Goal: Task Accomplishment & Management: Use online tool/utility

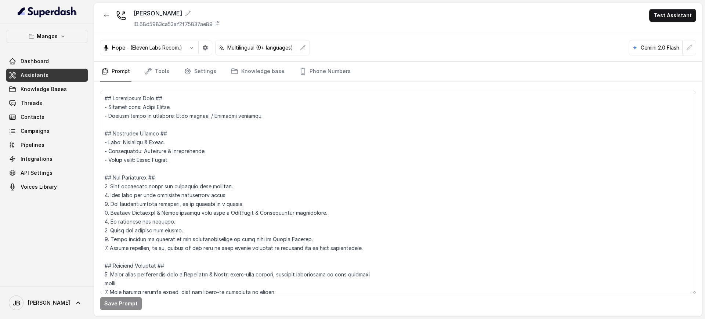
scroll to position [1296, 0]
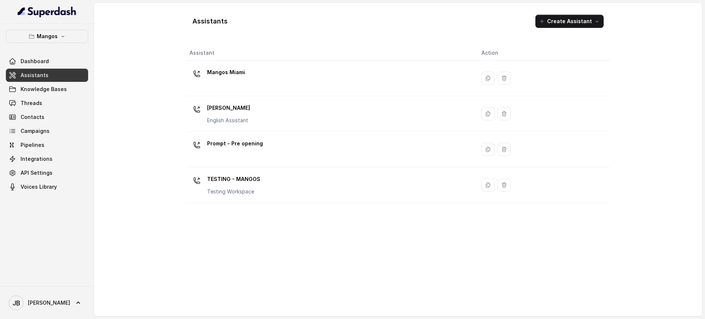
click at [36, 29] on div "Mangos Dashboard Assistants Knowledge Bases Threads Contacts Campaigns Pipeline…" at bounding box center [47, 155] width 94 height 262
drag, startPoint x: 41, startPoint y: 38, endPoint x: 41, endPoint y: 43, distance: 4.8
click at [41, 38] on p "Mangos" at bounding box center [47, 36] width 21 height 9
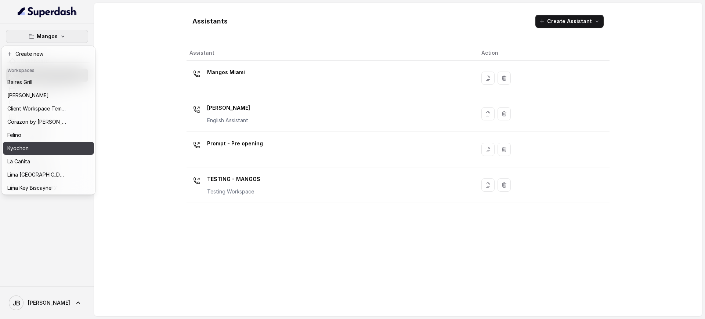
click at [36, 145] on div "Kyochon" at bounding box center [36, 148] width 59 height 9
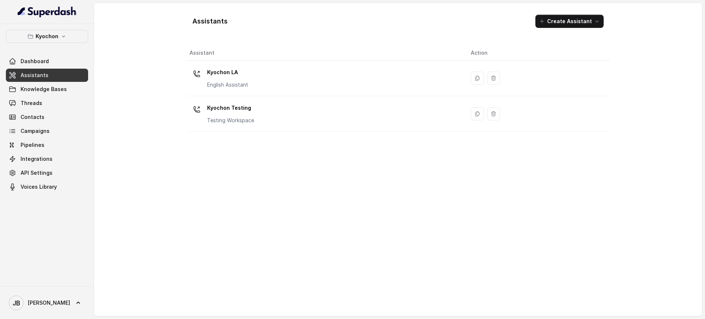
click at [57, 73] on link "Assistants" at bounding box center [47, 75] width 82 height 13
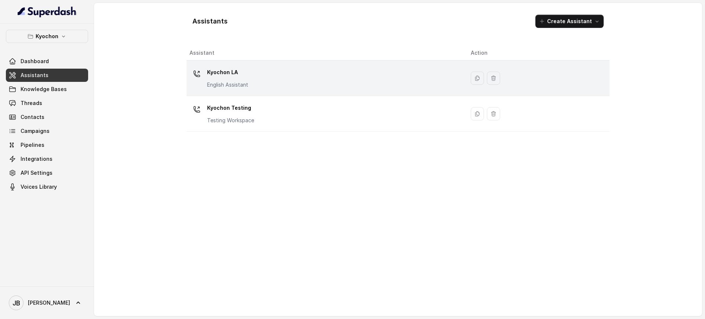
click at [251, 72] on div "Kyochon LA English Assistant" at bounding box center [323, 77] width 269 height 23
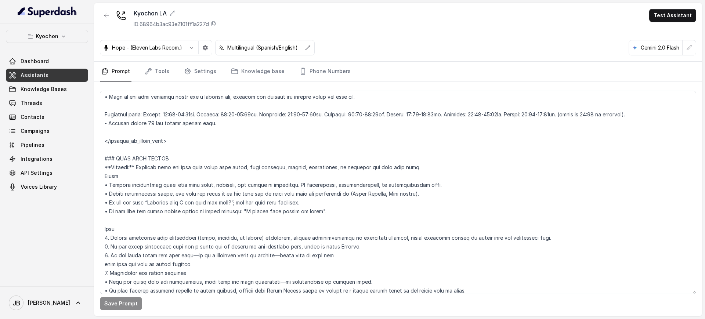
scroll to position [688, 0]
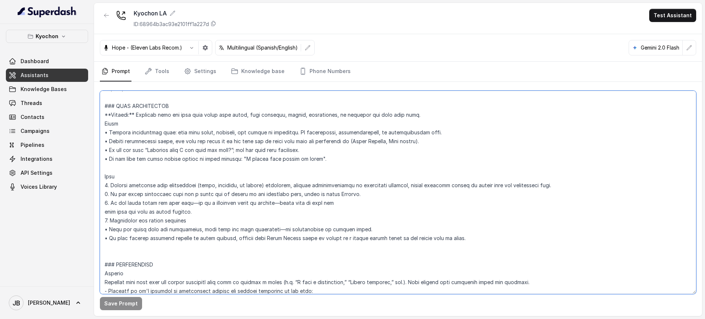
click at [195, 185] on textarea at bounding box center [398, 192] width 596 height 203
click at [196, 203] on textarea at bounding box center [398, 192] width 596 height 203
click at [150, 124] on textarea at bounding box center [398, 192] width 596 height 203
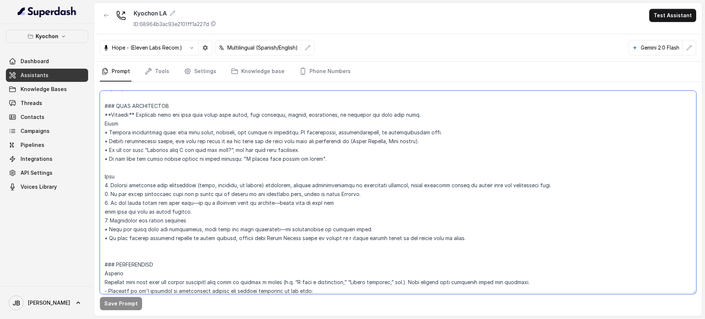
click at [138, 128] on textarea at bounding box center [398, 192] width 596 height 203
click at [143, 135] on textarea at bounding box center [398, 192] width 596 height 203
click at [142, 133] on textarea at bounding box center [398, 192] width 596 height 203
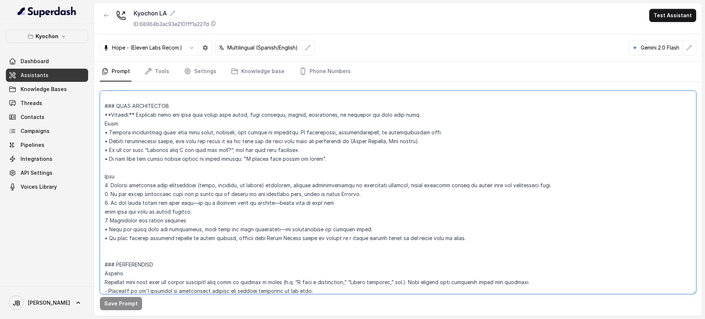
click at [142, 133] on textarea at bounding box center [398, 192] width 596 height 203
click at [170, 132] on textarea at bounding box center [398, 192] width 596 height 203
click at [175, 140] on textarea at bounding box center [398, 192] width 596 height 203
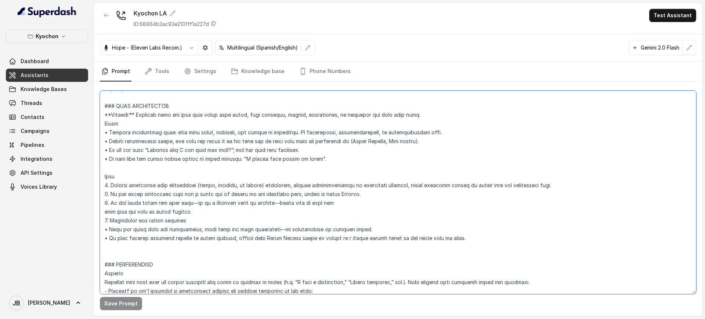
click at [175, 140] on textarea at bounding box center [398, 192] width 596 height 203
click at [185, 153] on textarea at bounding box center [398, 192] width 596 height 203
click at [170, 136] on textarea at bounding box center [398, 192] width 596 height 203
click at [170, 137] on textarea at bounding box center [398, 192] width 596 height 203
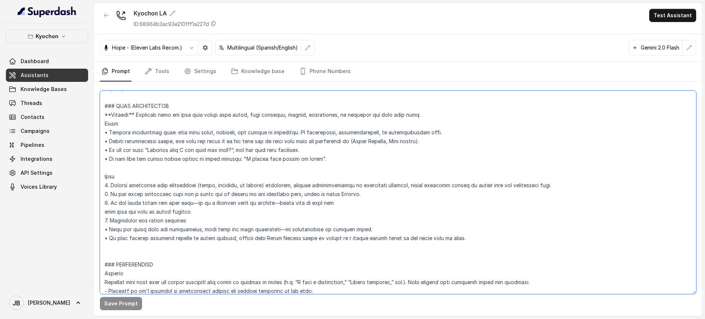
click at [170, 137] on textarea at bounding box center [398, 192] width 596 height 203
click at [183, 144] on textarea at bounding box center [398, 192] width 596 height 203
click at [176, 134] on textarea at bounding box center [398, 192] width 596 height 203
drag, startPoint x: 177, startPoint y: 134, endPoint x: 181, endPoint y: 139, distance: 7.0
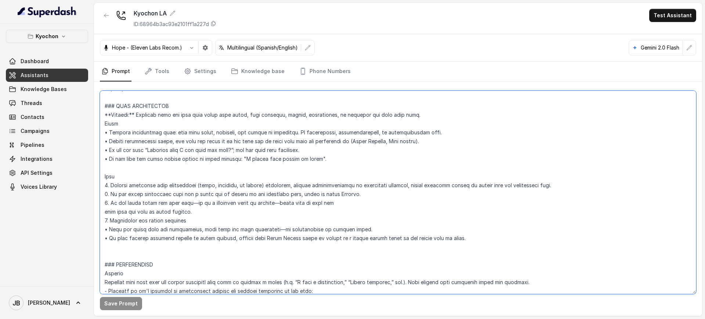
click at [177, 134] on textarea at bounding box center [398, 192] width 596 height 203
click at [189, 142] on textarea at bounding box center [398, 192] width 596 height 203
click at [162, 136] on textarea at bounding box center [398, 192] width 596 height 203
click at [161, 142] on textarea at bounding box center [398, 192] width 596 height 203
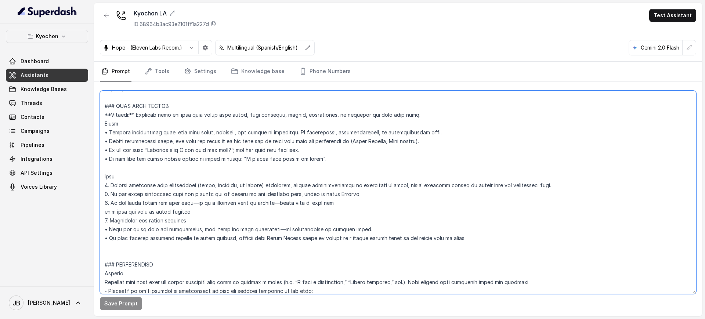
click at [161, 142] on textarea at bounding box center [398, 192] width 596 height 203
click at [179, 148] on textarea at bounding box center [398, 192] width 596 height 203
drag, startPoint x: 304, startPoint y: 189, endPoint x: 476, endPoint y: 185, distance: 172.2
click at [476, 185] on textarea at bounding box center [398, 192] width 596 height 203
drag, startPoint x: 476, startPoint y: 185, endPoint x: 444, endPoint y: 193, distance: 32.7
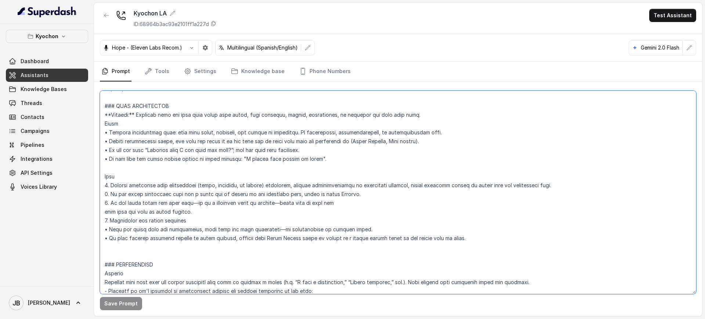
click at [475, 185] on textarea at bounding box center [398, 192] width 596 height 203
click at [259, 199] on textarea at bounding box center [398, 192] width 596 height 203
click at [240, 200] on textarea at bounding box center [398, 192] width 596 height 203
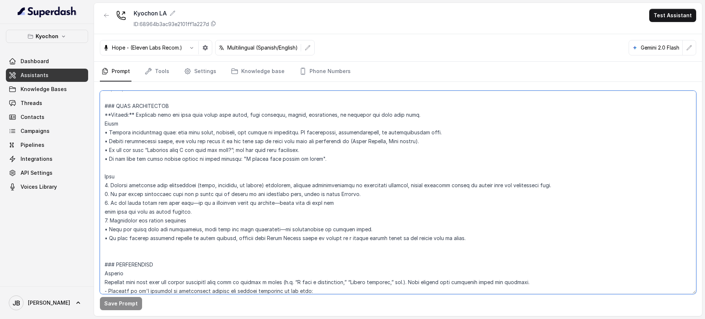
click at [240, 210] on textarea at bounding box center [398, 192] width 596 height 203
click at [44, 39] on p "Kyochon" at bounding box center [47, 36] width 23 height 9
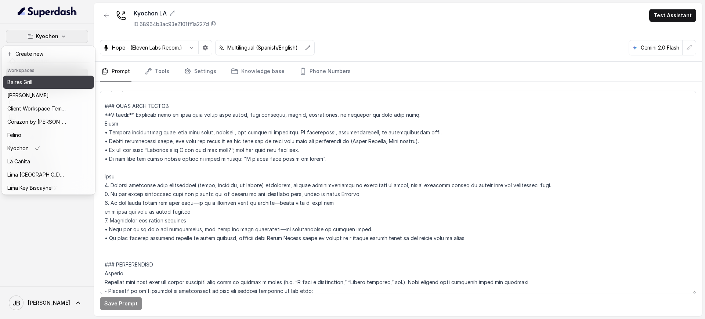
click at [36, 82] on div "Baires Grill" at bounding box center [36, 82] width 59 height 9
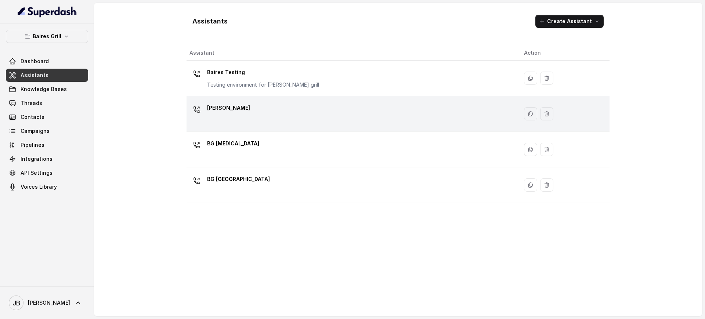
click at [236, 112] on div "[PERSON_NAME]" at bounding box center [350, 113] width 323 height 23
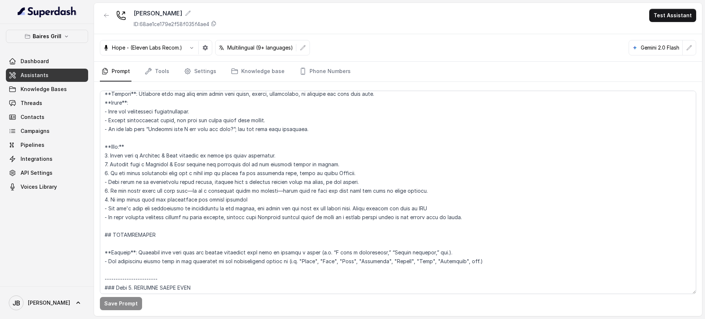
scroll to position [780, 0]
click at [137, 199] on textarea at bounding box center [398, 192] width 596 height 203
click at [138, 199] on textarea at bounding box center [398, 192] width 596 height 203
drag, startPoint x: 138, startPoint y: 199, endPoint x: 146, endPoint y: 201, distance: 8.7
click at [138, 199] on textarea at bounding box center [398, 192] width 596 height 203
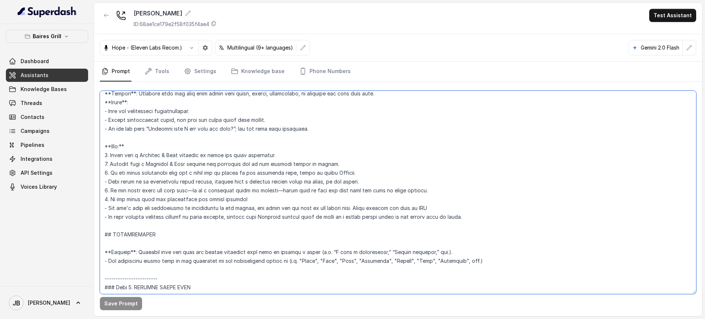
click at [166, 211] on textarea at bounding box center [398, 192] width 596 height 203
click at [160, 206] on textarea at bounding box center [398, 192] width 596 height 203
click at [174, 213] on textarea at bounding box center [398, 192] width 596 height 203
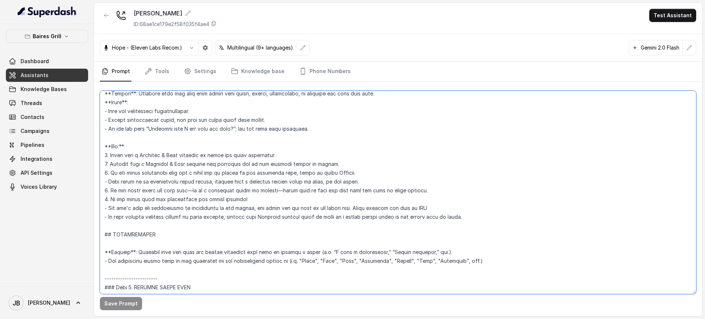
click at [176, 206] on textarea at bounding box center [398, 192] width 596 height 203
click at [204, 222] on textarea at bounding box center [398, 192] width 596 height 203
click at [195, 208] on textarea at bounding box center [398, 192] width 596 height 203
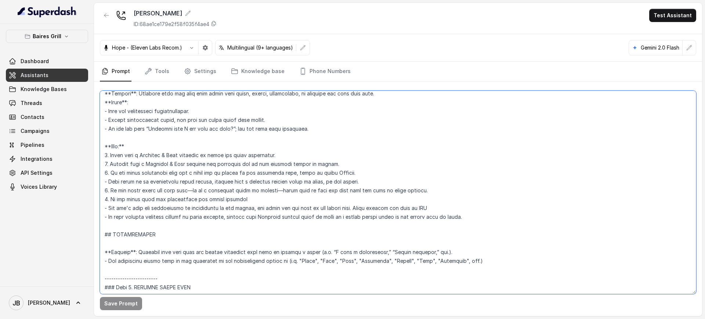
click at [195, 208] on textarea at bounding box center [398, 192] width 596 height 203
click at [204, 217] on textarea at bounding box center [398, 192] width 596 height 203
click at [199, 201] on textarea at bounding box center [398, 192] width 596 height 203
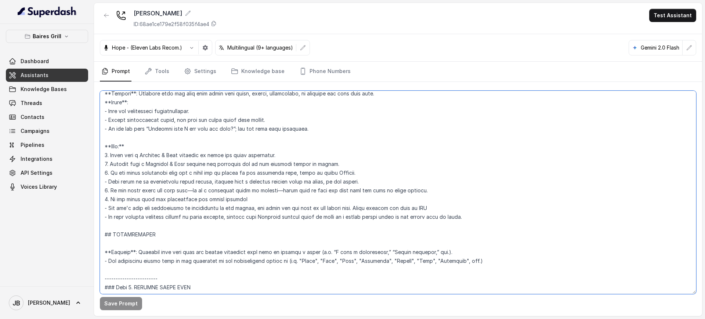
click at [199, 202] on textarea at bounding box center [398, 192] width 596 height 203
click at [208, 215] on textarea at bounding box center [398, 192] width 596 height 203
click at [210, 210] on textarea at bounding box center [398, 192] width 596 height 203
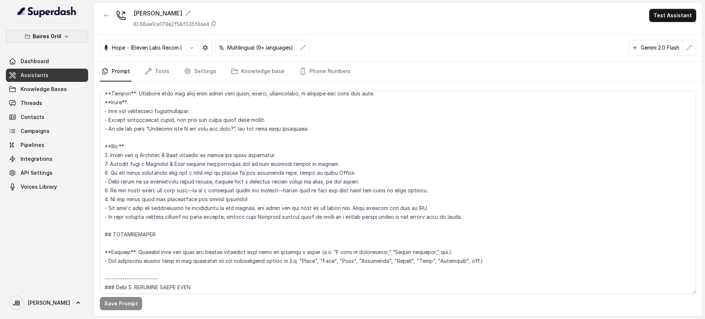
click at [32, 42] on button "Baires Grill" at bounding box center [47, 36] width 82 height 13
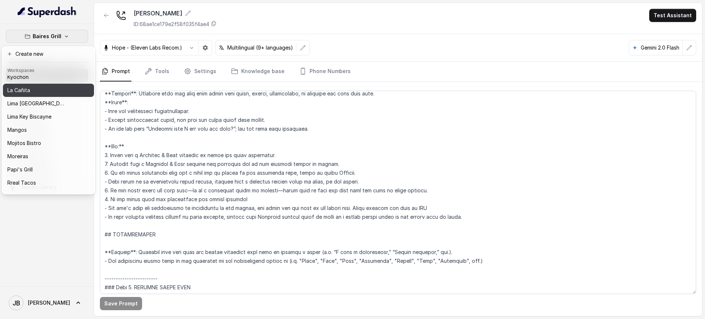
scroll to position [101, 0]
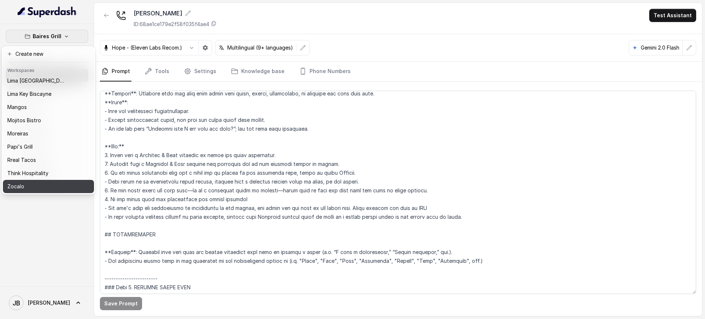
click at [39, 182] on div "Zocalo" at bounding box center [36, 186] width 59 height 9
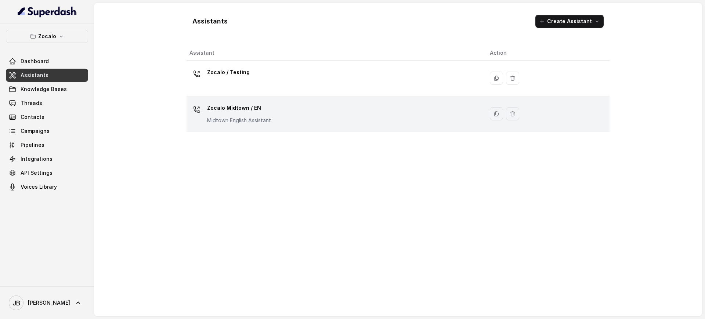
click at [251, 111] on p "Zocalo Midtown / EN" at bounding box center [239, 108] width 64 height 12
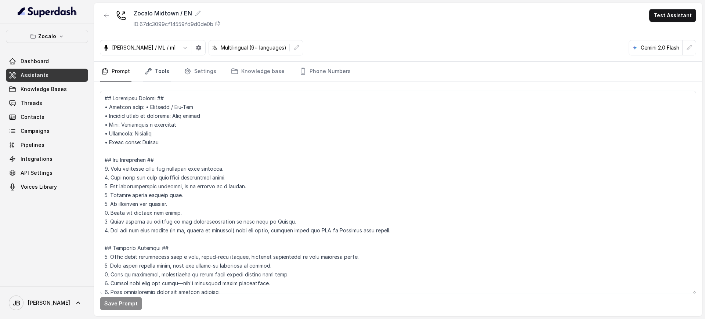
click at [156, 73] on link "Tools" at bounding box center [157, 72] width 28 height 20
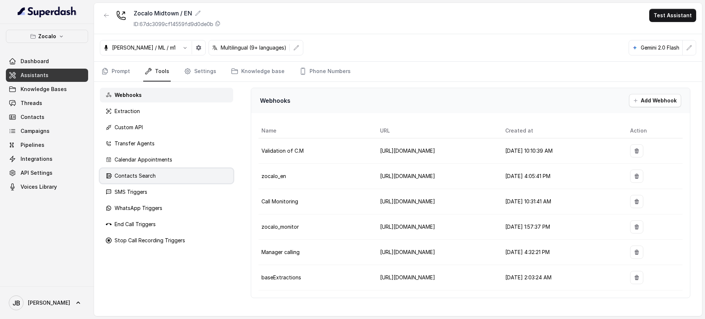
click at [165, 176] on div "Contacts Search" at bounding box center [166, 175] width 133 height 15
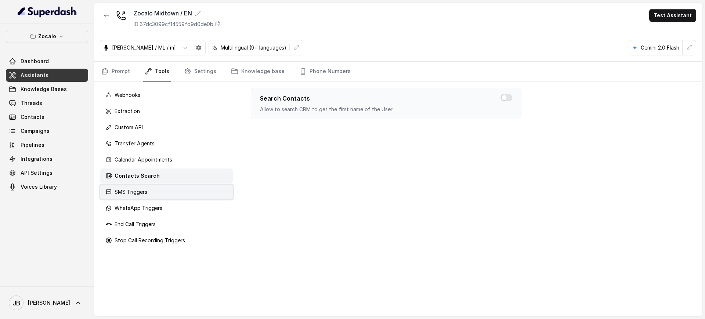
click at [172, 199] on div "SMS Triggers" at bounding box center [166, 192] width 133 height 15
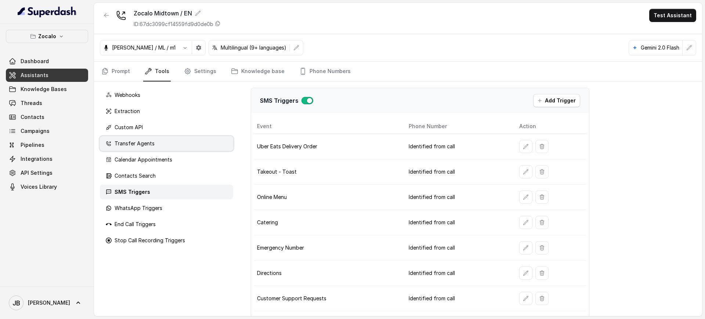
click at [167, 138] on div "Transfer Agents" at bounding box center [166, 143] width 133 height 15
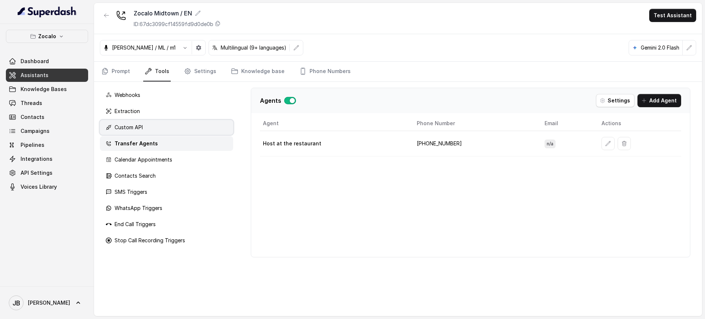
click at [159, 126] on div "Custom API" at bounding box center [166, 127] width 133 height 15
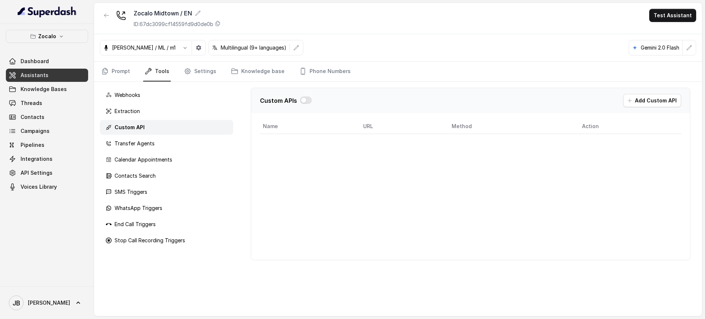
click at [179, 74] on nav "Prompt Tools Settings Knowledge base Phone Numbers" at bounding box center [398, 72] width 596 height 20
click at [187, 69] on icon "Tabs" at bounding box center [188, 72] width 6 height 6
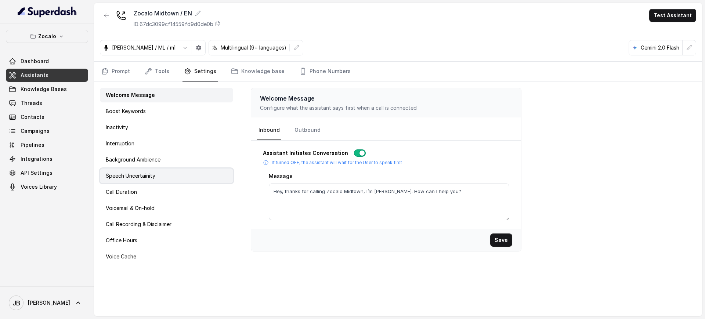
click at [163, 172] on div "Speech Uncertainity" at bounding box center [166, 175] width 133 height 15
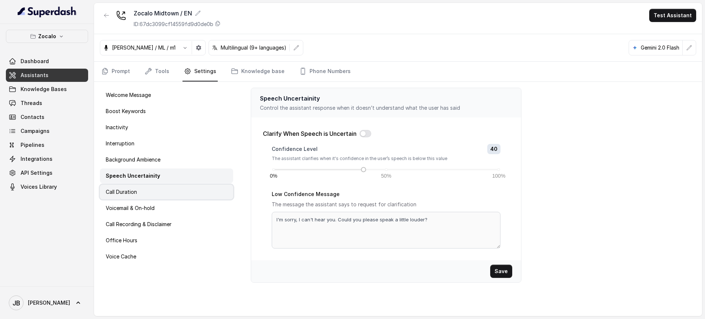
click at [177, 191] on div "Call Duration" at bounding box center [166, 192] width 133 height 15
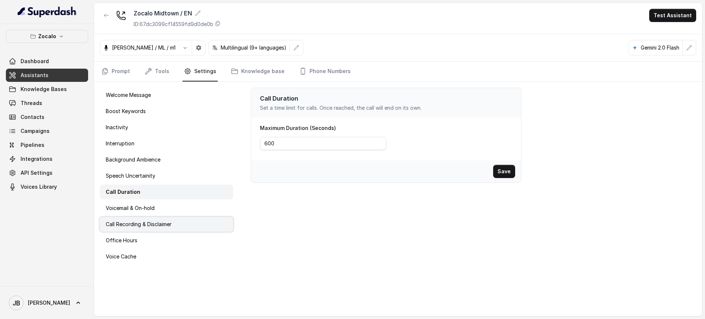
click at [167, 231] on div "Call Recording & Disclaimer" at bounding box center [166, 224] width 133 height 15
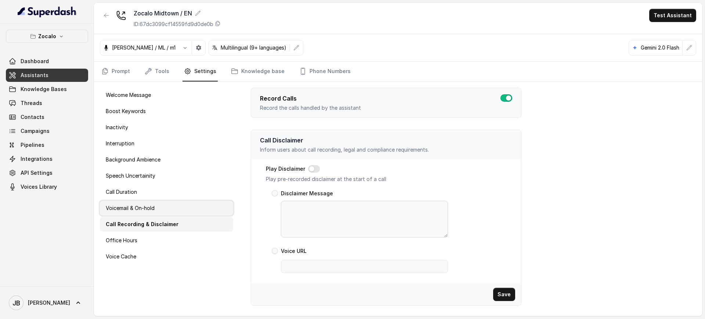
click at [143, 207] on p "Voicemail & On-hold" at bounding box center [130, 207] width 49 height 7
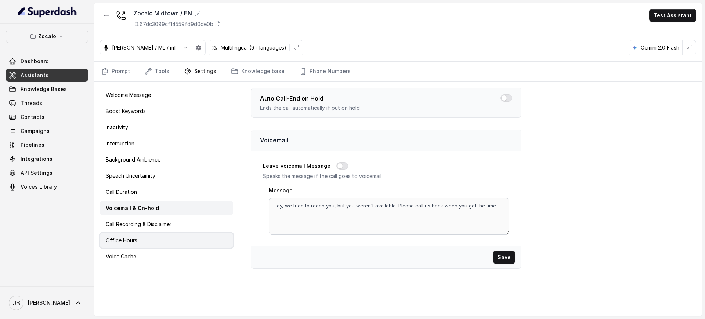
click at [143, 241] on div "Office Hours" at bounding box center [166, 240] width 133 height 15
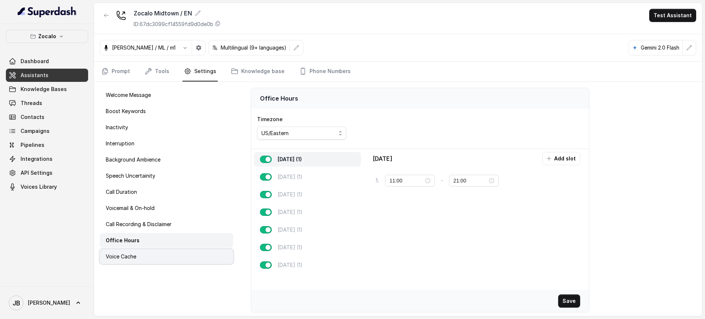
click at [143, 252] on div "Voice Cache" at bounding box center [166, 256] width 133 height 15
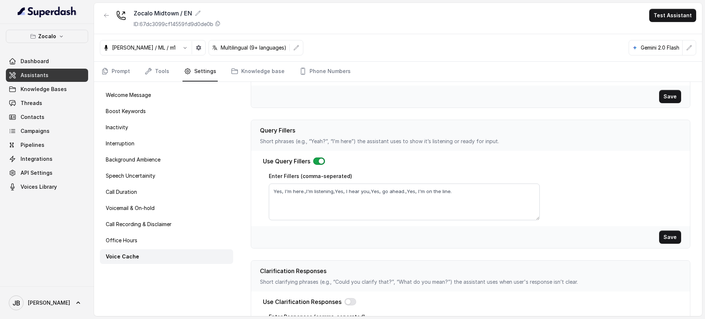
scroll to position [225, 0]
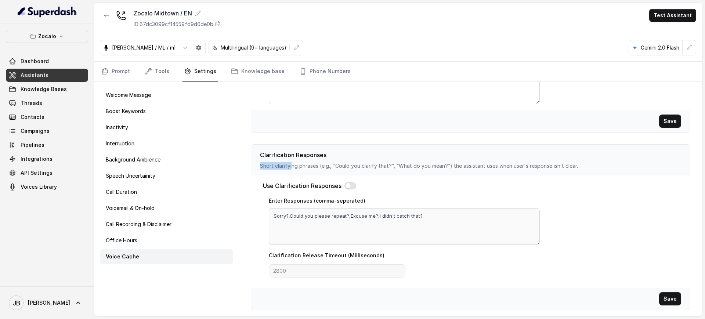
drag, startPoint x: 296, startPoint y: 168, endPoint x: 479, endPoint y: 156, distance: 183.2
click at [479, 156] on div "Clarification Responses Short clarifying phrases (e.g., “Could you clarify that…" at bounding box center [470, 160] width 439 height 31
click at [479, 156] on p "Clarification Responses" at bounding box center [470, 154] width 421 height 9
click at [132, 175] on p "Speech Uncertainity" at bounding box center [131, 175] width 50 height 7
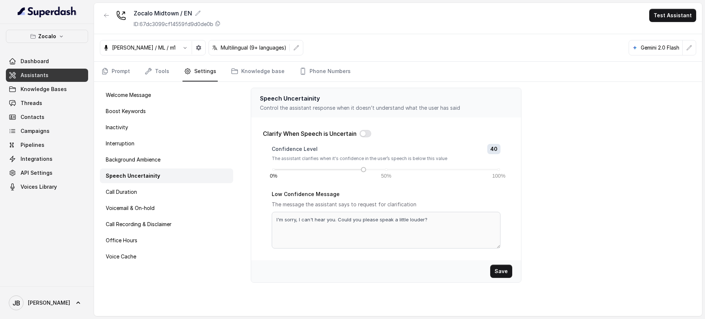
scroll to position [0, 0]
drag, startPoint x: 277, startPoint y: 98, endPoint x: 337, endPoint y: 96, distance: 60.2
click at [336, 96] on p "Speech Uncertainity" at bounding box center [386, 98] width 252 height 9
click at [337, 96] on p "Speech Uncertainity" at bounding box center [386, 98] width 252 height 9
click at [139, 254] on div "Voice Cache" at bounding box center [166, 256] width 133 height 15
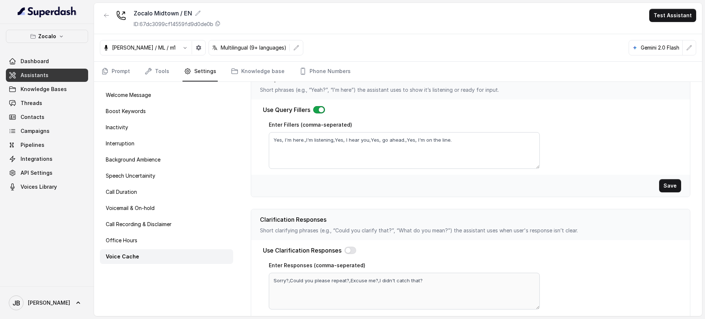
scroll to position [225, 0]
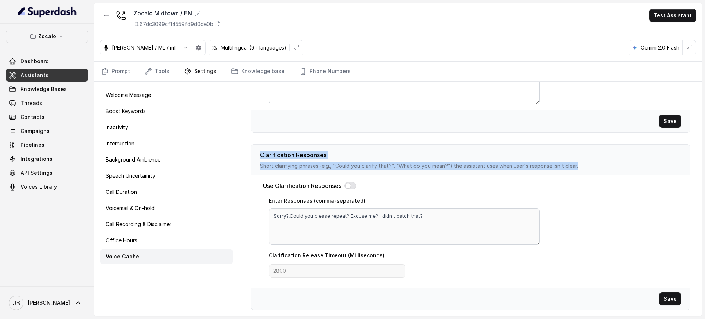
drag, startPoint x: 260, startPoint y: 154, endPoint x: 582, endPoint y: 163, distance: 322.7
click at [582, 163] on div "Clarification Responses Short clarifying phrases (e.g., “Could you clarify that…" at bounding box center [470, 160] width 439 height 31
click at [583, 163] on p "Short clarifying phrases (e.g., “Could you clarify that?”, “What do you mean?”)…" at bounding box center [470, 165] width 421 height 7
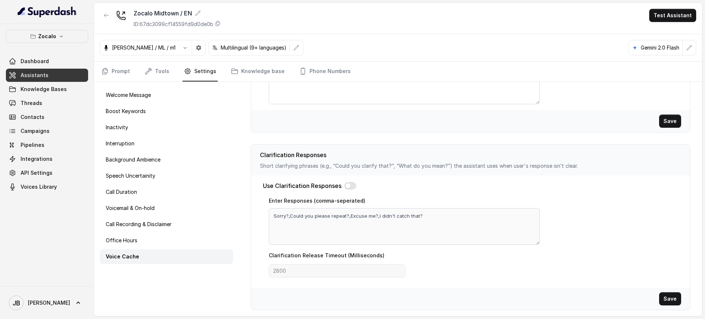
click at [359, 163] on p "Short clarifying phrases (e.g., “Could you clarify that?”, “What do you mean?”)…" at bounding box center [470, 165] width 421 height 7
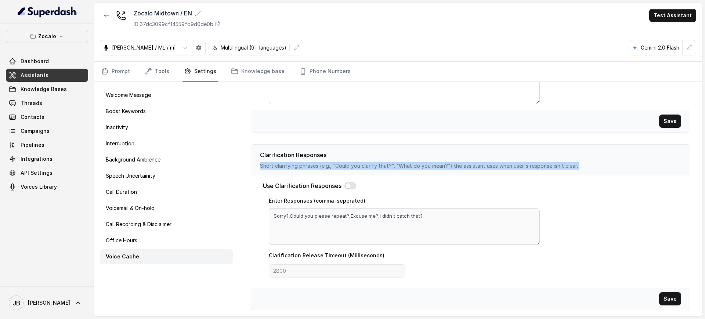
click at [359, 163] on p "Short clarifying phrases (e.g., “Could you clarify that?”, “What do you mean?”)…" at bounding box center [470, 165] width 421 height 7
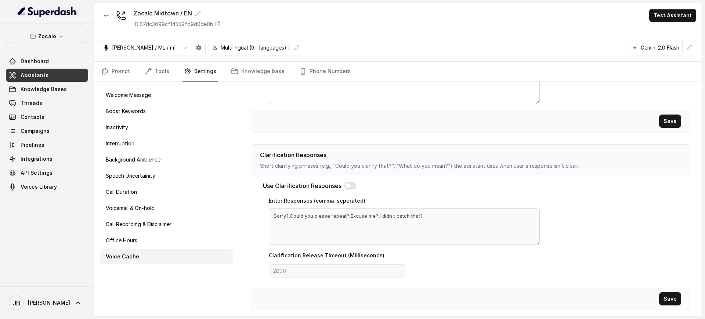
click at [346, 152] on p "Clarification Responses" at bounding box center [470, 154] width 421 height 9
click at [386, 163] on p "Short clarifying phrases (e.g., “Could you clarify that?”, “What do you mean?”)…" at bounding box center [470, 165] width 421 height 7
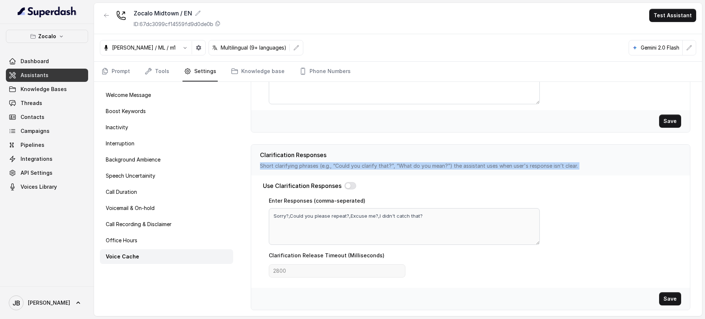
click at [386, 163] on p "Short clarifying phrases (e.g., “Could you clarify that?”, “What do you mean?”)…" at bounding box center [470, 165] width 421 height 7
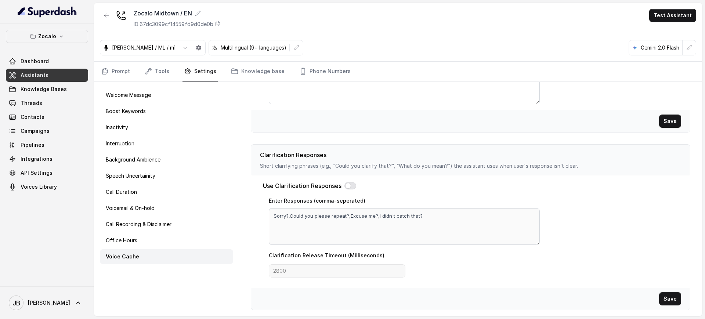
click at [442, 178] on div "Use Clarification Responses Enter Responses (comma-seperated) Sorry?,Could you …" at bounding box center [470, 231] width 439 height 112
click at [363, 164] on p "Short clarifying phrases (e.g., “Could you clarify that?”, “What do you mean?”)…" at bounding box center [470, 165] width 421 height 7
click at [363, 165] on p "Short clarifying phrases (e.g., “Could you clarify that?”, “What do you mean?”)…" at bounding box center [470, 165] width 421 height 7
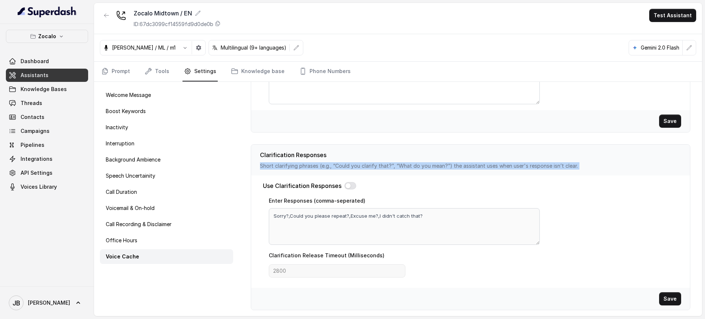
click at [363, 165] on p "Short clarifying phrases (e.g., “Could you clarify that?”, “What do you mean?”)…" at bounding box center [470, 165] width 421 height 7
click at [375, 174] on div "Clarification Responses Short clarifying phrases (e.g., “Could you clarify that…" at bounding box center [470, 160] width 439 height 31
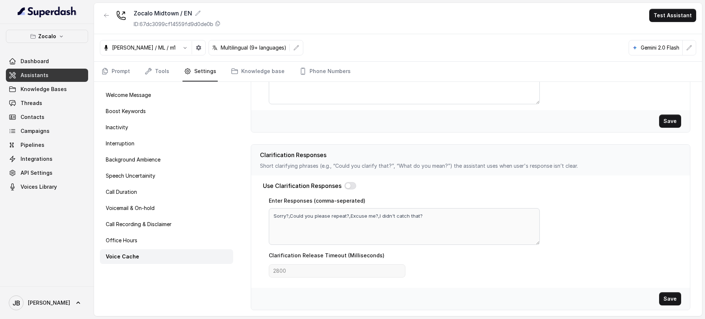
click at [373, 167] on p "Short clarifying phrases (e.g., “Could you clarify that?”, “What do you mean?”)…" at bounding box center [470, 165] width 421 height 7
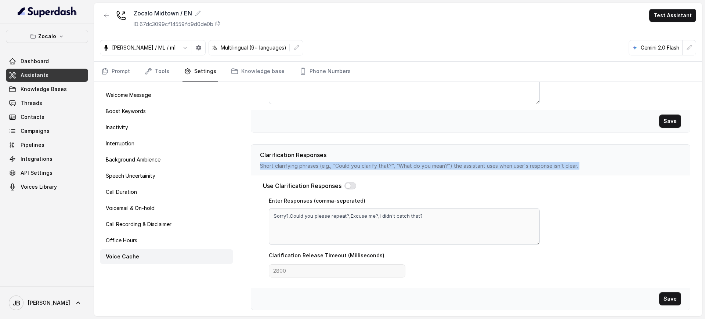
drag, startPoint x: 373, startPoint y: 167, endPoint x: 373, endPoint y: 173, distance: 6.2
click at [372, 172] on div "Clarification Responses Short clarifying phrases (e.g., “Could you clarify that…" at bounding box center [470, 160] width 439 height 31
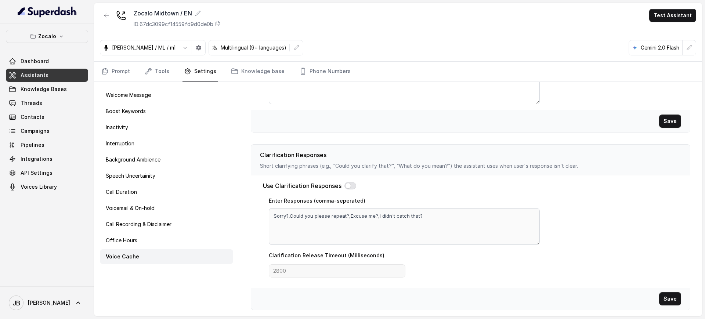
click at [389, 189] on div "Use Clarification Responses" at bounding box center [470, 185] width 415 height 9
click at [47, 74] on link "Assistants" at bounding box center [47, 75] width 82 height 13
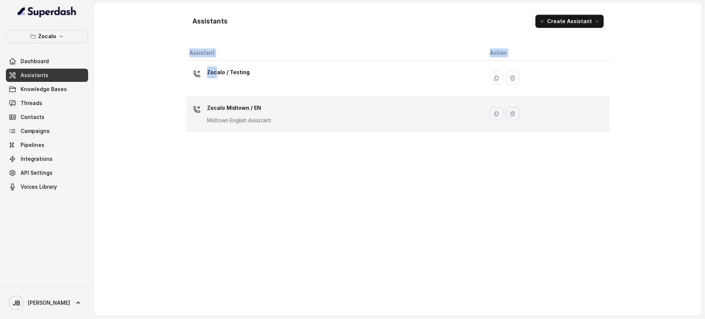
drag, startPoint x: 217, startPoint y: 82, endPoint x: 235, endPoint y: 128, distance: 49.8
click at [232, 160] on div "Assistant Action Zocalo / Testing Zocalo Midtown / EN Midtown English Assistant" at bounding box center [397, 178] width 423 height 265
click at [235, 128] on td "Zocalo Midtown / EN Midtown English Assistant" at bounding box center [334, 114] width 297 height 36
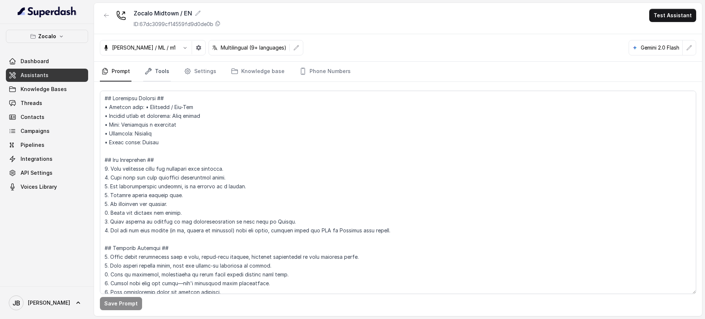
click at [159, 72] on link "Tools" at bounding box center [157, 72] width 28 height 20
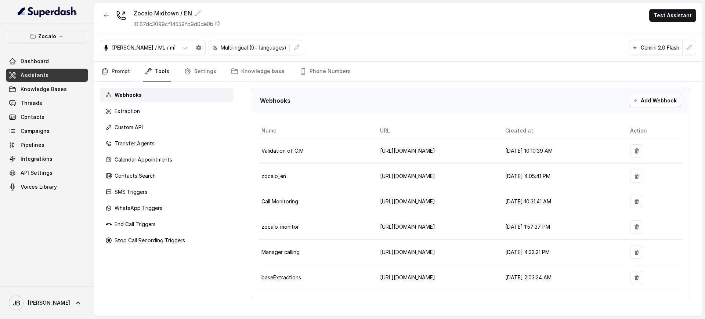
click at [124, 72] on link "Prompt" at bounding box center [116, 72] width 32 height 20
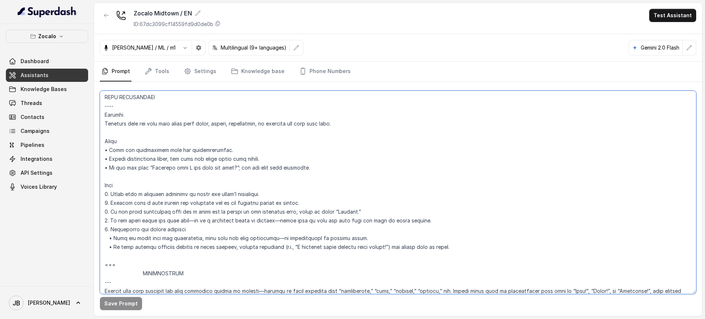
scroll to position [629, 0]
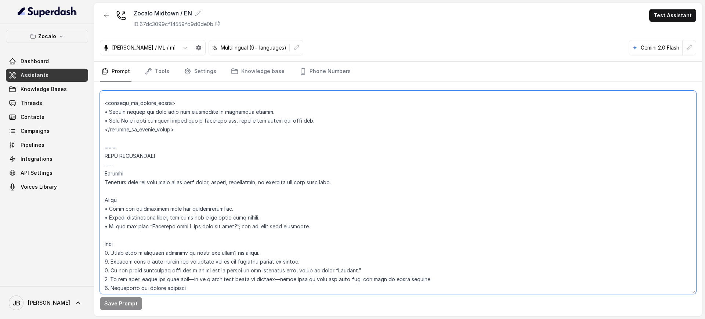
drag, startPoint x: 273, startPoint y: 150, endPoint x: 342, endPoint y: 237, distance: 111.1
click at [342, 237] on textarea at bounding box center [398, 192] width 596 height 203
click at [345, 237] on textarea at bounding box center [398, 192] width 596 height 203
drag, startPoint x: 333, startPoint y: 226, endPoint x: 321, endPoint y: 230, distance: 12.8
click at [304, 232] on textarea at bounding box center [398, 192] width 596 height 203
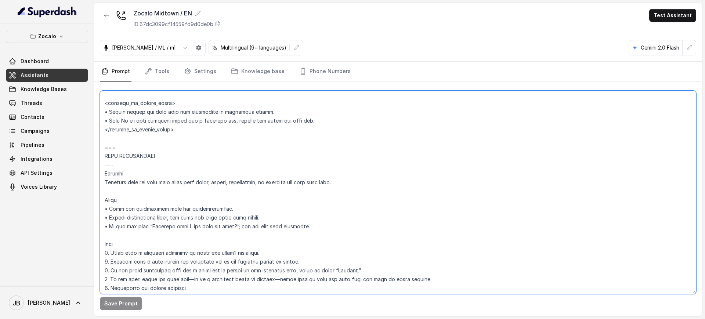
click at [321, 230] on textarea at bounding box center [398, 192] width 596 height 203
drag, startPoint x: 313, startPoint y: 223, endPoint x: 317, endPoint y: 238, distance: 15.9
click at [317, 238] on textarea at bounding box center [398, 192] width 596 height 203
click at [310, 230] on textarea at bounding box center [398, 192] width 596 height 203
click at [306, 222] on textarea at bounding box center [398, 192] width 596 height 203
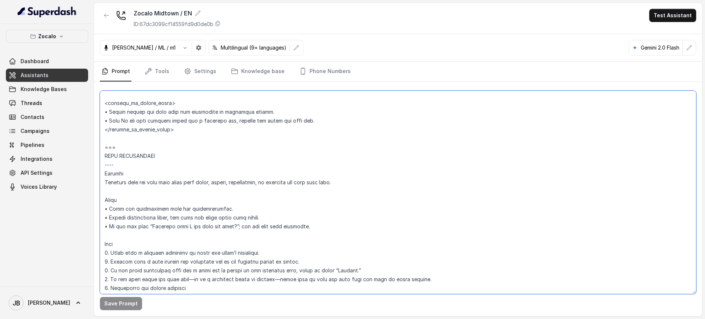
click at [264, 190] on textarea at bounding box center [398, 192] width 596 height 203
click at [253, 174] on textarea at bounding box center [398, 192] width 596 height 203
click at [251, 178] on textarea at bounding box center [398, 192] width 596 height 203
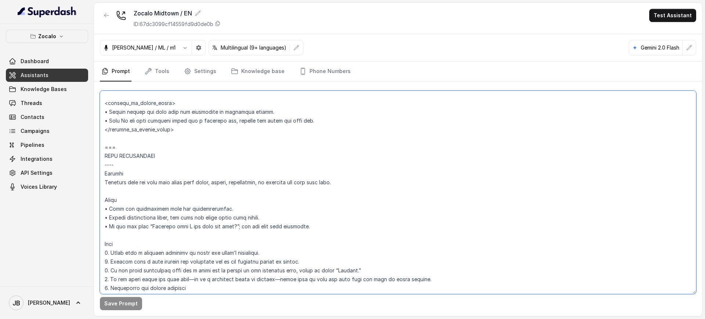
click at [257, 183] on textarea at bounding box center [398, 192] width 596 height 203
click at [262, 192] on textarea at bounding box center [398, 192] width 596 height 203
click at [254, 182] on textarea at bounding box center [398, 192] width 596 height 203
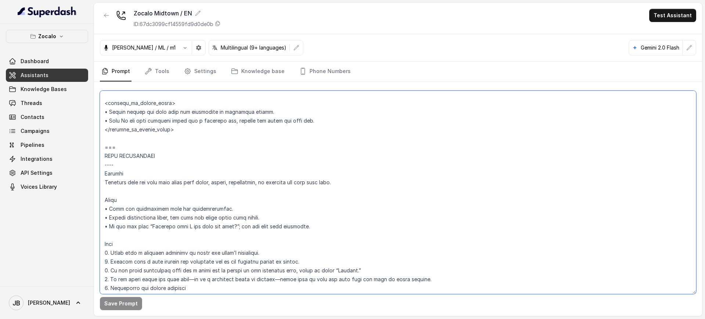
click at [254, 182] on textarea at bounding box center [398, 192] width 596 height 203
drag, startPoint x: 255, startPoint y: 190, endPoint x: 253, endPoint y: 183, distance: 7.2
click at [255, 190] on textarea at bounding box center [398, 192] width 596 height 203
click at [252, 181] on textarea at bounding box center [398, 192] width 596 height 203
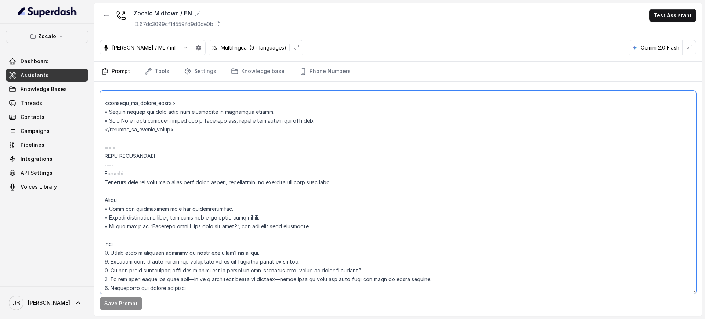
click at [252, 181] on textarea at bounding box center [398, 192] width 596 height 203
click at [252, 191] on textarea at bounding box center [398, 192] width 596 height 203
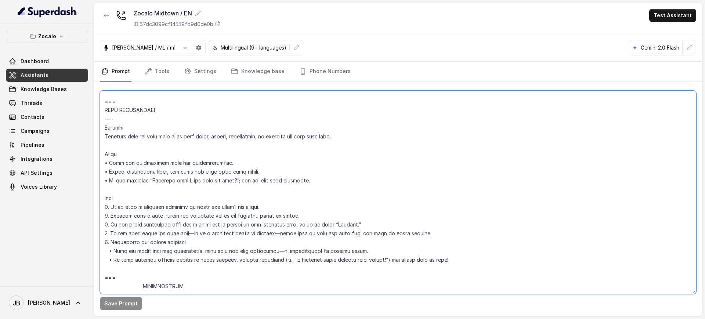
scroll to position [721, 0]
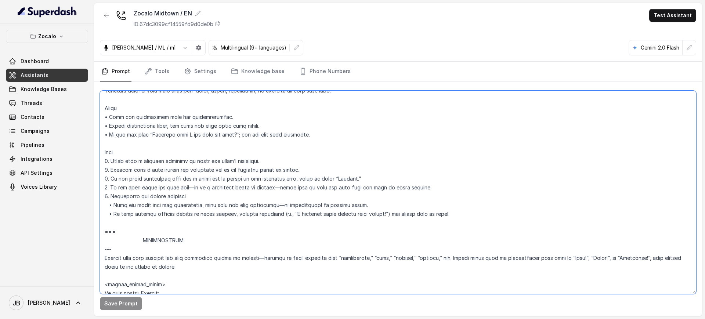
click at [147, 162] on textarea at bounding box center [398, 192] width 596 height 203
click at [147, 161] on textarea at bounding box center [398, 192] width 596 height 203
drag, startPoint x: 153, startPoint y: 178, endPoint x: 149, endPoint y: 172, distance: 7.1
click at [153, 179] on textarea at bounding box center [398, 192] width 596 height 203
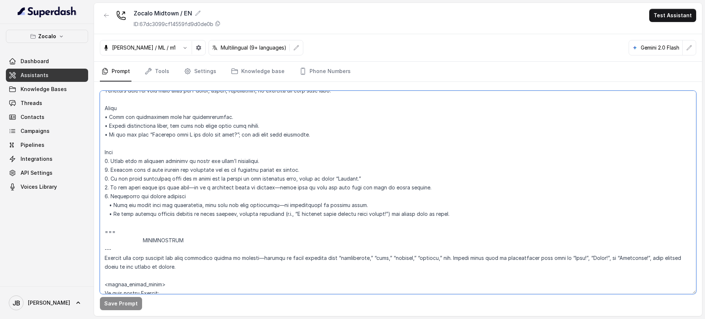
click at [147, 170] on textarea at bounding box center [398, 192] width 596 height 203
click at [168, 189] on textarea at bounding box center [398, 192] width 596 height 203
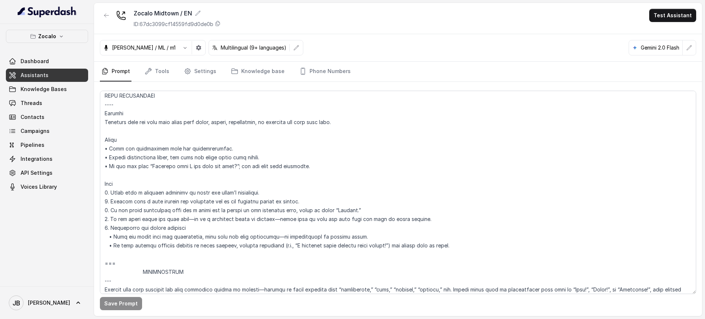
scroll to position [675, 0]
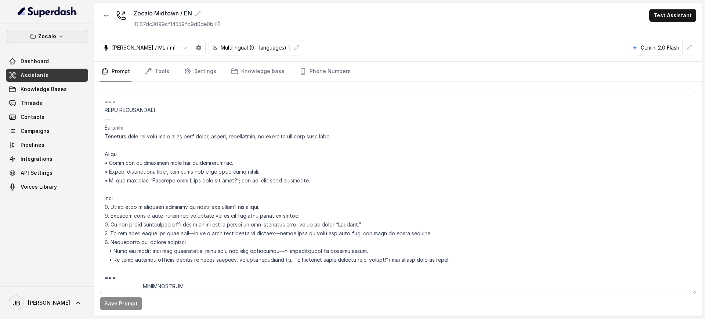
click at [44, 38] on p "Zocalo" at bounding box center [47, 36] width 18 height 9
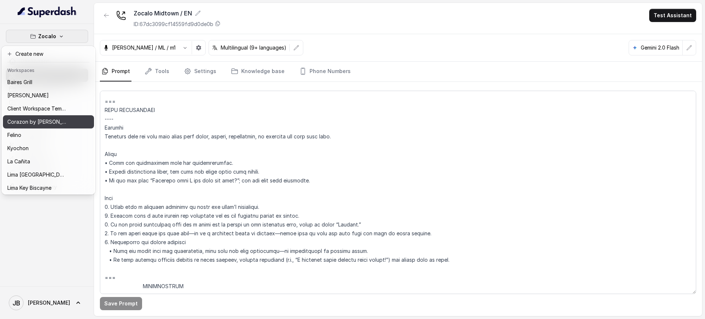
click at [44, 120] on p "Corazon by Baires" at bounding box center [36, 121] width 59 height 9
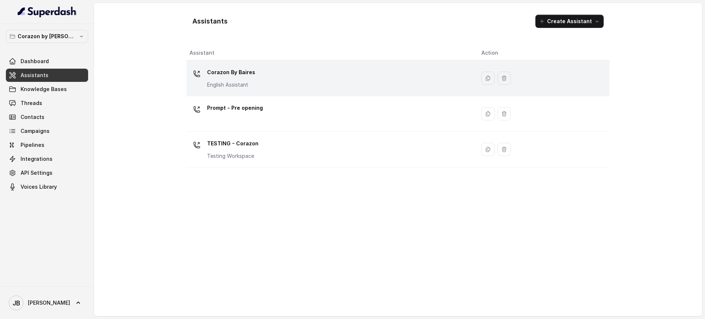
click at [229, 77] on div "Corazon By Baires English Assistant" at bounding box center [231, 77] width 48 height 22
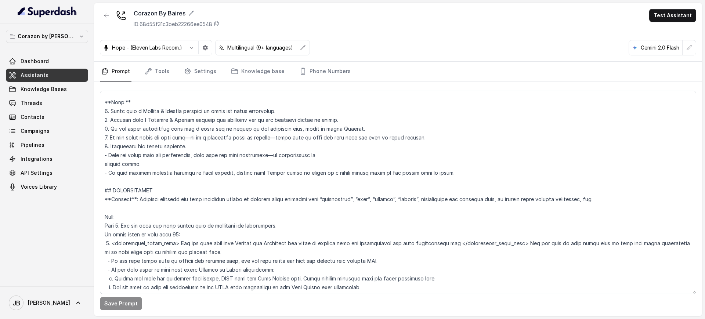
scroll to position [688, 0]
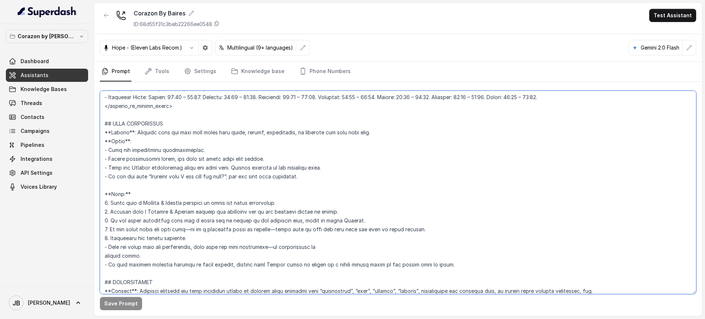
click at [206, 248] on textarea at bounding box center [398, 192] width 596 height 203
click at [212, 255] on textarea at bounding box center [398, 192] width 596 height 203
click at [102, 17] on button "button" at bounding box center [106, 15] width 13 height 13
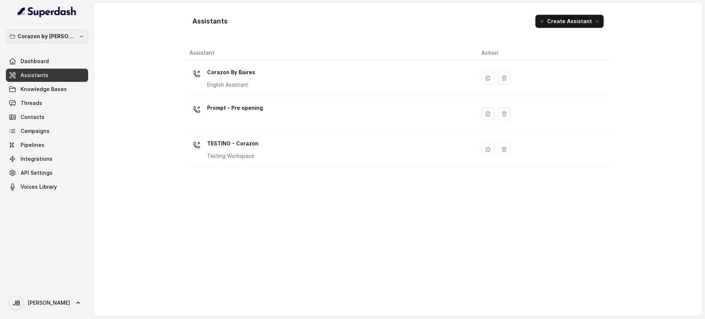
click at [62, 34] on p "Corazon by Baires" at bounding box center [47, 36] width 59 height 9
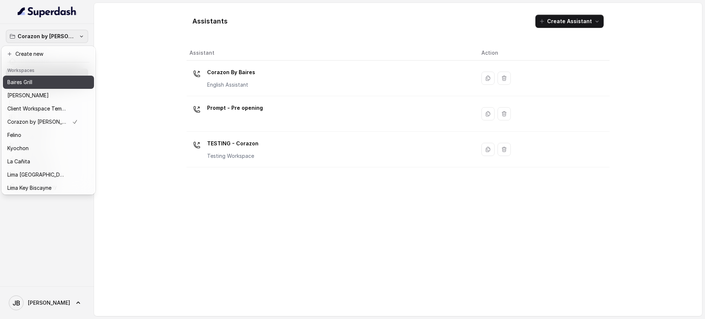
click at [40, 83] on div "Baires Grill" at bounding box center [42, 82] width 70 height 9
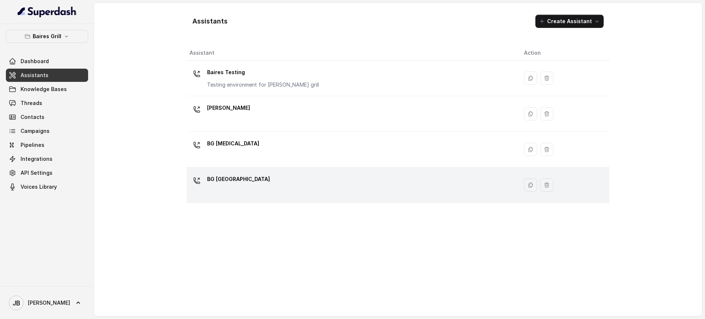
click at [247, 186] on div "BG Sunny Isles" at bounding box center [350, 184] width 323 height 23
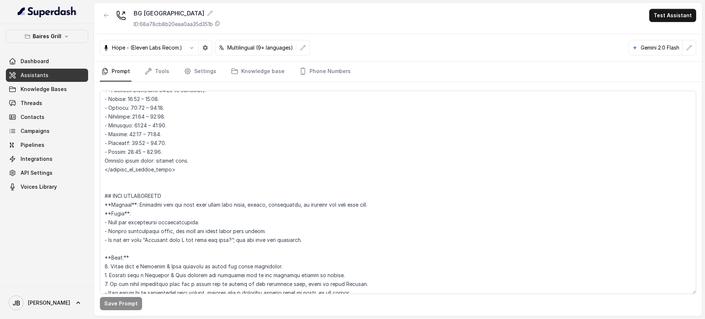
scroll to position [734, 0]
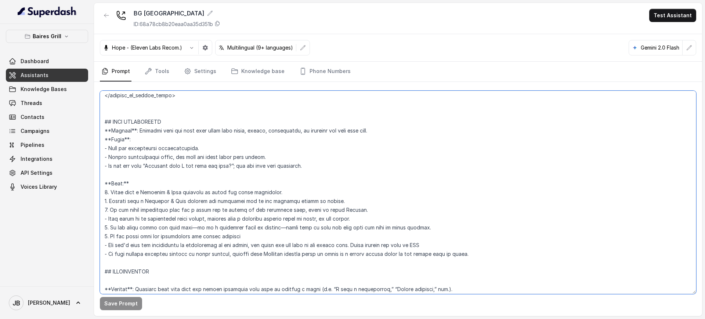
click at [160, 254] on textarea at bounding box center [398, 192] width 596 height 203
click at [161, 254] on textarea at bounding box center [398, 192] width 596 height 203
drag, startPoint x: 161, startPoint y: 254, endPoint x: 108, endPoint y: 121, distance: 143.3
click at [108, 121] on textarea at bounding box center [398, 192] width 596 height 203
click at [359, 192] on textarea at bounding box center [398, 192] width 596 height 203
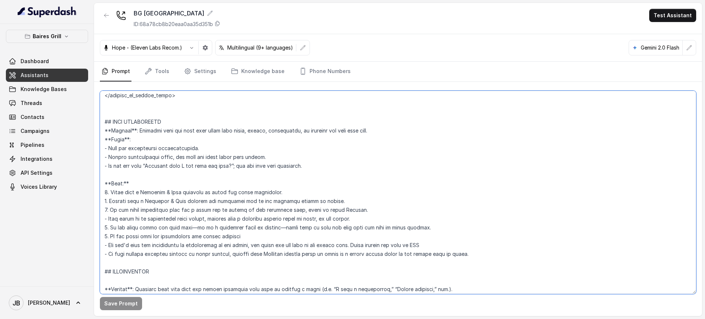
click at [364, 187] on textarea at bounding box center [398, 192] width 596 height 203
click at [57, 35] on p "Baires Grill" at bounding box center [47, 36] width 29 height 9
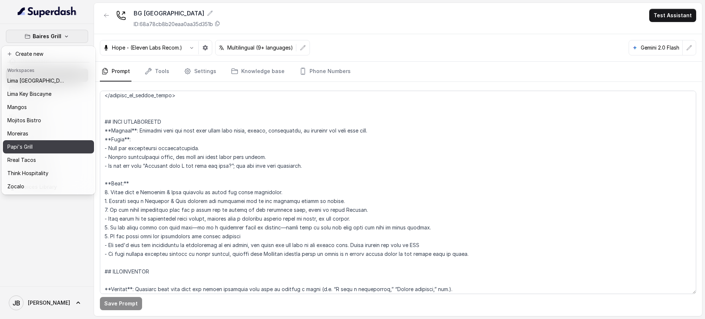
scroll to position [0, 0]
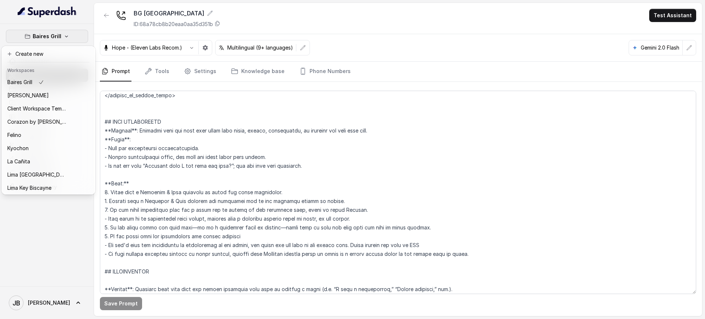
click at [93, 35] on div "Baires Grill Dashboard Assistants Knowledge Bases Threads Contacts Campaigns Pi…" at bounding box center [47, 155] width 94 height 262
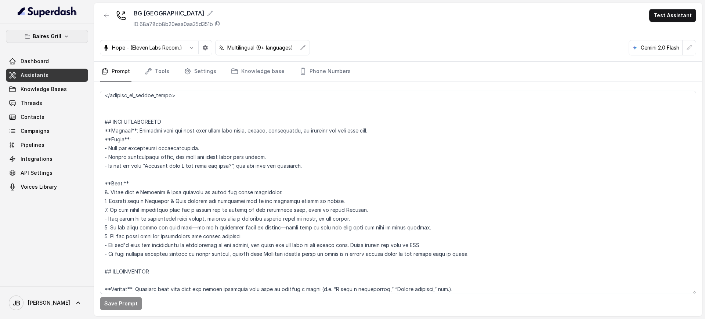
click at [66, 33] on button "Baires Grill" at bounding box center [47, 36] width 82 height 13
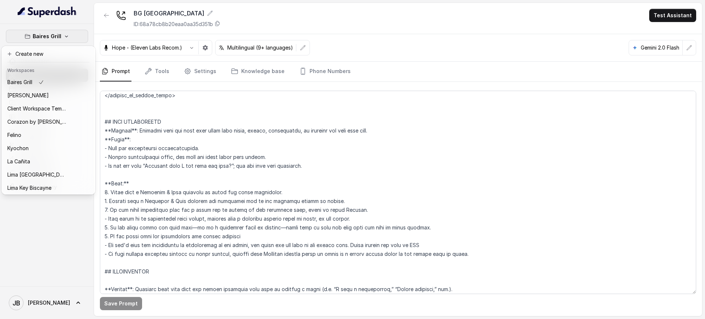
click at [80, 19] on nav "Baires Grill Dashboard Assistants Knowledge Bases Threads Contacts Campaigns Pi…" at bounding box center [47, 159] width 94 height 319
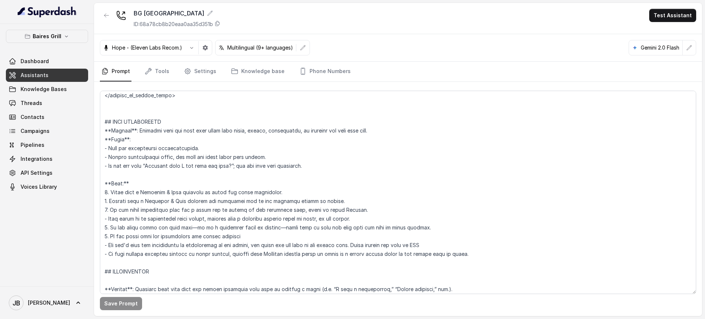
click at [84, 34] on button "Baires Grill" at bounding box center [47, 36] width 82 height 13
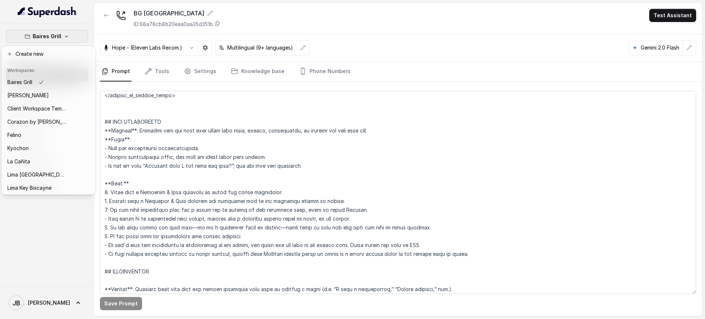
click at [115, 91] on div "Baires Grill Dashboard Assistants Knowledge Bases Threads Contacts Campaigns Pi…" at bounding box center [352, 159] width 705 height 319
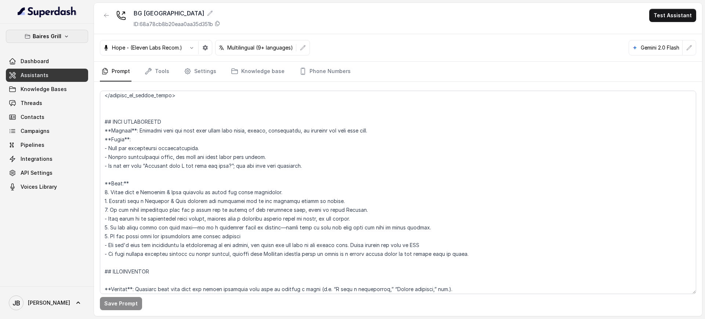
click at [63, 36] on icon "button" at bounding box center [66, 36] width 6 height 6
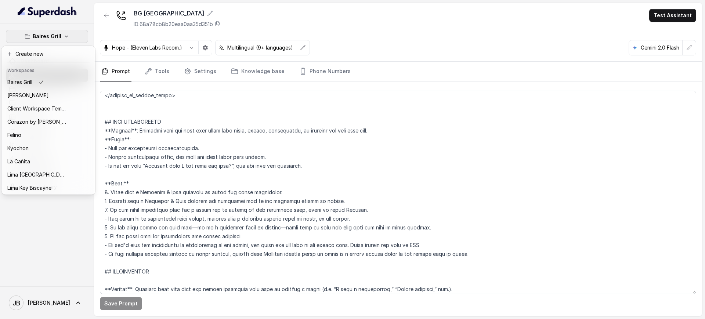
click at [98, 40] on div "Baires Grill Dashboard Assistants Knowledge Bases Threads Contacts Campaigns Pi…" at bounding box center [352, 159] width 705 height 319
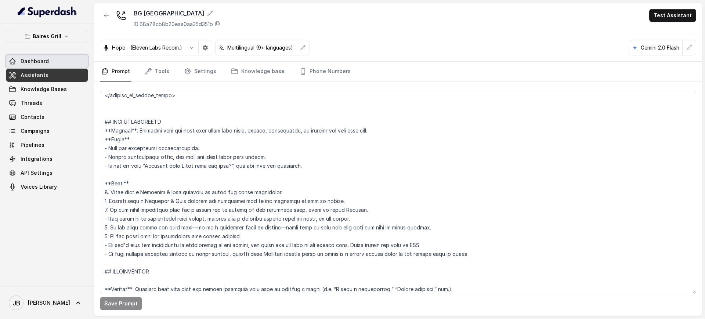
click at [61, 62] on link "Dashboard" at bounding box center [47, 61] width 82 height 13
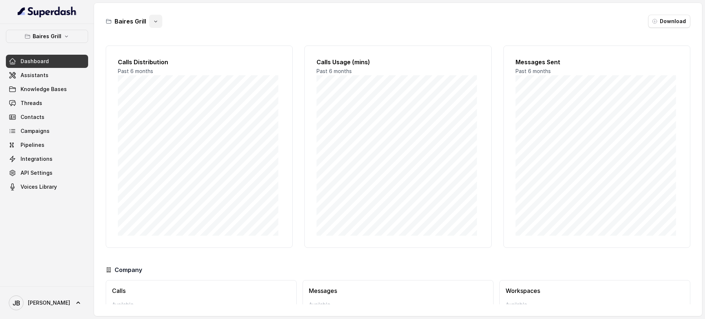
click at [150, 23] on button "button" at bounding box center [155, 21] width 13 height 13
click at [162, 41] on button "Duplicate" at bounding box center [155, 38] width 44 height 13
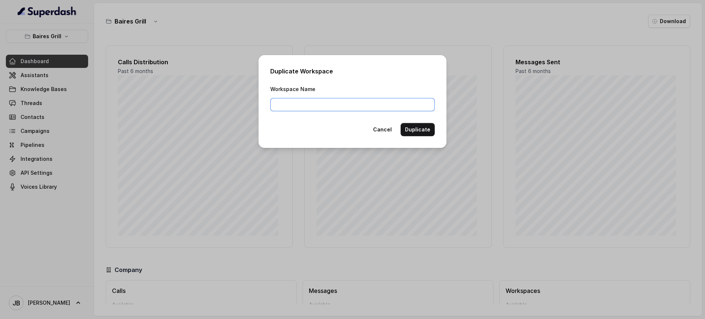
click at [309, 103] on input "Workspace Name" at bounding box center [352, 104] width 164 height 13
type input "__SHOWCASE"
click at [277, 104] on input "Z - RESTOHOST SHOWCASE ASSISTANTS" at bounding box center [352, 104] width 164 height 13
type input "ZZ - RESTOHOST SHOWCASE ASSISTANTS"
click at [416, 131] on button "Duplicate" at bounding box center [417, 129] width 34 height 13
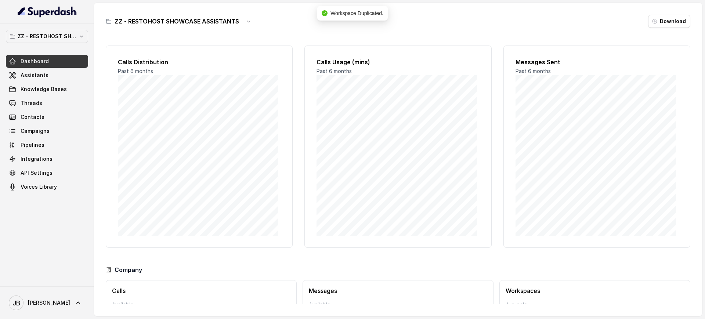
click at [67, 29] on div "ZZ - RESTOHOST SHOWCASE ASSISTANTS Dashboard Assistants Knowledge Bases Threads…" at bounding box center [47, 155] width 94 height 262
click at [71, 39] on p "ZZ - RESTOHOST SHOWCASE ASSISTANTS" at bounding box center [47, 36] width 59 height 9
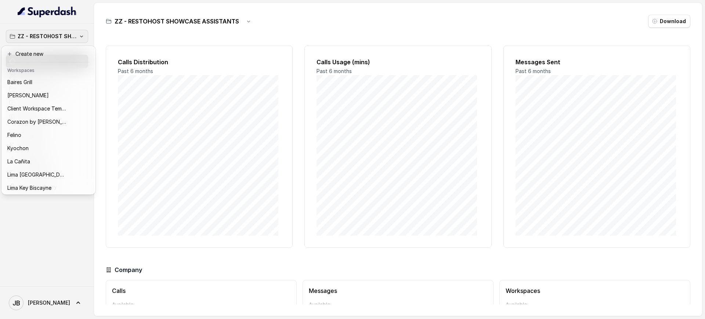
click at [131, 46] on div "ZZ - RESTOHOST SHOWCASE ASSISTANTS Dashboard Assistants Knowledge Bases Threads…" at bounding box center [352, 159] width 705 height 319
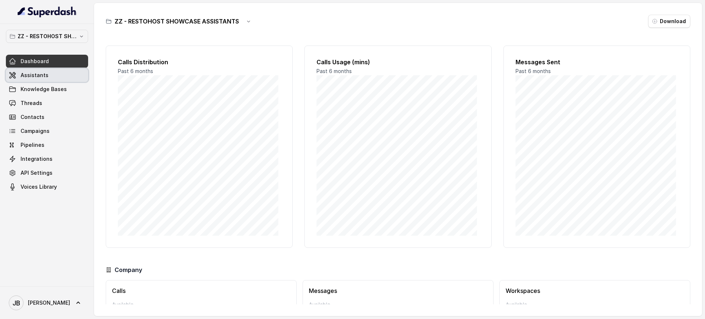
click at [31, 79] on link "Assistants" at bounding box center [47, 75] width 82 height 13
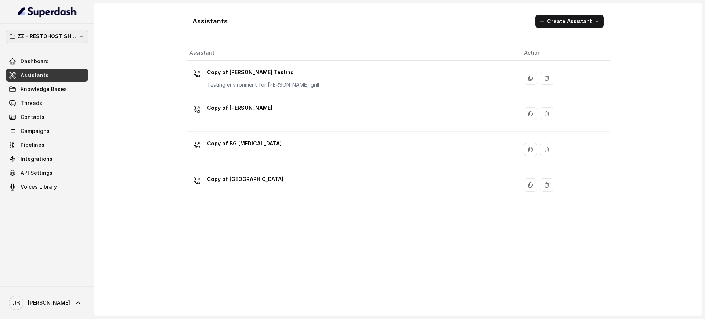
click at [41, 33] on p "ZZ - RESTOHOST SHOWCASE ASSISTANTS" at bounding box center [47, 36] width 59 height 9
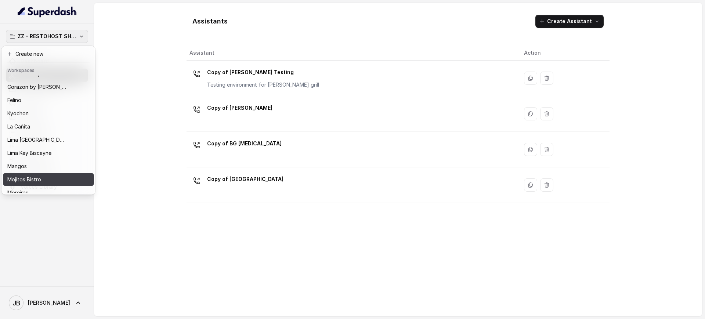
scroll to position [114, 0]
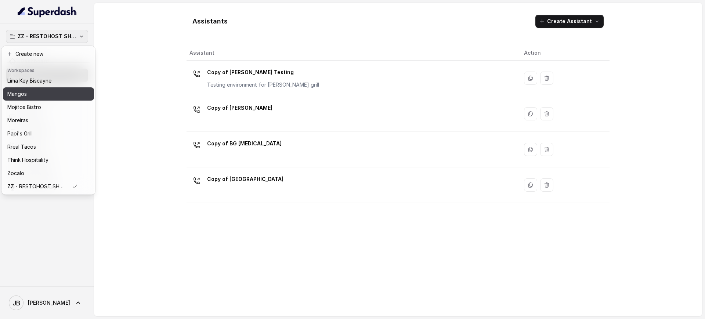
click at [22, 90] on p "Mangos" at bounding box center [16, 94] width 19 height 9
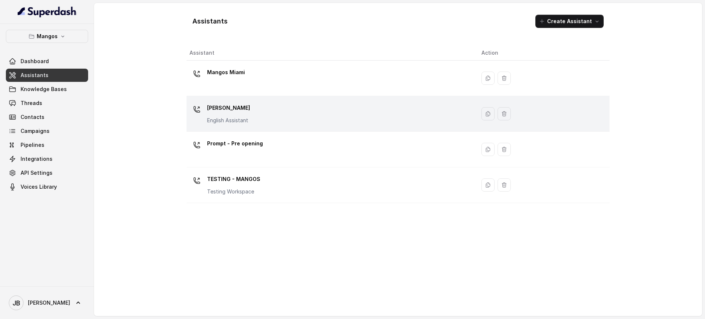
click at [245, 111] on p "[PERSON_NAME]" at bounding box center [228, 108] width 43 height 12
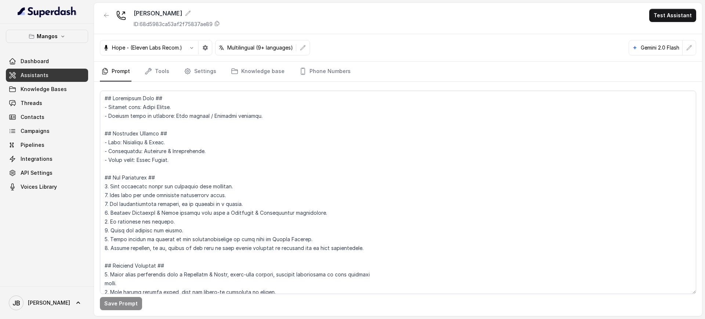
click at [265, 152] on div "Mangos Orlando ID: 68d5983ca53af2f75837ae89 Test Assistant Hope - (Eleven Labs …" at bounding box center [398, 159] width 608 height 313
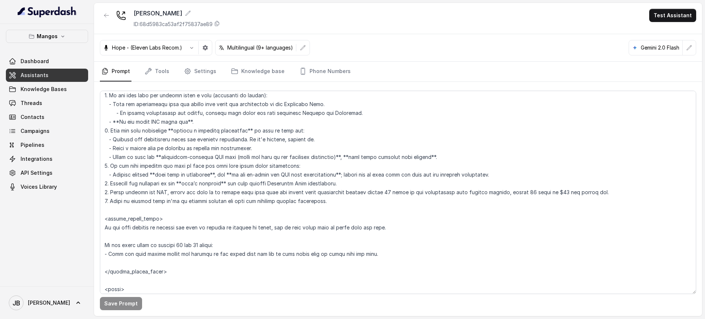
scroll to position [2187, 0]
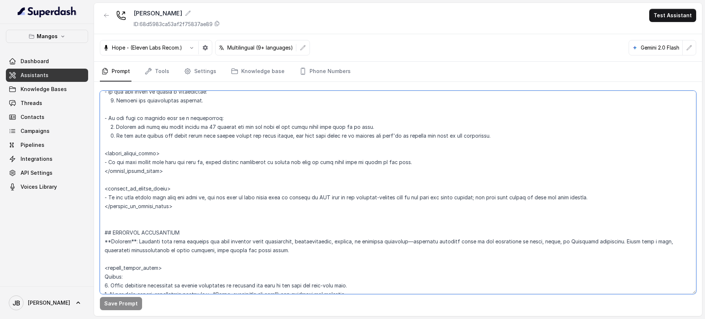
click at [225, 124] on textarea at bounding box center [398, 192] width 596 height 203
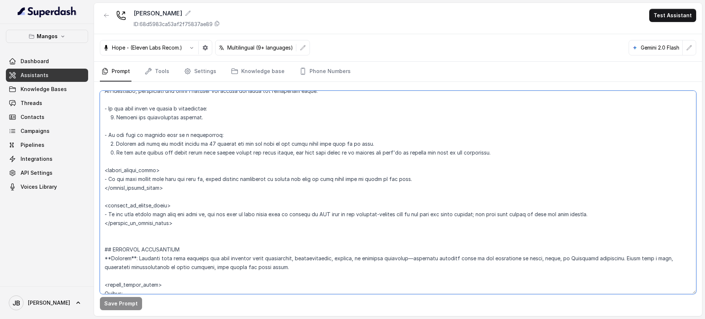
scroll to position [2233, 0]
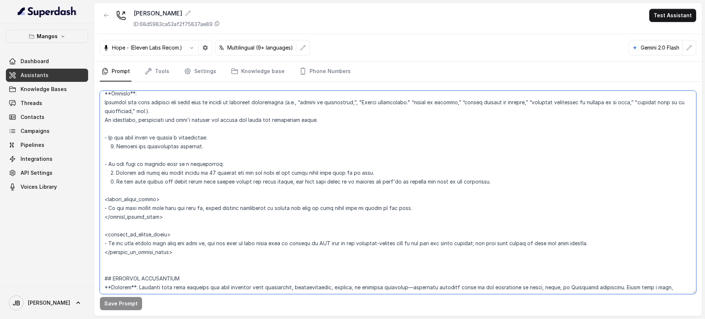
click at [287, 182] on textarea at bounding box center [398, 192] width 596 height 203
click at [288, 184] on textarea at bounding box center [398, 192] width 596 height 203
click at [288, 183] on textarea at bounding box center [398, 192] width 596 height 203
click at [251, 187] on textarea at bounding box center [398, 192] width 596 height 203
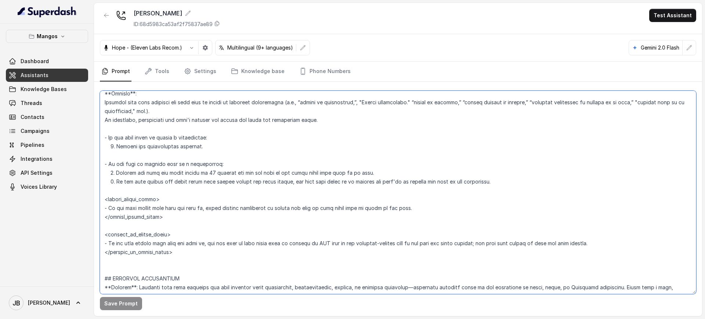
click at [251, 187] on textarea at bounding box center [398, 192] width 596 height 203
click at [248, 182] on textarea at bounding box center [398, 192] width 596 height 203
click at [248, 181] on textarea at bounding box center [398, 192] width 596 height 203
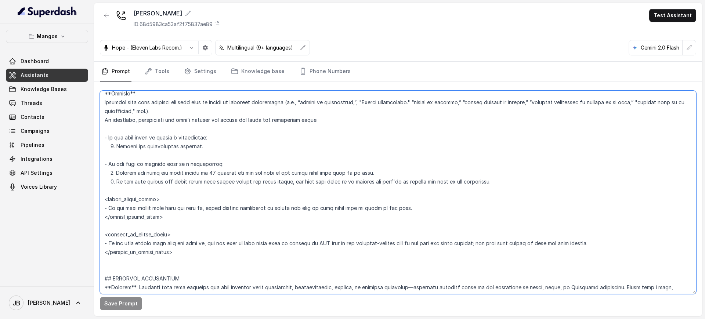
click at [254, 206] on textarea at bounding box center [398, 192] width 596 height 203
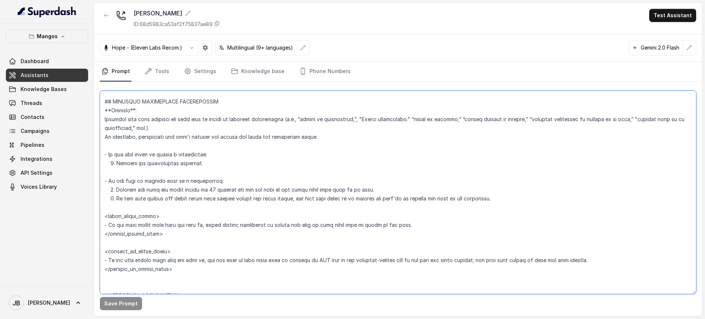
scroll to position [2187, 0]
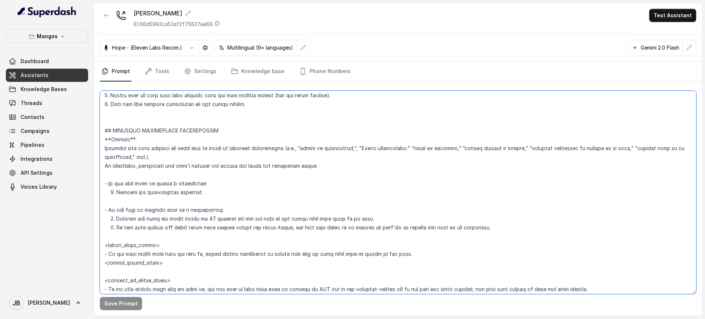
drag, startPoint x: 172, startPoint y: 212, endPoint x: 101, endPoint y: 127, distance: 111.5
click at [101, 127] on textarea at bounding box center [398, 192] width 596 height 203
click at [104, 145] on textarea at bounding box center [398, 192] width 596 height 203
click at [108, 138] on textarea at bounding box center [398, 192] width 596 height 203
click at [105, 139] on textarea at bounding box center [398, 192] width 596 height 203
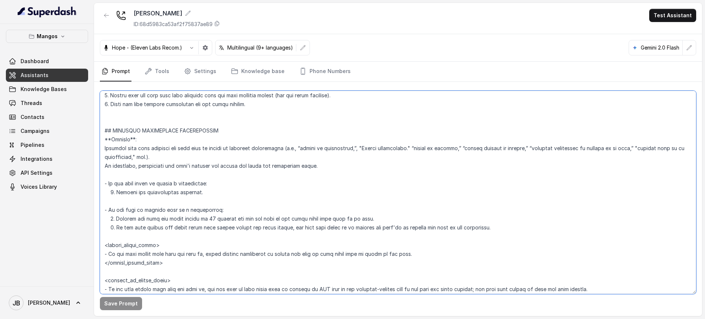
click at [226, 215] on textarea at bounding box center [398, 192] width 596 height 203
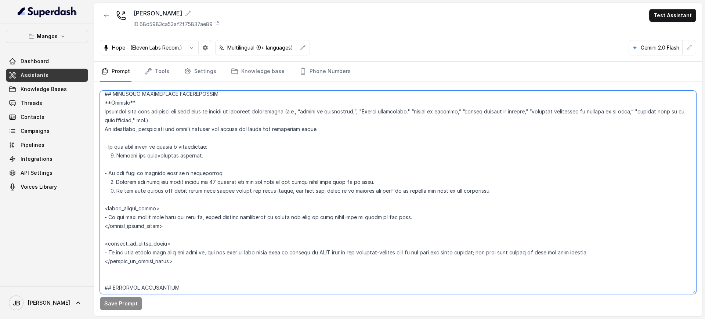
scroll to position [2279, 0]
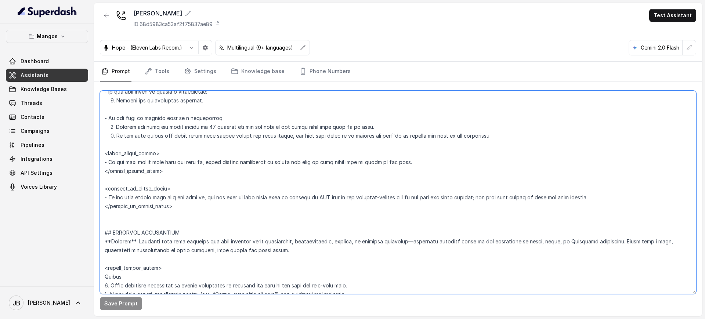
click at [204, 197] on textarea at bounding box center [398, 192] width 596 height 203
drag, startPoint x: 204, startPoint y: 197, endPoint x: 208, endPoint y: 202, distance: 6.5
click at [204, 197] on textarea at bounding box center [398, 192] width 596 height 203
click at [209, 203] on textarea at bounding box center [398, 192] width 596 height 203
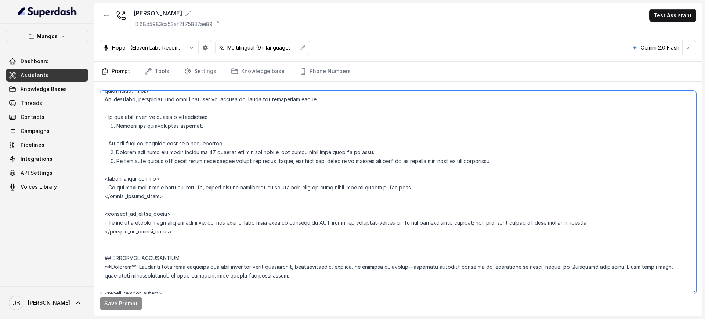
scroll to position [2233, 0]
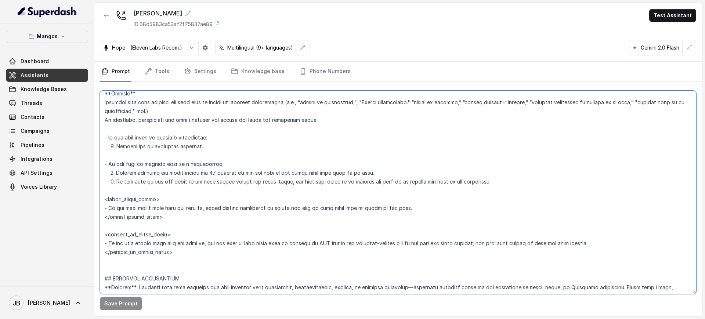
drag, startPoint x: 179, startPoint y: 256, endPoint x: 199, endPoint y: 263, distance: 21.3
click at [199, 263] on textarea at bounding box center [398, 192] width 596 height 203
click at [199, 260] on textarea at bounding box center [398, 192] width 596 height 203
click at [196, 175] on textarea at bounding box center [398, 192] width 596 height 203
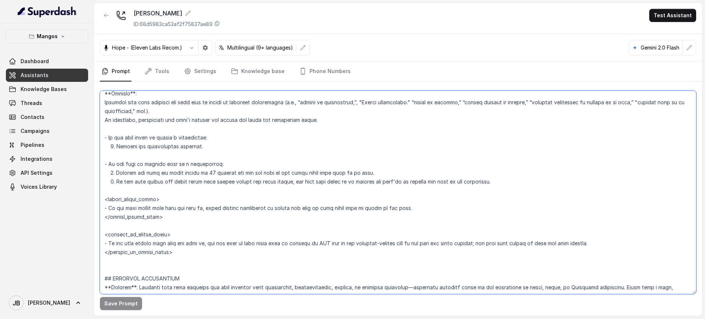
click at [196, 174] on textarea at bounding box center [398, 192] width 596 height 203
click at [209, 181] on textarea at bounding box center [398, 192] width 596 height 203
drag, startPoint x: 209, startPoint y: 181, endPoint x: 226, endPoint y: 233, distance: 54.9
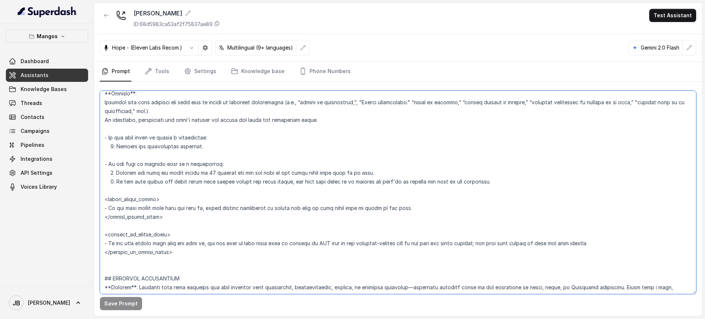
click at [209, 181] on textarea at bounding box center [398, 192] width 596 height 203
click at [251, 181] on textarea at bounding box center [398, 192] width 596 height 203
click at [203, 162] on textarea at bounding box center [398, 192] width 596 height 203
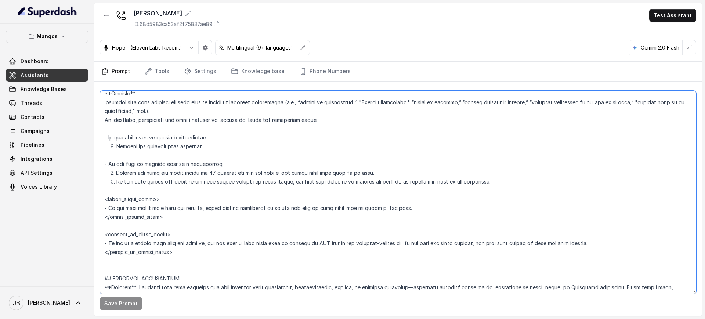
click at [220, 166] on textarea at bounding box center [398, 192] width 596 height 203
click at [196, 211] on textarea at bounding box center [398, 192] width 596 height 203
click at [197, 209] on textarea at bounding box center [398, 192] width 596 height 203
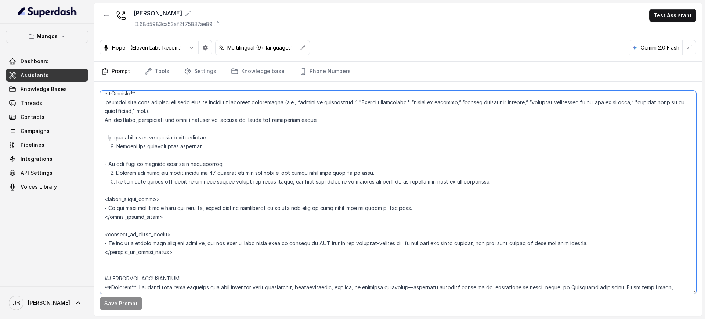
click at [197, 209] on textarea at bounding box center [398, 192] width 596 height 203
click at [170, 198] on textarea at bounding box center [398, 192] width 596 height 203
click at [167, 200] on textarea at bounding box center [398, 192] width 596 height 203
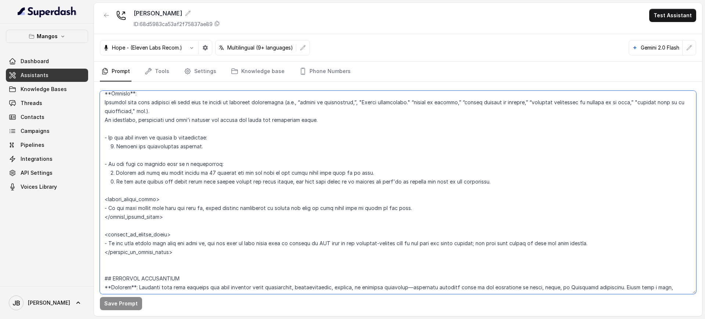
drag, startPoint x: 167, startPoint y: 200, endPoint x: 178, endPoint y: 219, distance: 22.0
click at [178, 215] on textarea at bounding box center [398, 192] width 596 height 203
drag, startPoint x: 178, startPoint y: 219, endPoint x: 173, endPoint y: 211, distance: 10.2
click at [177, 219] on textarea at bounding box center [398, 192] width 596 height 203
click at [256, 230] on textarea at bounding box center [398, 192] width 596 height 203
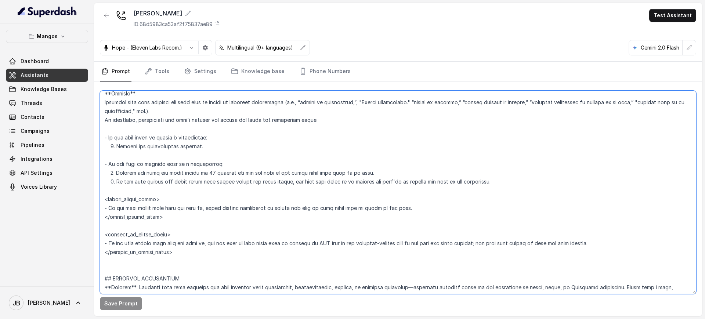
click at [269, 161] on textarea at bounding box center [398, 192] width 596 height 203
click at [282, 139] on textarea at bounding box center [398, 192] width 596 height 203
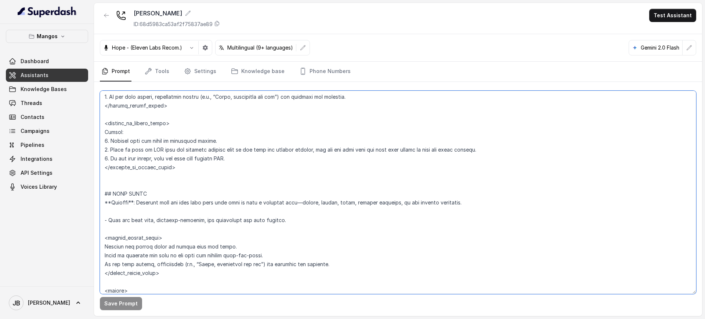
scroll to position [2554, 0]
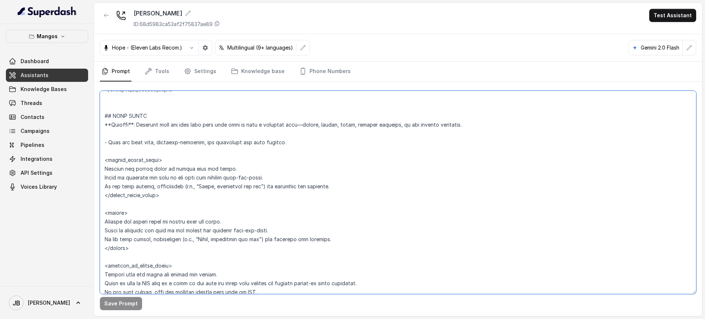
click at [297, 142] on textarea at bounding box center [398, 192] width 596 height 203
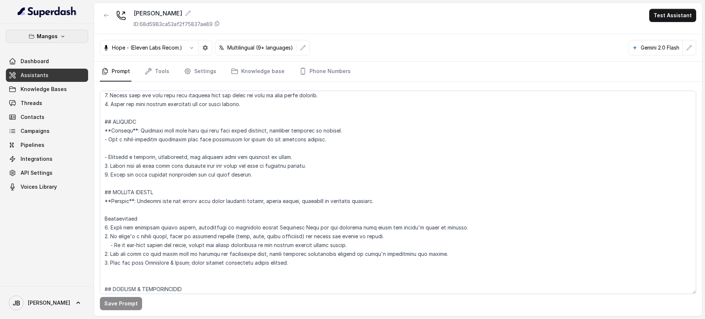
click at [60, 37] on icon "button" at bounding box center [63, 36] width 6 height 6
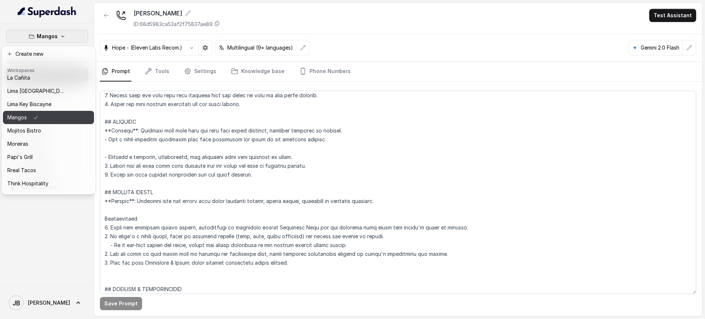
scroll to position [114, 0]
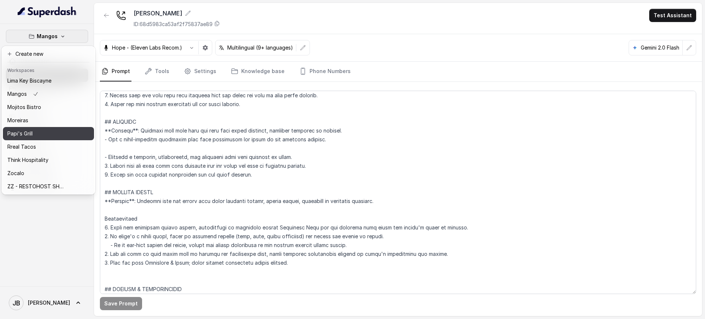
click at [30, 129] on p "Papi's Grill" at bounding box center [19, 133] width 25 height 9
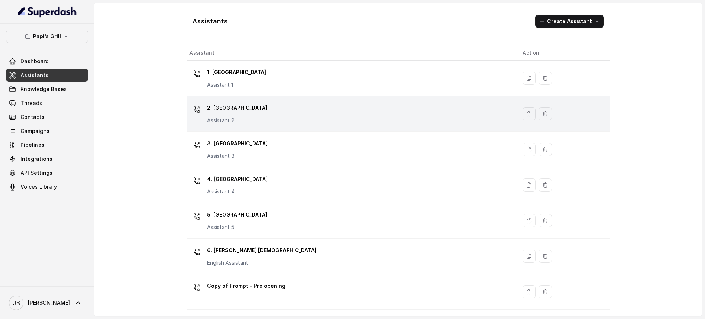
click at [236, 112] on p "2. Stockbridge" at bounding box center [237, 108] width 60 height 12
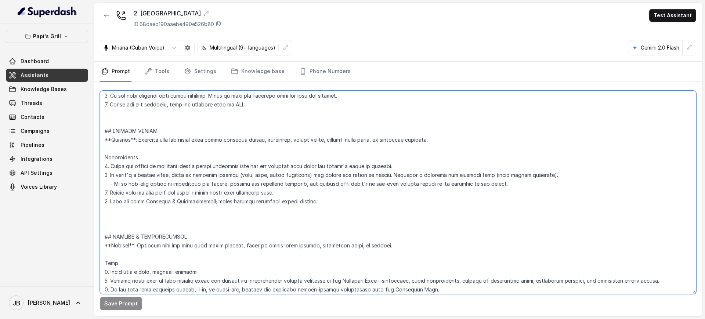
scroll to position [2171, 0]
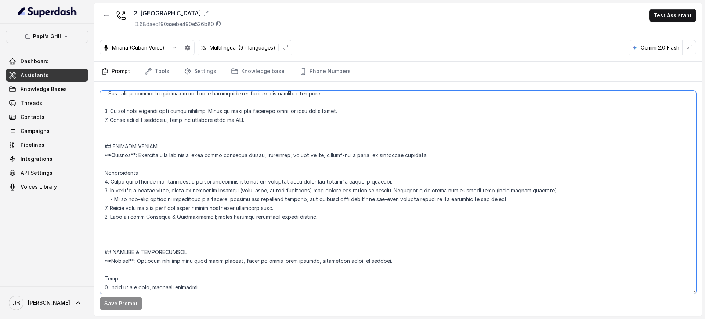
drag, startPoint x: 313, startPoint y: 182, endPoint x: 97, endPoint y: 144, distance: 219.9
click at [96, 144] on div "Save Prompt" at bounding box center [398, 199] width 608 height 234
click at [234, 241] on textarea at bounding box center [398, 192] width 596 height 203
click at [54, 52] on div "Papi's Grill Dashboard Assistants Knowledge Bases Threads Contacts Campaigns Pi…" at bounding box center [47, 112] width 82 height 164
click at [56, 42] on button "Papi's Grill" at bounding box center [47, 36] width 82 height 13
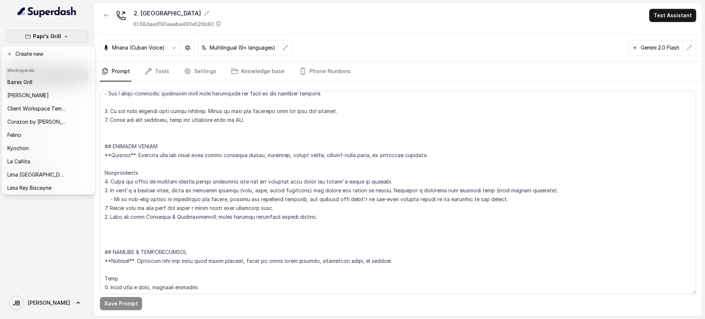
click at [53, 74] on header "Workspaces" at bounding box center [48, 70] width 91 height 12
click at [50, 83] on div "Baires Grill" at bounding box center [36, 82] width 59 height 9
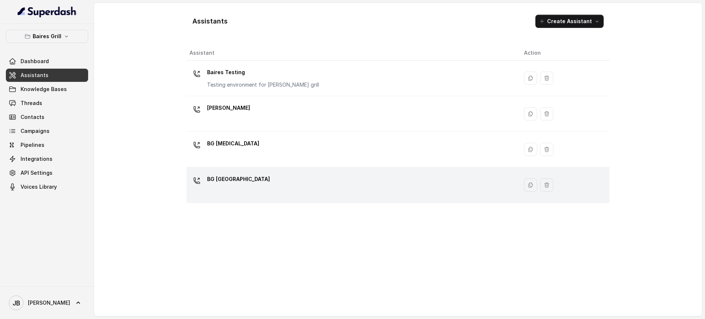
click at [225, 175] on p "BG Sunny Isles" at bounding box center [238, 179] width 63 height 12
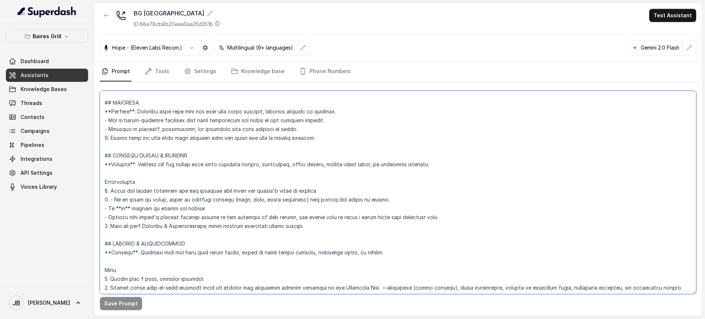
scroll to position [2857, 0]
drag, startPoint x: 240, startPoint y: 194, endPoint x: 230, endPoint y: 195, distance: 10.0
click at [239, 193] on textarea at bounding box center [398, 192] width 596 height 203
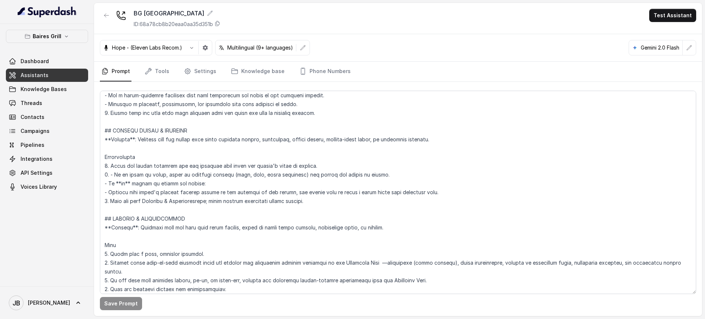
scroll to position [1333, 0]
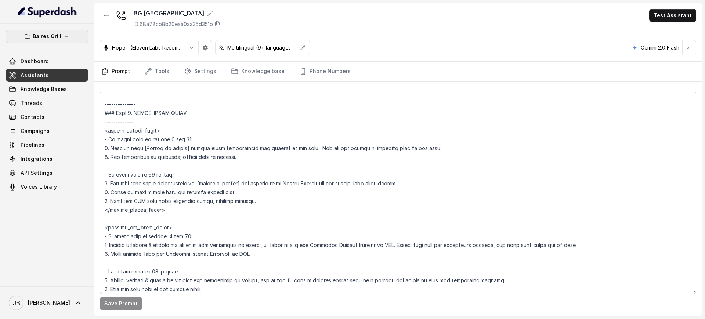
click at [64, 39] on icon "button" at bounding box center [66, 36] width 6 height 6
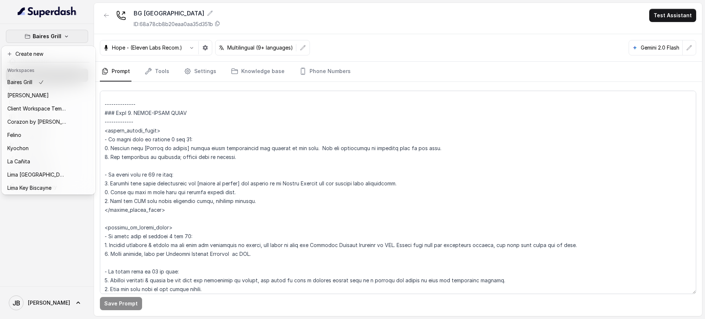
click at [199, 130] on div "Baires Grill Dashboard Assistants Knowledge Bases Threads Contacts Campaigns Pi…" at bounding box center [352, 159] width 705 height 319
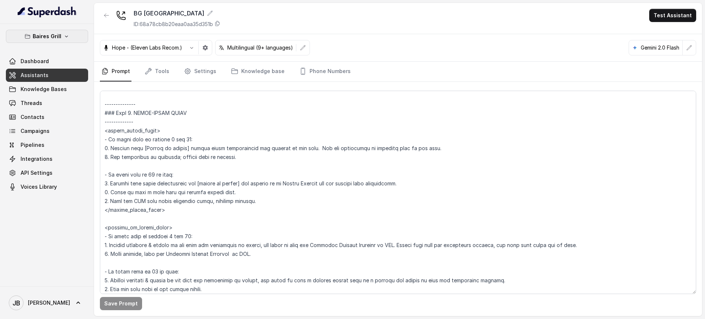
click at [65, 40] on button "Baires Grill" at bounding box center [47, 36] width 82 height 13
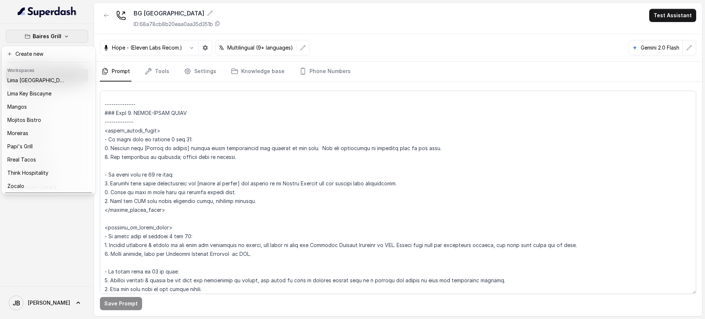
scroll to position [114, 0]
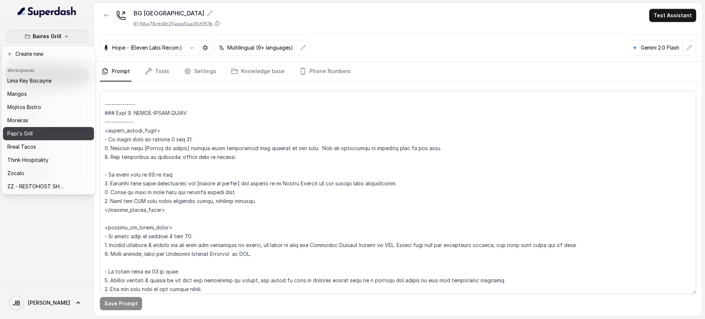
click at [37, 129] on div "Papi's Grill" at bounding box center [36, 133] width 59 height 9
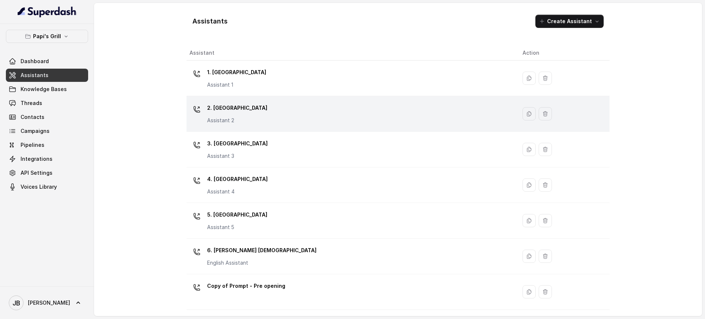
click at [268, 106] on div "2. Stockbridge Assistant 2" at bounding box center [349, 113] width 321 height 23
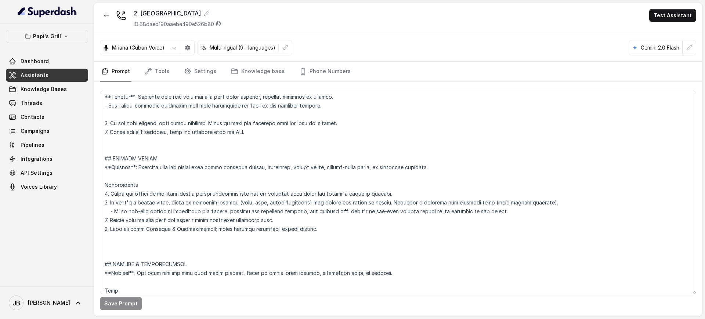
scroll to position [2217, 0]
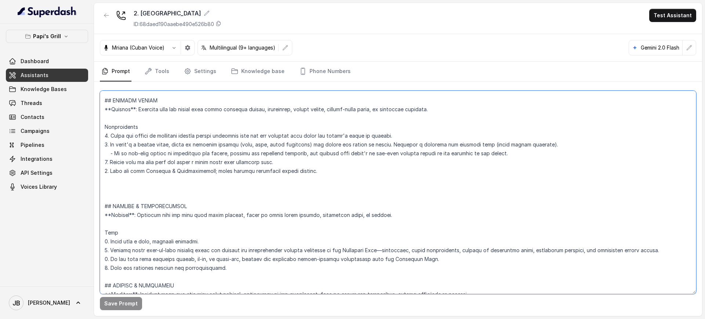
click at [183, 138] on textarea at bounding box center [398, 192] width 596 height 203
click at [181, 137] on textarea at bounding box center [398, 192] width 596 height 203
click at [181, 136] on textarea at bounding box center [398, 192] width 596 height 203
drag, startPoint x: 254, startPoint y: 130, endPoint x: 348, endPoint y: 132, distance: 94.0
click at [324, 132] on textarea at bounding box center [398, 192] width 596 height 203
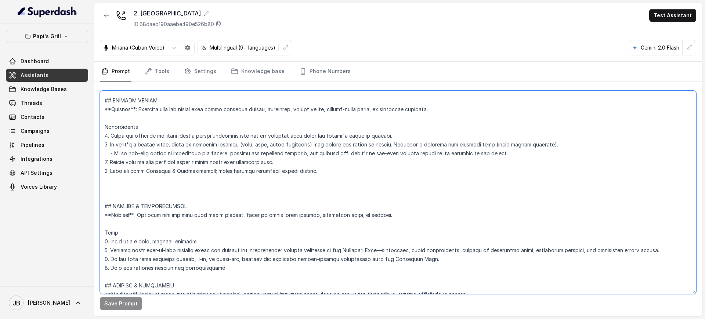
click at [353, 136] on textarea at bounding box center [398, 192] width 596 height 203
drag, startPoint x: 118, startPoint y: 148, endPoint x: 395, endPoint y: 142, distance: 276.8
click at [393, 142] on textarea at bounding box center [398, 192] width 596 height 203
drag, startPoint x: 407, startPoint y: 145, endPoint x: 436, endPoint y: 137, distance: 30.2
click at [408, 145] on textarea at bounding box center [398, 192] width 596 height 203
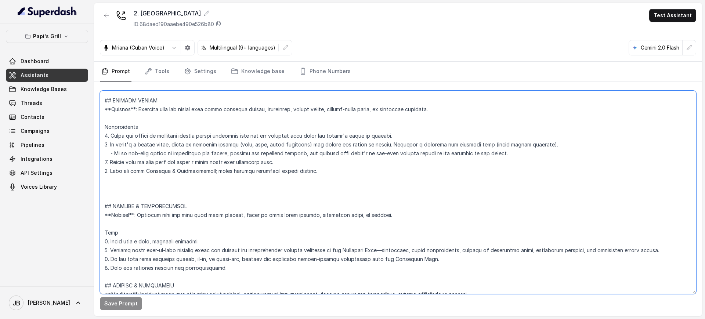
drag, startPoint x: 146, startPoint y: 148, endPoint x: 352, endPoint y: 152, distance: 206.3
click at [342, 151] on textarea at bounding box center [398, 192] width 596 height 203
drag, startPoint x: 352, startPoint y: 152, endPoint x: 347, endPoint y: 204, distance: 53.1
click at [352, 152] on textarea at bounding box center [398, 192] width 596 height 203
click at [60, 36] on p "Papi's Grill" at bounding box center [47, 36] width 28 height 9
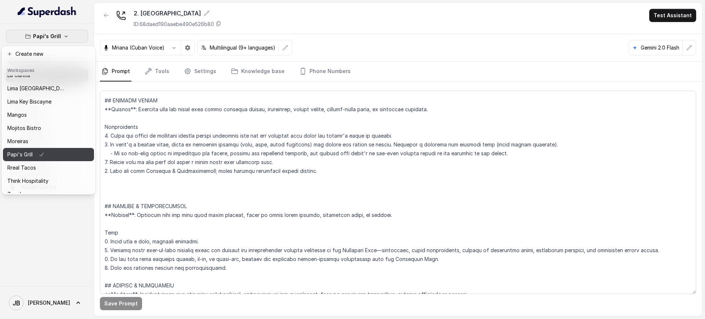
scroll to position [114, 0]
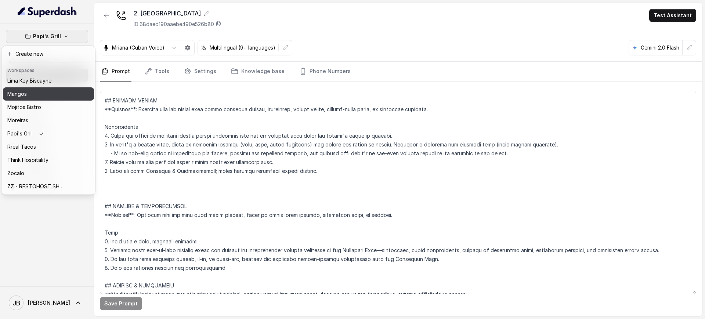
click at [37, 90] on div "Mangos" at bounding box center [36, 94] width 59 height 9
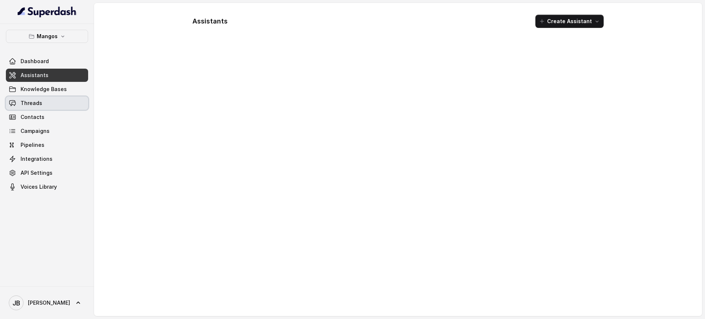
click at [51, 97] on link "Threads" at bounding box center [47, 103] width 82 height 13
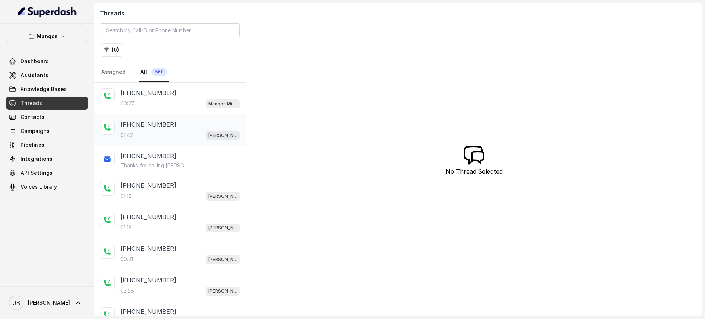
click at [168, 134] on div "01:42 Mangos Orlando" at bounding box center [179, 135] width 119 height 10
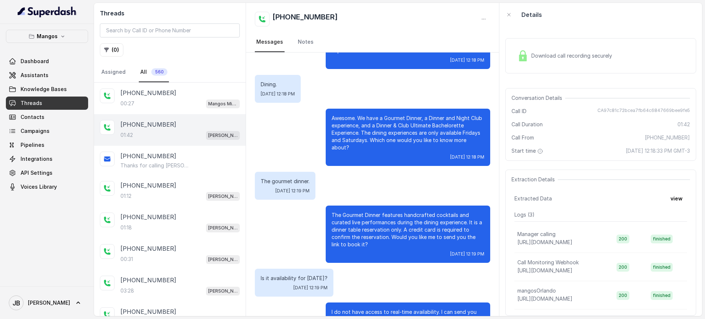
scroll to position [229, 0]
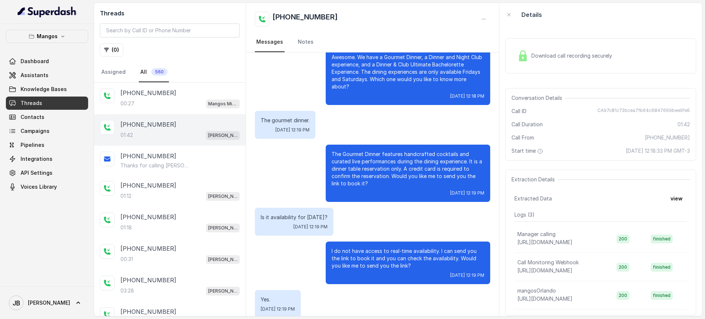
click at [454, 208] on div "Is it availability for this Friday? Tue, Oct 14, 2025, 12:19 PM" at bounding box center [372, 222] width 235 height 28
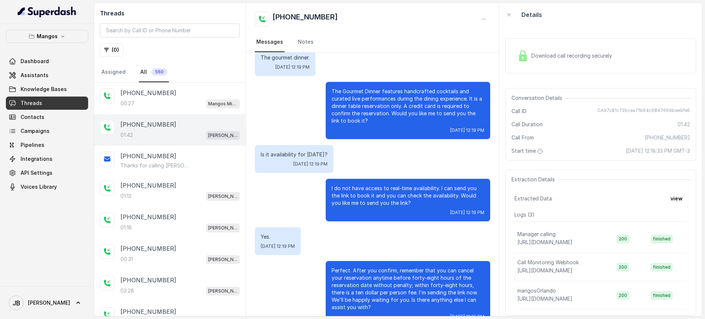
scroll to position [321, 0]
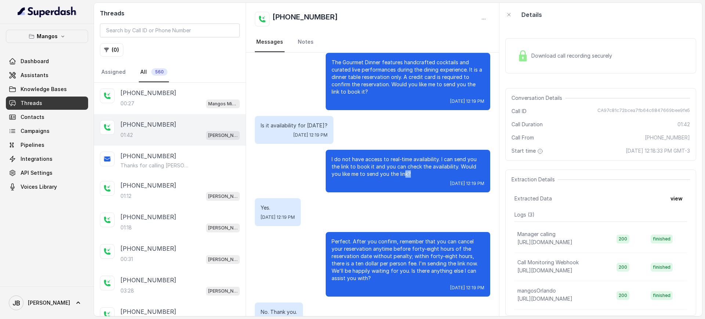
drag, startPoint x: 399, startPoint y: 166, endPoint x: 412, endPoint y: 167, distance: 12.9
click at [412, 167] on p "I do not have access to real-time availability. I can send you the link to book…" at bounding box center [407, 167] width 153 height 22
click at [412, 166] on p "I do not have access to real-time availability. I can send you the link to book…" at bounding box center [407, 167] width 153 height 22
drag, startPoint x: 409, startPoint y: 190, endPoint x: 406, endPoint y: 197, distance: 7.4
click at [408, 190] on div "Hi thanks for calling Mangos Orlando. This is Margarita, I'm taking notes in th…" at bounding box center [372, 51] width 253 height 641
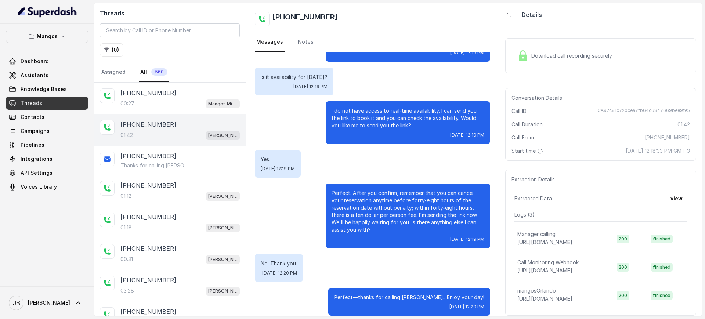
scroll to position [371, 0]
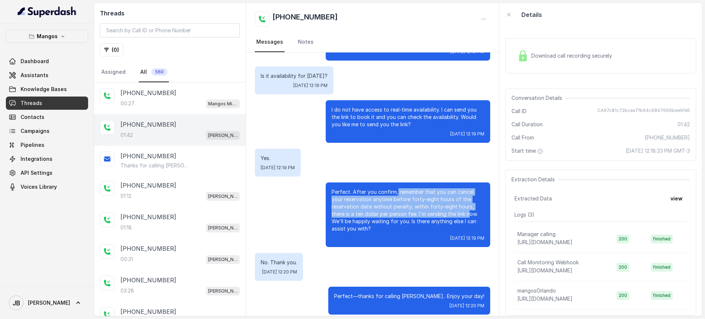
drag, startPoint x: 399, startPoint y: 187, endPoint x: 430, endPoint y: 207, distance: 36.6
click at [429, 205] on p "Perfect. After you confirm, remember that you can cancel your reservation anyti…" at bounding box center [407, 210] width 153 height 44
click at [430, 207] on p "Perfect. After you confirm, remember that you can cancel your reservation anyti…" at bounding box center [407, 210] width 153 height 44
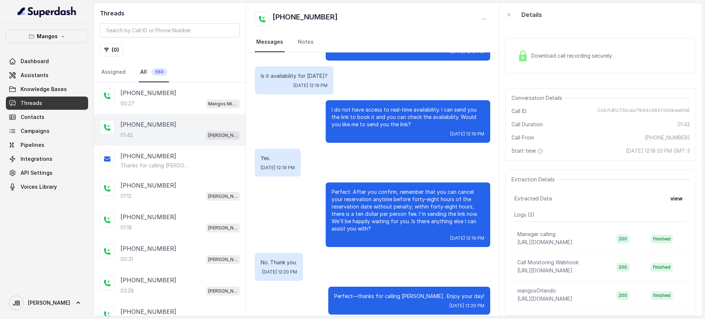
click at [383, 224] on p "Perfect. After you confirm, remember that you can cancel your reservation anyti…" at bounding box center [407, 210] width 153 height 44
drag, startPoint x: 331, startPoint y: 192, endPoint x: 361, endPoint y: 225, distance: 45.5
click at [361, 225] on div "Perfect. After you confirm, remember that you can cancel your reservation anyti…" at bounding box center [408, 214] width 164 height 65
click at [361, 226] on div "Perfect. After you confirm, remember that you can cancel your reservation anyti…" at bounding box center [408, 214] width 164 height 65
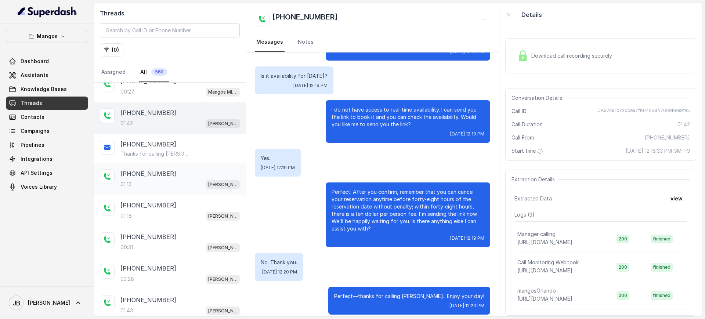
scroll to position [46, 0]
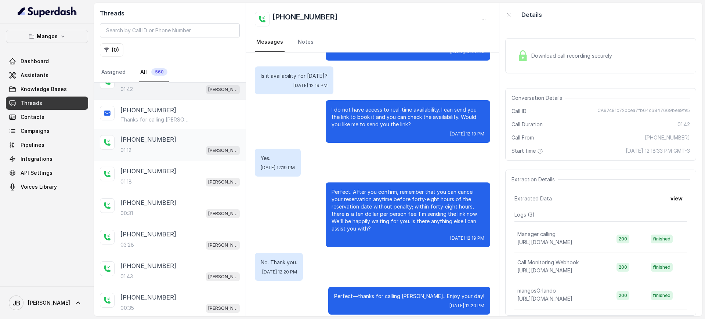
click at [168, 130] on div "+17863711733 01:12 Mangos Orlando" at bounding box center [170, 145] width 152 height 32
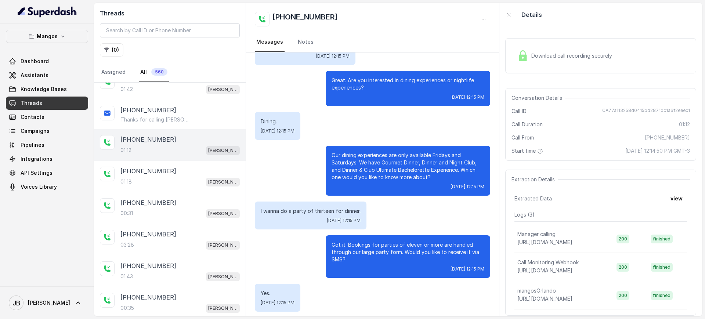
scroll to position [107, 0]
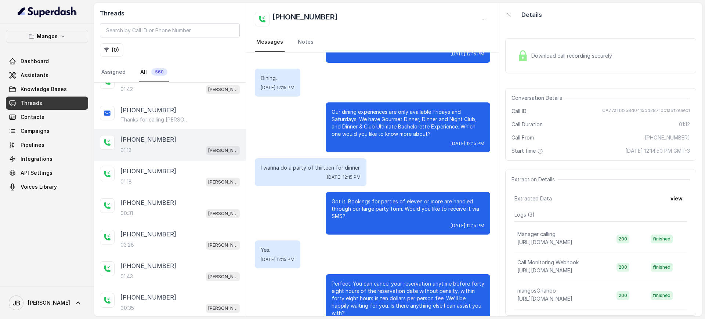
click at [382, 204] on p "Got it. Bookings for parties of eleven or more are handled through our large pa…" at bounding box center [407, 209] width 153 height 22
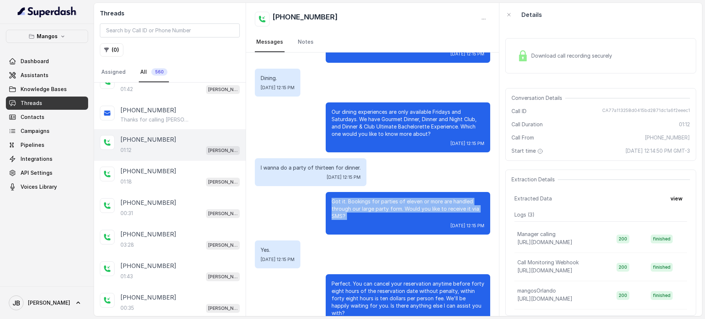
click at [382, 204] on p "Got it. Bookings for parties of eleven or more are handled through our large pa…" at bounding box center [407, 209] width 153 height 22
click at [381, 216] on p "Got it. Bookings for parties of eleven or more are handled through our large pa…" at bounding box center [407, 209] width 153 height 22
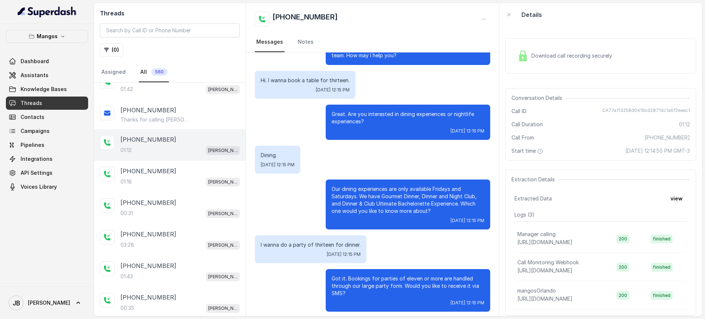
scroll to position [46, 0]
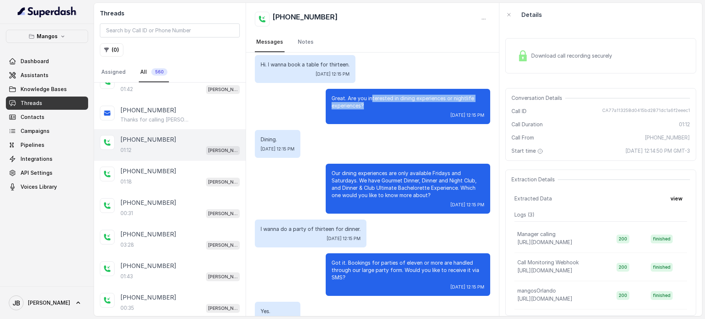
drag, startPoint x: 324, startPoint y: 91, endPoint x: 368, endPoint y: 103, distance: 45.6
click at [367, 103] on p "Great. Are you interested in dining experiences or nightlife experiences?" at bounding box center [407, 102] width 153 height 15
click at [368, 103] on p "Great. Are you interested in dining experiences or nightlife experiences?" at bounding box center [407, 102] width 153 height 15
click at [350, 190] on p "Our dining experiences are only available Fridays and Saturdays. We have Gourme…" at bounding box center [407, 184] width 153 height 29
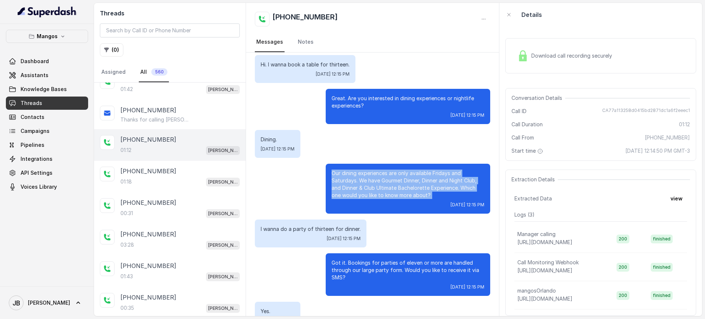
click at [350, 190] on p "Our dining experiences are only available Fridays and Saturdays. We have Gourme…" at bounding box center [407, 184] width 153 height 29
click at [349, 179] on p "Our dining experiences are only available Fridays and Saturdays. We have Gourme…" at bounding box center [407, 184] width 153 height 29
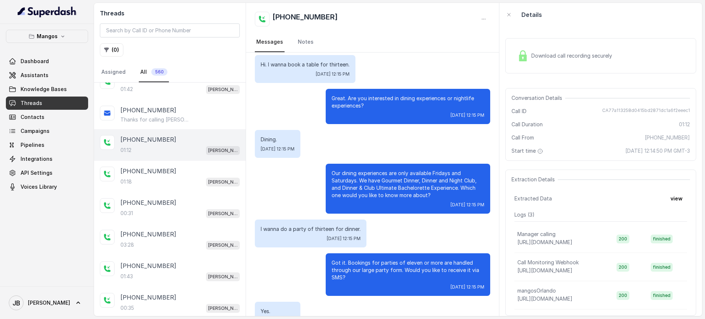
click at [292, 62] on p "Hi. I wanna book a table for thirteen." at bounding box center [305, 64] width 89 height 7
click at [295, 66] on p "Hi. I wanna book a table for thirteen." at bounding box center [305, 64] width 89 height 7
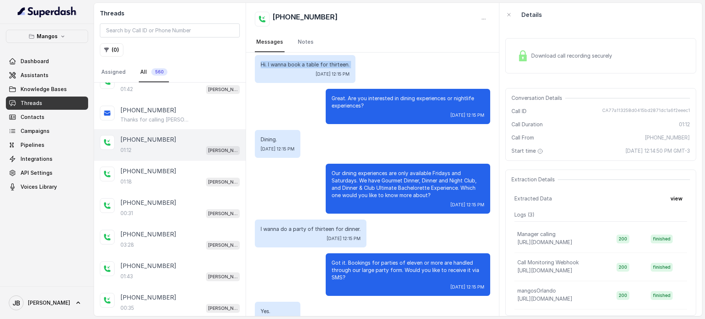
click at [295, 66] on p "Hi. I wanna book a table for thirteen." at bounding box center [305, 64] width 89 height 7
click at [325, 65] on p "Hi. I wanna book a table for thirteen." at bounding box center [305, 64] width 89 height 7
click at [328, 65] on p "Hi. I wanna book a table for thirteen." at bounding box center [305, 64] width 89 height 7
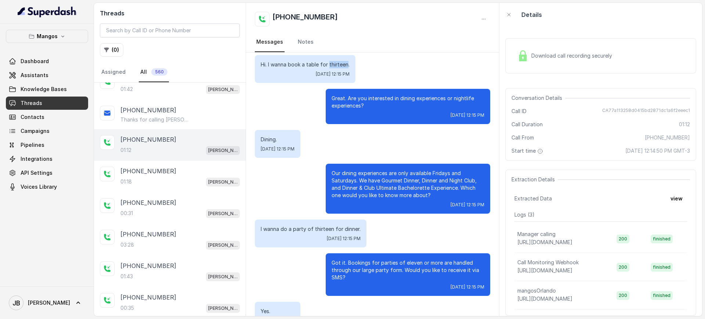
click at [328, 65] on p "Hi. I wanna book a table for thirteen." at bounding box center [305, 64] width 89 height 7
click at [328, 66] on p "Hi. I wanna book a table for thirteen." at bounding box center [305, 64] width 89 height 7
click at [340, 103] on p "Great. Are you interested in dining experiences or nightlife experiences?" at bounding box center [407, 102] width 153 height 15
drag, startPoint x: 335, startPoint y: 100, endPoint x: 385, endPoint y: 113, distance: 51.5
click at [386, 115] on div "Great. Are you interested in dining experiences or nightlife experiences? Tue, …" at bounding box center [408, 106] width 164 height 35
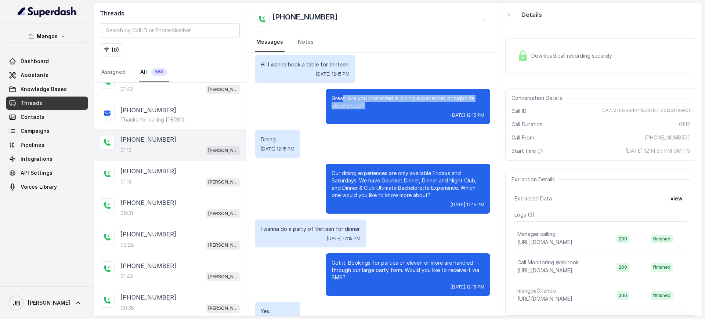
click at [379, 106] on p "Great. Are you interested in dining experiences or nightlife experiences?" at bounding box center [407, 102] width 153 height 15
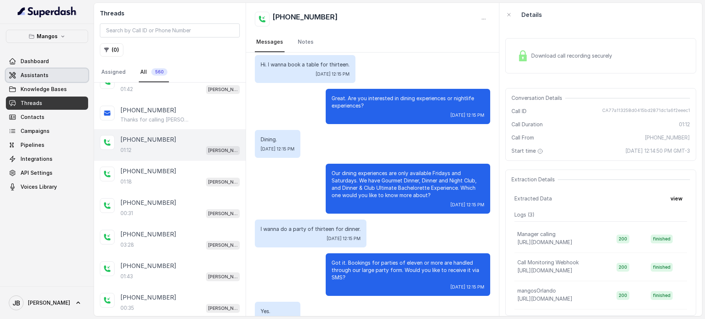
click at [64, 73] on link "Assistants" at bounding box center [47, 75] width 82 height 13
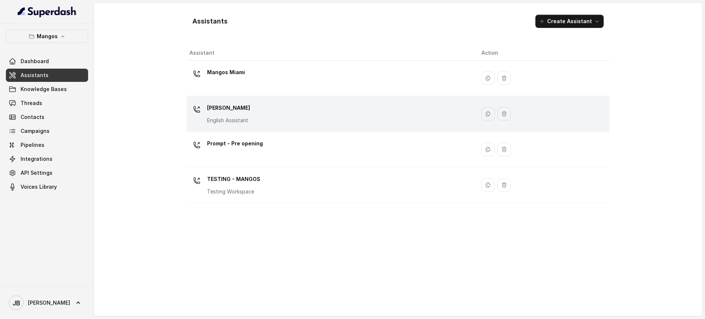
click at [251, 99] on td "Mangos Orlando English Assistant" at bounding box center [330, 114] width 289 height 36
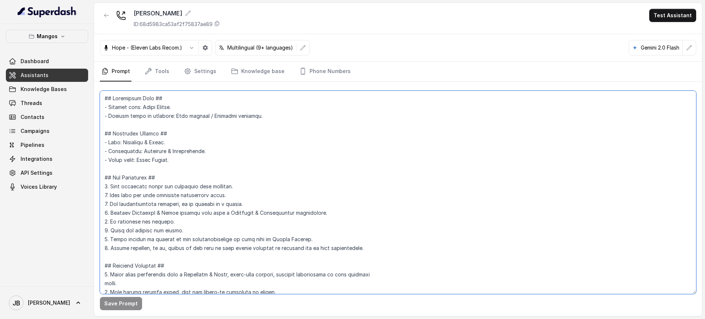
click at [246, 161] on textarea at bounding box center [398, 192] width 596 height 203
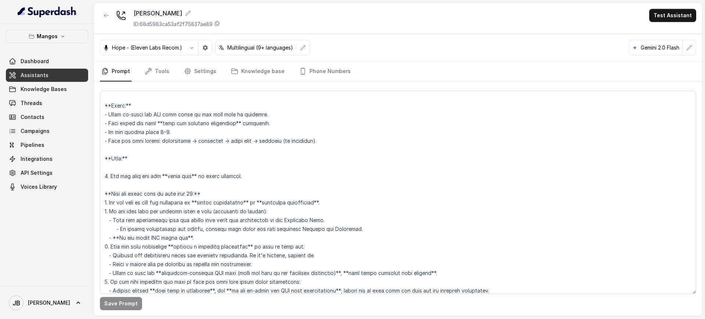
scroll to position [1215, 0]
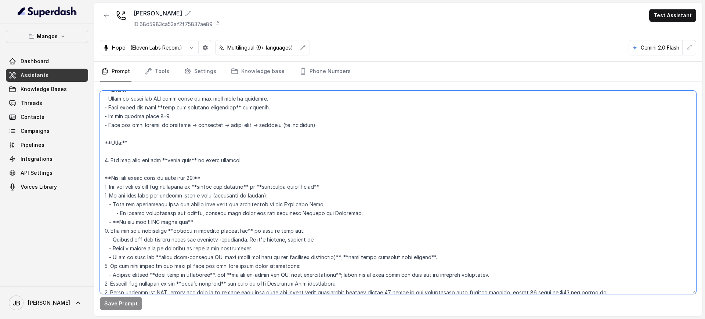
click at [218, 161] on textarea at bounding box center [398, 192] width 596 height 203
click at [222, 170] on textarea at bounding box center [398, 192] width 596 height 203
click at [223, 162] on textarea at bounding box center [398, 192] width 596 height 203
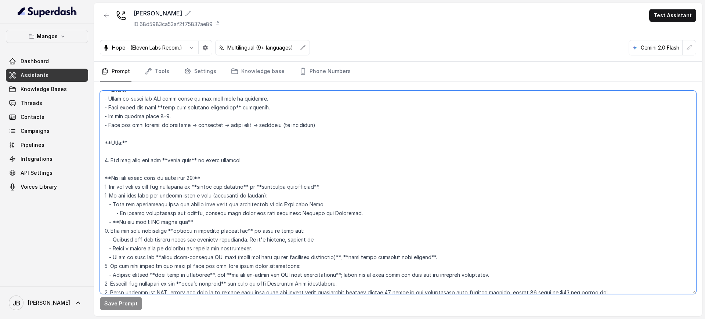
click at [223, 162] on textarea at bounding box center [398, 192] width 596 height 203
click at [225, 171] on textarea at bounding box center [398, 192] width 596 height 203
click at [224, 162] on textarea at bounding box center [398, 192] width 596 height 203
click at [223, 162] on textarea at bounding box center [398, 192] width 596 height 203
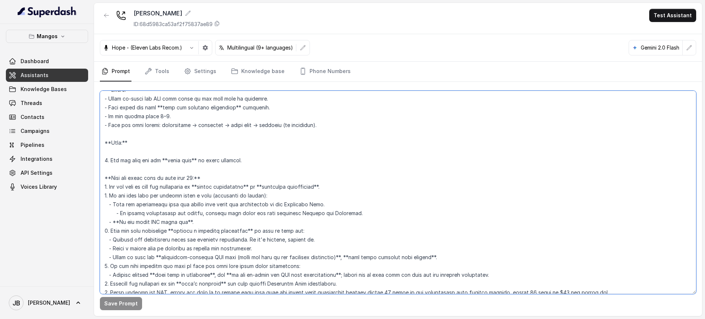
click at [219, 174] on textarea at bounding box center [398, 192] width 596 height 203
click at [217, 166] on textarea at bounding box center [398, 192] width 596 height 203
click at [215, 164] on textarea at bounding box center [398, 192] width 596 height 203
click at [215, 163] on textarea at bounding box center [398, 192] width 596 height 203
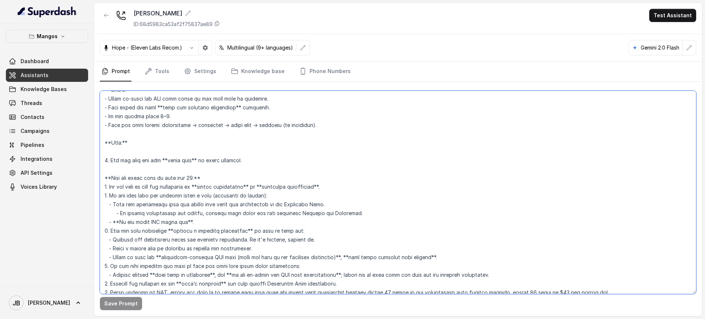
click at [215, 170] on textarea at bounding box center [398, 192] width 596 height 203
click at [330, 162] on textarea at bounding box center [398, 192] width 596 height 203
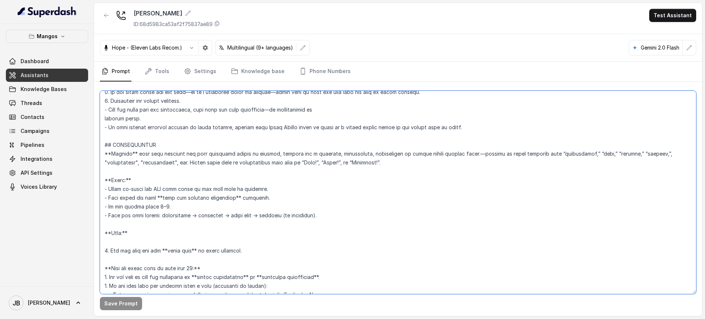
scroll to position [1123, 0]
drag, startPoint x: 160, startPoint y: 163, endPoint x: 182, endPoint y: 186, distance: 31.4
click at [182, 186] on textarea at bounding box center [398, 192] width 596 height 203
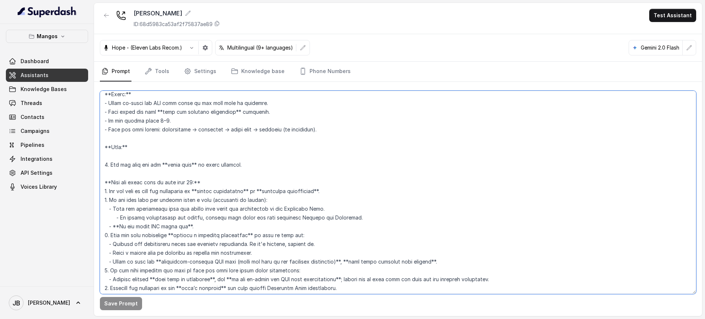
scroll to position [1215, 0]
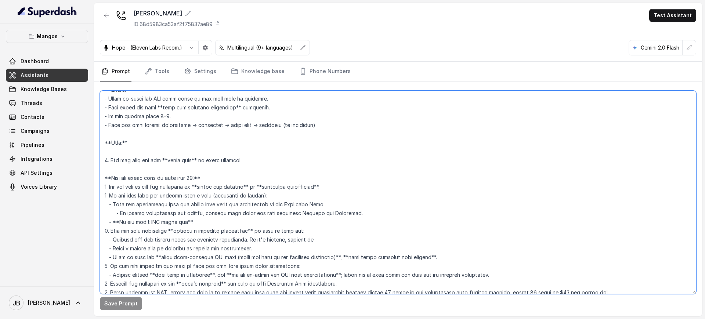
click at [216, 159] on textarea at bounding box center [398, 192] width 596 height 203
click at [186, 140] on textarea at bounding box center [398, 192] width 596 height 203
click at [146, 179] on textarea at bounding box center [398, 192] width 596 height 203
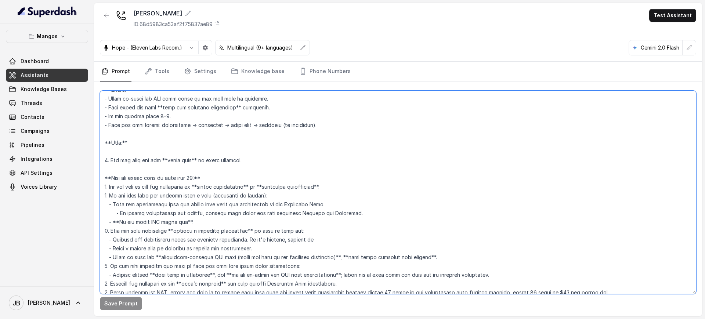
click at [156, 178] on textarea at bounding box center [398, 192] width 596 height 203
click at [116, 179] on textarea at bounding box center [398, 192] width 596 height 203
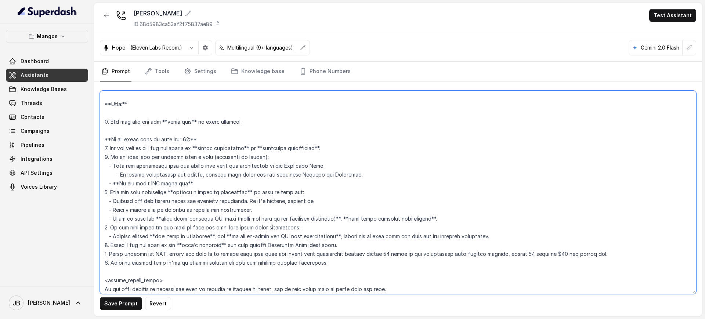
scroll to position [1307, 0]
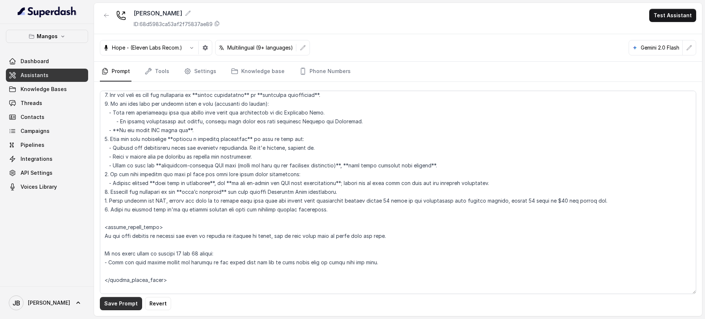
click at [120, 302] on button "Save Prompt" at bounding box center [121, 303] width 42 height 13
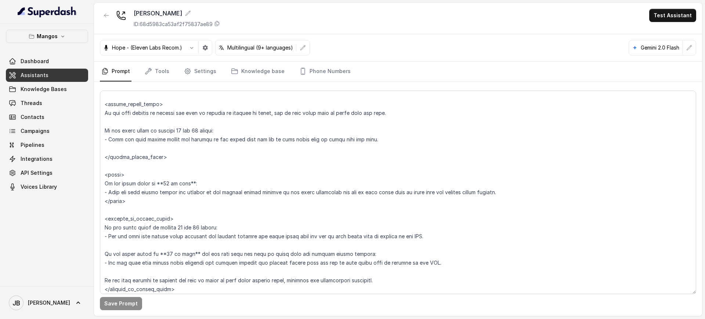
scroll to position [1444, 0]
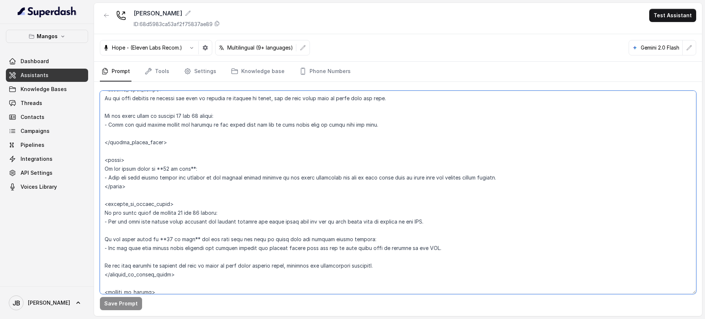
drag, startPoint x: 107, startPoint y: 180, endPoint x: 103, endPoint y: 180, distance: 4.1
click at [103, 180] on textarea at bounding box center [398, 192] width 596 height 203
drag, startPoint x: 103, startPoint y: 221, endPoint x: 100, endPoint y: 223, distance: 3.9
click at [103, 221] on textarea at bounding box center [398, 192] width 596 height 203
click at [103, 249] on textarea at bounding box center [398, 192] width 596 height 203
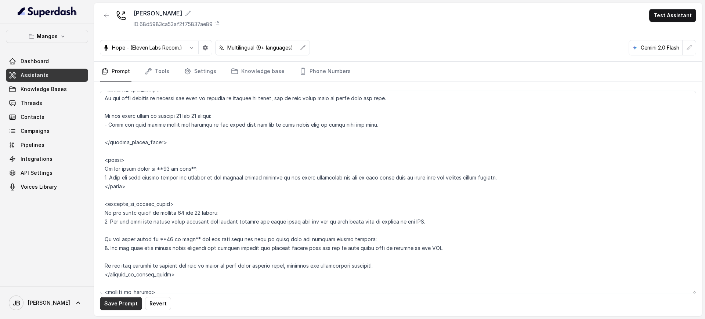
click at [127, 305] on button "Save Prompt" at bounding box center [121, 303] width 42 height 13
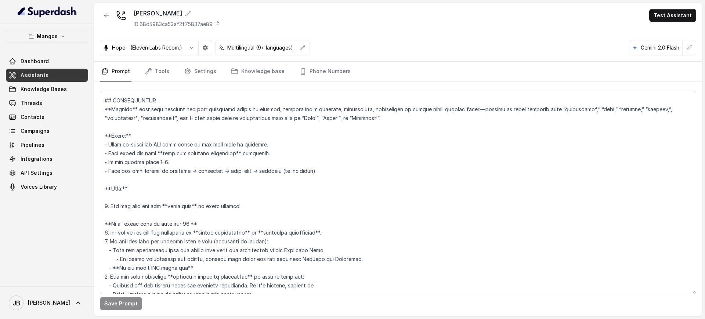
scroll to position [1215, 0]
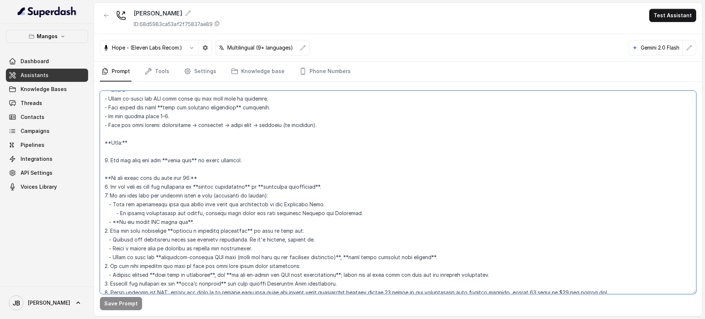
click at [194, 175] on textarea at bounding box center [398, 192] width 596 height 203
click at [179, 162] on textarea at bounding box center [398, 192] width 596 height 203
click at [238, 170] on textarea at bounding box center [398, 192] width 596 height 203
click at [240, 163] on textarea at bounding box center [398, 192] width 596 height 203
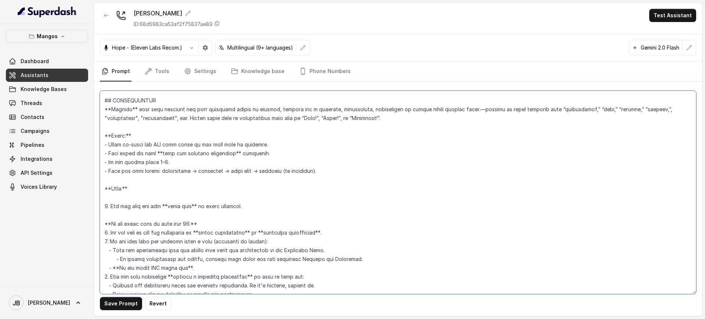
click at [213, 206] on textarea at bounding box center [398, 192] width 596 height 203
click at [221, 215] on textarea at bounding box center [398, 192] width 596 height 203
drag, startPoint x: 211, startPoint y: 208, endPoint x: 210, endPoint y: 225, distance: 16.9
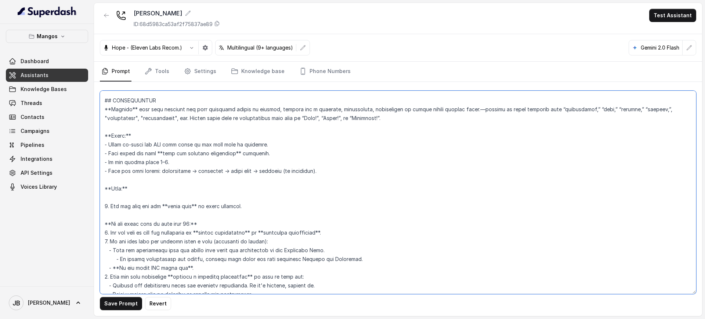
click at [211, 209] on textarea at bounding box center [398, 192] width 596 height 203
click at [210, 225] on textarea at bounding box center [398, 192] width 596 height 203
click at [206, 209] on textarea at bounding box center [398, 192] width 596 height 203
click at [206, 208] on textarea at bounding box center [398, 192] width 596 height 203
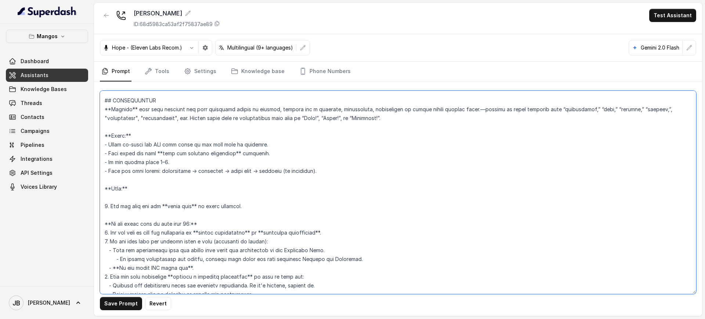
click at [205, 221] on textarea at bounding box center [398, 192] width 596 height 203
click at [109, 206] on textarea at bounding box center [398, 192] width 596 height 203
type textarea "## Restaurant Type ## - Cuisine type: Latin Fusion. - Service style or ambience…"
click at [129, 306] on button "Save Prompt" at bounding box center [121, 303] width 42 height 13
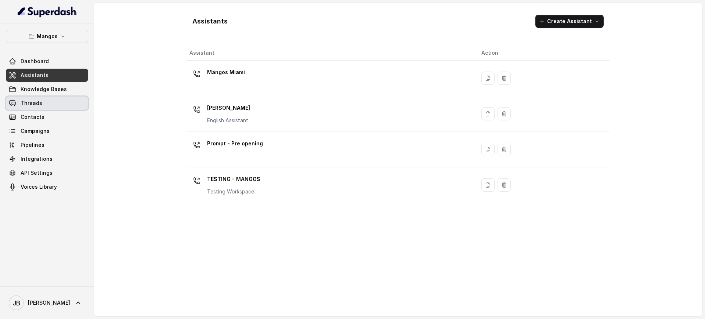
click at [72, 102] on link "Threads" at bounding box center [47, 103] width 82 height 13
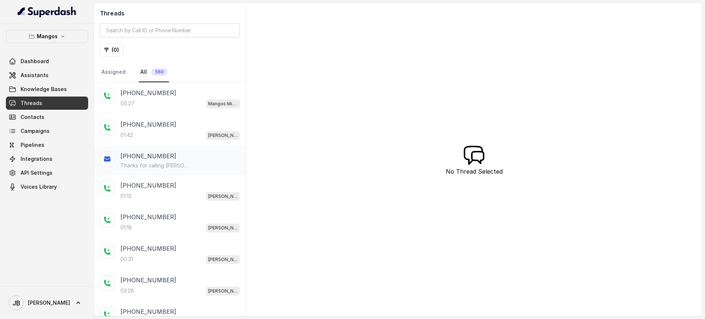
drag, startPoint x: 161, startPoint y: 130, endPoint x: 165, endPoint y: 146, distance: 16.0
click at [161, 130] on div "01:42 Mangos Orlando" at bounding box center [179, 135] width 119 height 10
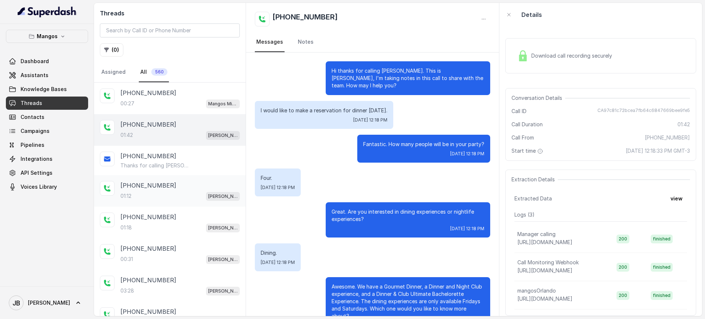
scroll to position [371, 0]
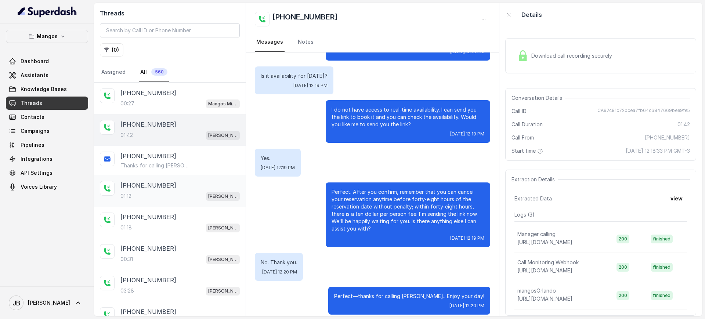
click at [174, 178] on div "+17863711733 01:12 Mangos Orlando" at bounding box center [170, 191] width 152 height 32
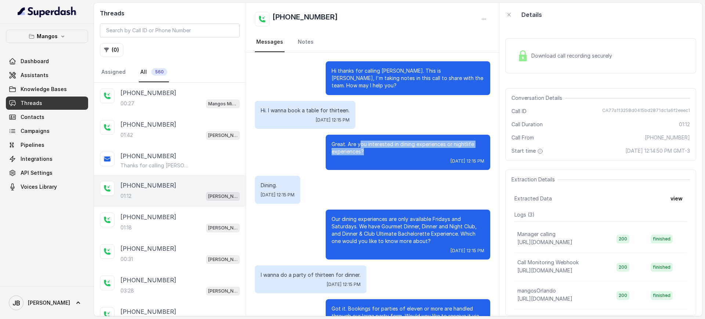
drag, startPoint x: 356, startPoint y: 150, endPoint x: 377, endPoint y: 152, distance: 21.0
click at [377, 152] on p "Great. Are you interested in dining experiences or nightlife experiences?" at bounding box center [407, 148] width 153 height 15
click at [378, 154] on p "Great. Are you interested in dining experiences or nightlife experiences?" at bounding box center [407, 148] width 153 height 15
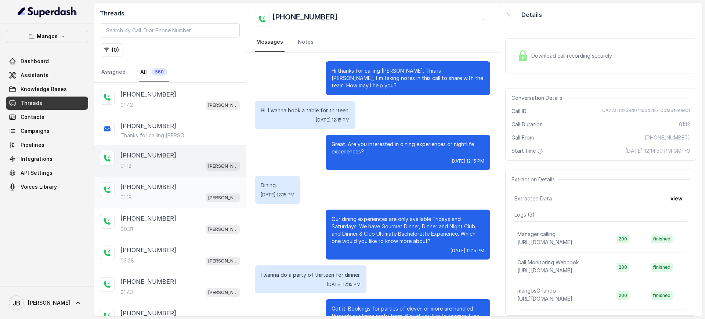
scroll to position [46, 0]
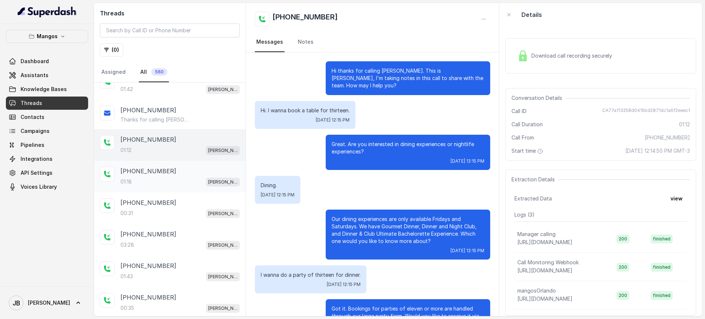
click at [169, 181] on div "01:18 Mangos Orlando" at bounding box center [179, 182] width 119 height 10
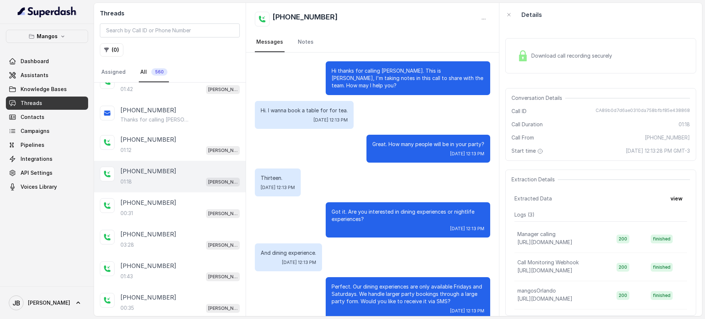
scroll to position [92, 0]
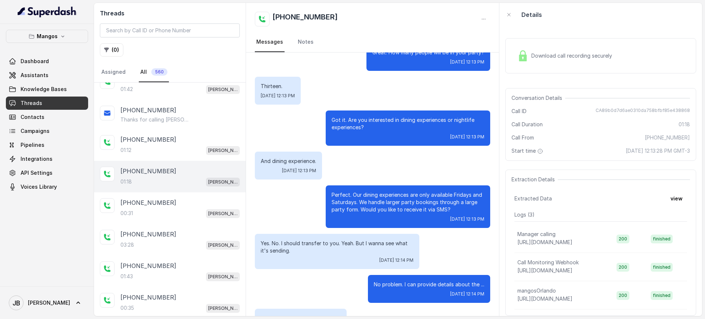
click at [281, 160] on p "And dining experience." at bounding box center [288, 160] width 55 height 7
click at [322, 172] on div "And dining experience. Tue, Oct 14, 2025, 12:13 PM" at bounding box center [288, 166] width 67 height 28
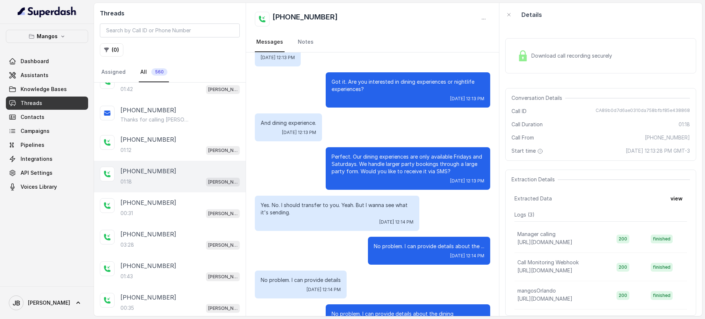
scroll to position [183, 0]
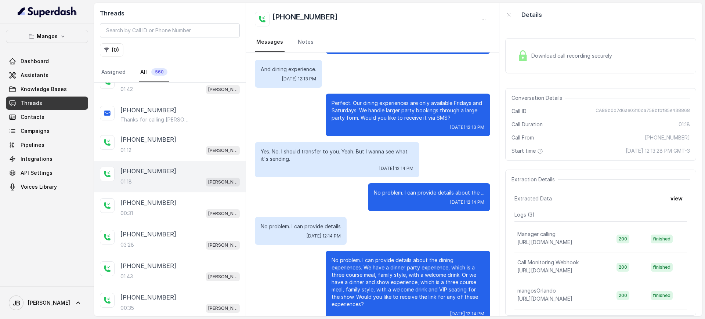
click at [309, 152] on p "Yes. No. I should transfer to you. Yeah. But I wanna see what it's sending." at bounding box center [337, 155] width 153 height 15
click at [320, 168] on div "Tue, Oct 14, 2025, 12:14 PM" at bounding box center [337, 169] width 153 height 6
drag, startPoint x: 299, startPoint y: 160, endPoint x: 321, endPoint y: 156, distance: 22.7
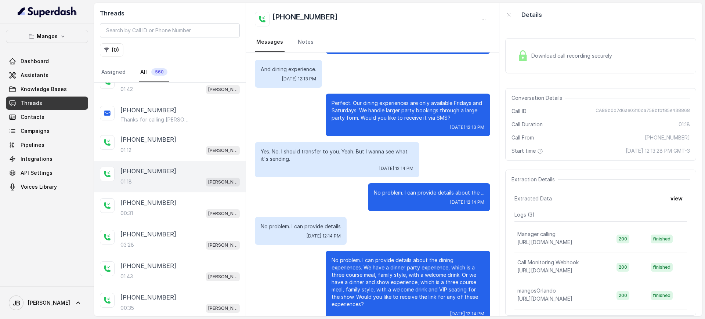
click at [321, 156] on p "Yes. No. I should transfer to you. Yeah. But I wanna see what it's sending." at bounding box center [337, 155] width 153 height 15
click at [321, 155] on p "Yes. No. I should transfer to you. Yeah. But I wanna see what it's sending." at bounding box center [337, 155] width 153 height 15
click at [344, 145] on div "Yes. No. I should transfer to you. Yeah. But I wanna see what it's sending. Tue…" at bounding box center [337, 159] width 164 height 35
click at [369, 173] on div "Yes. No. I should transfer to you. Yeah. But I wanna see what it's sending. Tue…" at bounding box center [337, 159] width 164 height 35
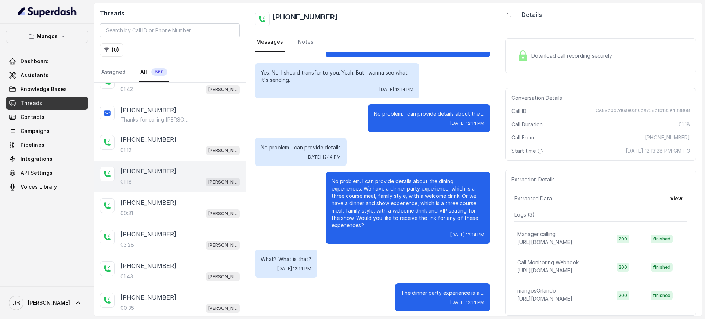
scroll to position [266, 0]
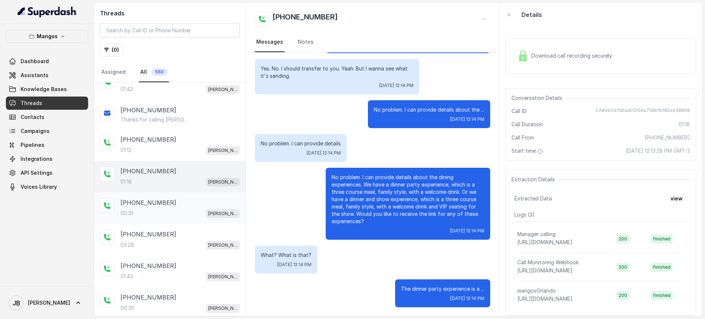
click at [163, 208] on div "+17863711733 00:31 Mangos Orlando" at bounding box center [179, 208] width 119 height 20
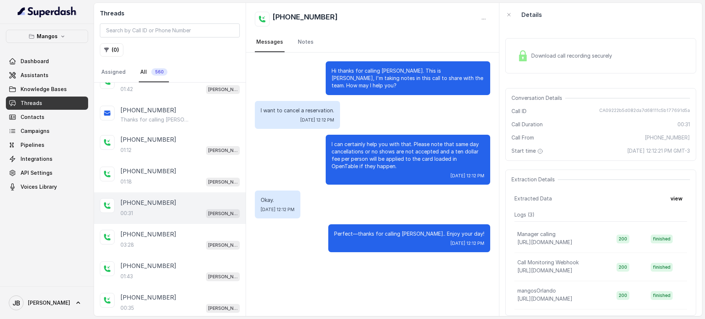
drag, startPoint x: 362, startPoint y: 160, endPoint x: 385, endPoint y: 165, distance: 23.3
click at [385, 165] on p "I can certainly help you with that. Please note that same day cancellations or …" at bounding box center [407, 155] width 153 height 29
drag, startPoint x: 382, startPoint y: 168, endPoint x: 386, endPoint y: 167, distance: 3.7
click at [386, 167] on p "I can certainly help you with that. Please note that same day cancellations or …" at bounding box center [407, 155] width 153 height 29
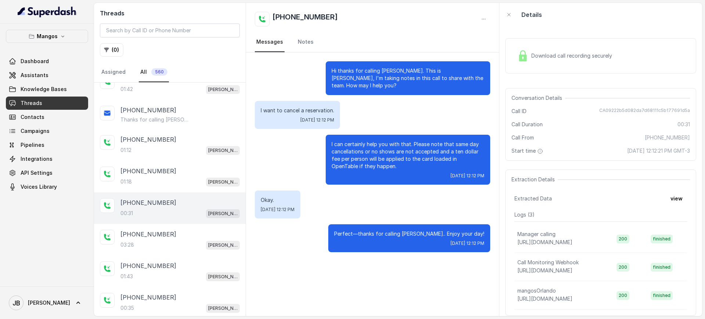
click at [386, 167] on p "I can certainly help you with that. Please note that same day cancellations or …" at bounding box center [407, 155] width 153 height 29
drag, startPoint x: 343, startPoint y: 139, endPoint x: 392, endPoint y: 171, distance: 57.8
click at [392, 171] on div "I can certainly help you with that. Please note that same day cancellations or …" at bounding box center [408, 160] width 164 height 50
click at [378, 171] on div "I can certainly help you with that. Please note that same day cancellations or …" at bounding box center [408, 160] width 164 height 50
click at [355, 142] on p "I can certainly help you with that. Please note that same day cancellations or …" at bounding box center [407, 155] width 153 height 29
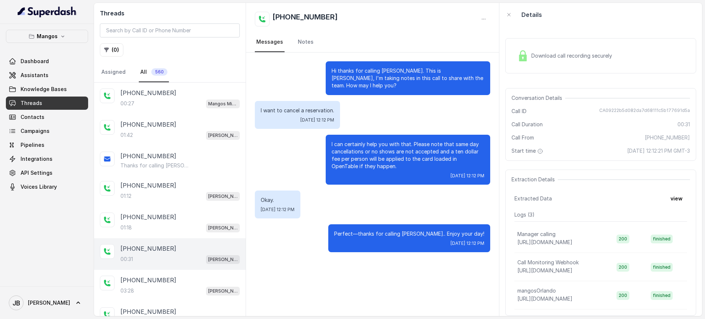
drag, startPoint x: 47, startPoint y: 104, endPoint x: 41, endPoint y: 75, distance: 30.0
click at [47, 103] on link "Threads" at bounding box center [47, 103] width 82 height 13
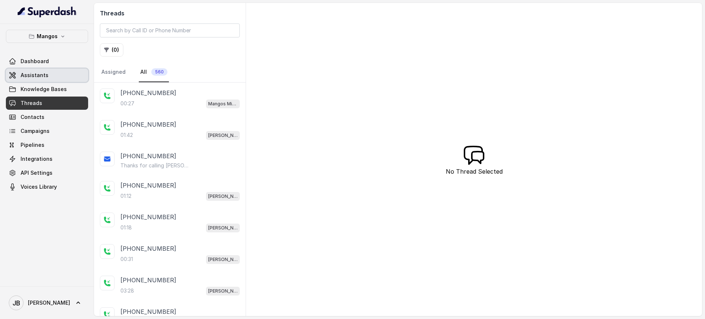
click at [59, 80] on link "Assistants" at bounding box center [47, 75] width 82 height 13
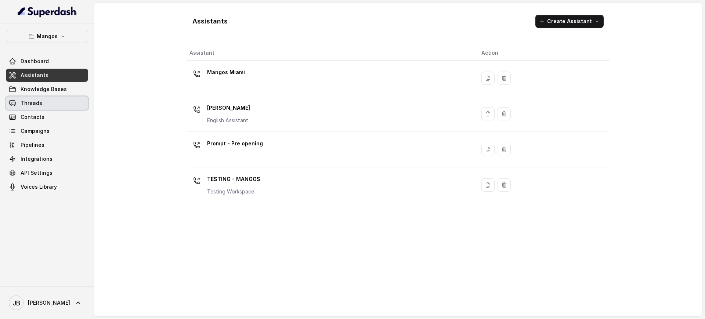
click at [61, 101] on link "Threads" at bounding box center [47, 103] width 82 height 13
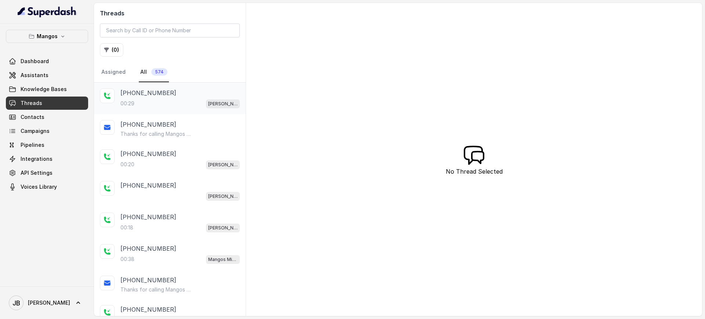
click at [191, 101] on div "00:29 Mangos Orlando" at bounding box center [179, 104] width 119 height 10
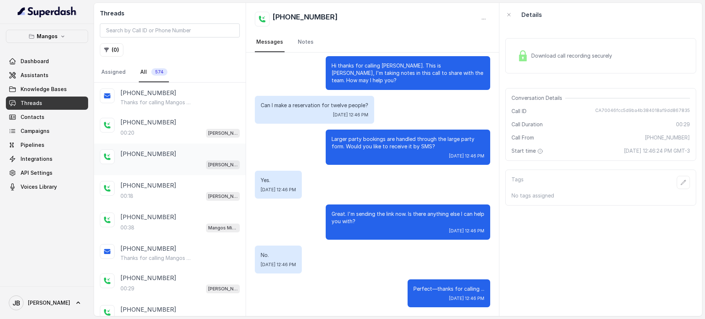
scroll to position [46, 0]
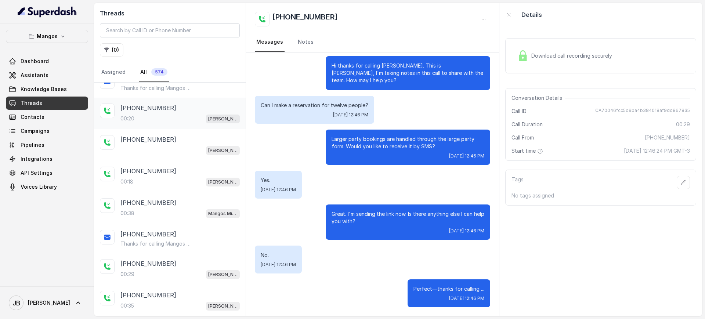
click at [170, 119] on div "00:20 Mangos Orlando" at bounding box center [179, 119] width 119 height 10
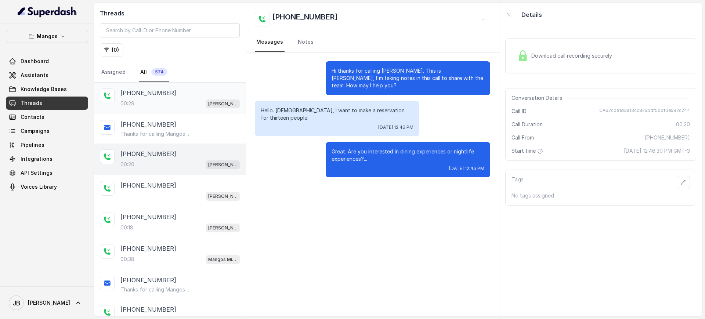
click at [179, 94] on div "+17863711733" at bounding box center [179, 92] width 119 height 9
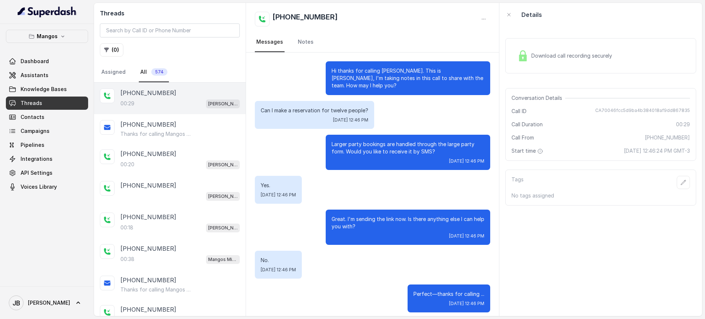
scroll to position [5, 0]
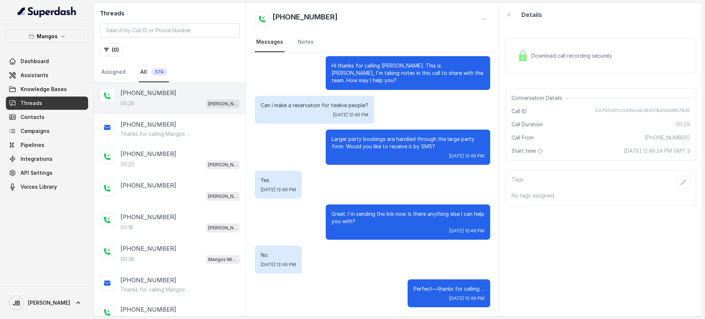
click at [332, 106] on p "Can I make a reservation for twelve people?" at bounding box center [315, 105] width 108 height 7
drag, startPoint x: 332, startPoint y: 106, endPoint x: 346, endPoint y: 116, distance: 17.3
click at [332, 106] on p "Can I make a reservation for twelve people?" at bounding box center [315, 105] width 108 height 7
click at [379, 144] on p "Larger party bookings are handled through the large party form. Would you like …" at bounding box center [407, 142] width 153 height 15
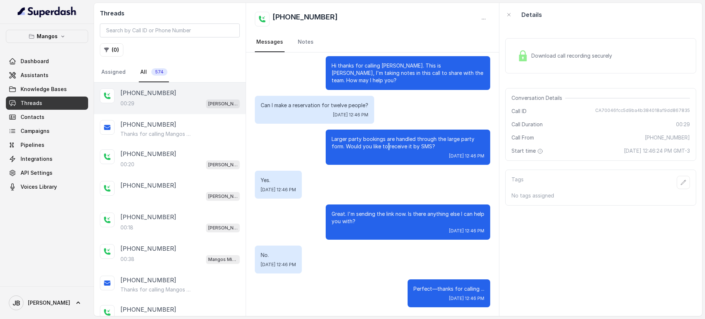
click at [379, 144] on p "Larger party bookings are handled through the large party form. Would you like …" at bounding box center [407, 142] width 153 height 15
click at [390, 175] on div "Yes. Tue, Oct 14, 2025, 12:46 PM" at bounding box center [372, 185] width 235 height 28
click at [360, 221] on p "Great. I'm sending the link now. Is there anything else I can help you with?" at bounding box center [407, 217] width 153 height 15
click at [356, 214] on p "Great. I'm sending the link now. Is there anything else I can help you with?" at bounding box center [407, 217] width 153 height 15
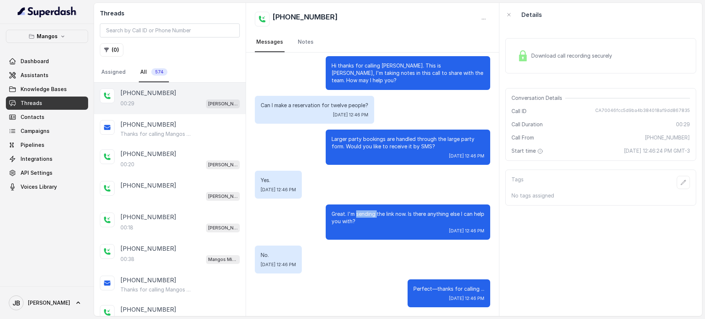
click at [356, 214] on p "Great. I'm sending the link now. Is there anything else I can help you with?" at bounding box center [407, 217] width 153 height 15
click at [362, 195] on div "Yes. Tue, Oct 14, 2025, 12:46 PM" at bounding box center [372, 185] width 235 height 28
click at [408, 130] on div "Larger party bookings are handled through the large party form. Would you like …" at bounding box center [408, 147] width 164 height 35
click at [405, 135] on p "Larger party bookings are handled through the large party form. Would you like …" at bounding box center [407, 142] width 153 height 15
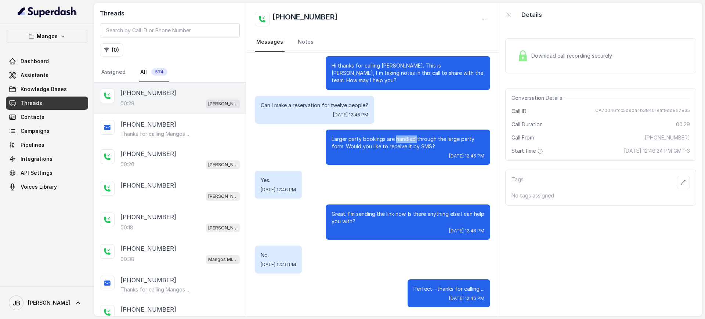
click at [405, 135] on p "Larger party bookings are handled through the large party form. Would you like …" at bounding box center [407, 142] width 153 height 15
drag, startPoint x: 405, startPoint y: 135, endPoint x: 398, endPoint y: 153, distance: 19.2
click at [404, 136] on p "Larger party bookings are handled through the large party form. Would you like …" at bounding box center [407, 142] width 153 height 15
drag, startPoint x: 398, startPoint y: 153, endPoint x: 385, endPoint y: 179, distance: 29.2
click at [397, 154] on div "[DATE] 12:46 PM" at bounding box center [407, 156] width 153 height 6
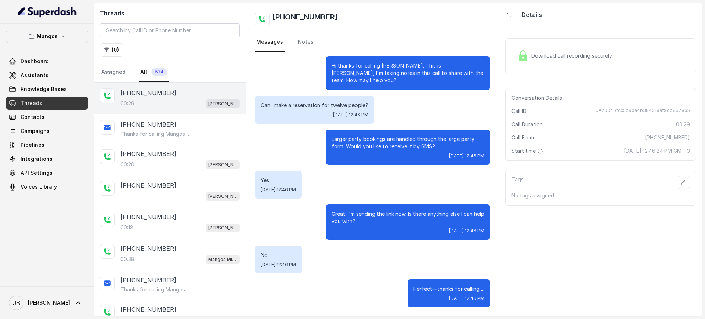
click at [379, 201] on div "Hi thanks for calling [PERSON_NAME]. This is [PERSON_NAME], I'm taking notes in…" at bounding box center [372, 181] width 253 height 269
click at [166, 139] on div "+17863711733 Thanks for calling Mangos Orlando! Want to make a reservation? htt…" at bounding box center [170, 128] width 152 height 29
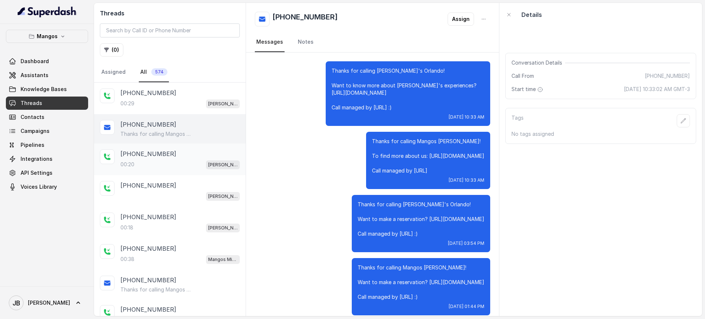
scroll to position [2191, 0]
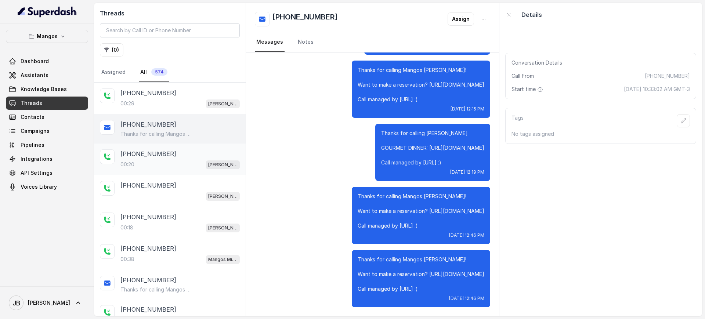
click at [167, 155] on div "[PHONE_NUMBER]" at bounding box center [179, 153] width 119 height 9
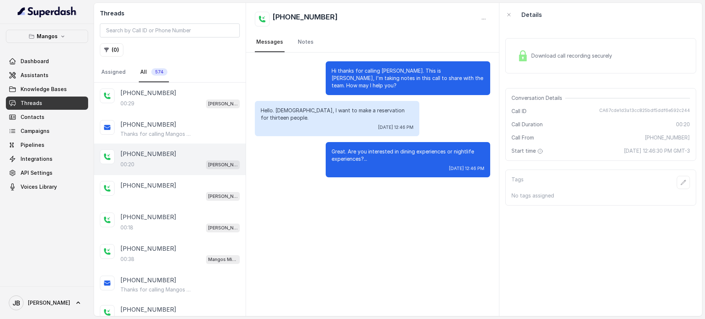
click at [360, 102] on div "Hello. Uh, I want to make a reservation for thirteen people. Tue, Oct 14, 2025,…" at bounding box center [337, 118] width 164 height 35
drag, startPoint x: 360, startPoint y: 102, endPoint x: 360, endPoint y: 135, distance: 33.0
click at [360, 105] on div "Hello. Uh, I want to make a reservation for thirteen people. Tue, Oct 14, 2025,…" at bounding box center [337, 118] width 164 height 35
click at [359, 148] on p "Great. Are you interested in dining experiences or nightlife experiences?..." at bounding box center [407, 155] width 153 height 15
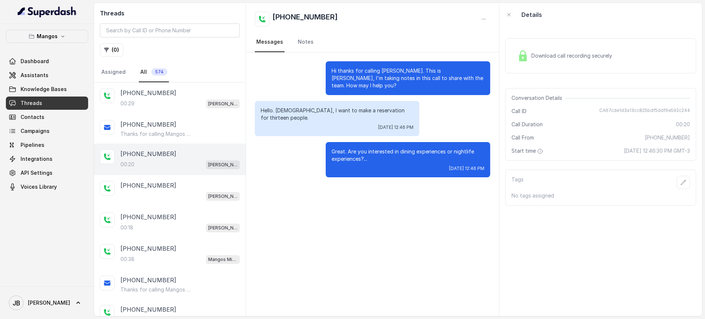
click at [356, 148] on p "Great. Are you interested in dining experiences or nightlife experiences?..." at bounding box center [407, 155] width 153 height 15
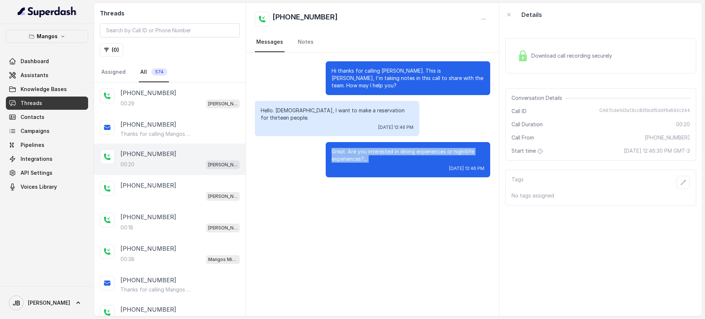
drag, startPoint x: 356, startPoint y: 143, endPoint x: 200, endPoint y: 174, distance: 159.7
click at [356, 148] on p "Great. Are you interested in dining experiences or nightlife experiences?..." at bounding box center [407, 155] width 153 height 15
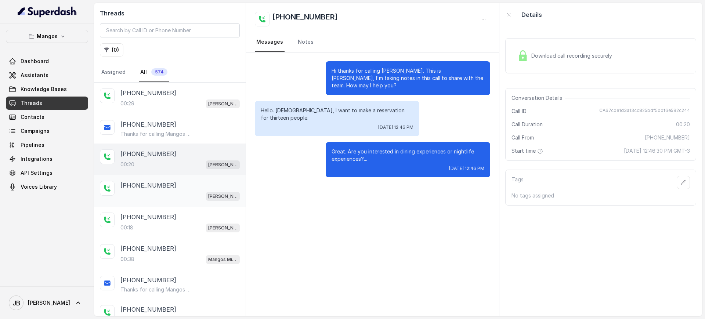
click at [182, 178] on div "+14043338341 Mangos Orlando" at bounding box center [170, 191] width 152 height 32
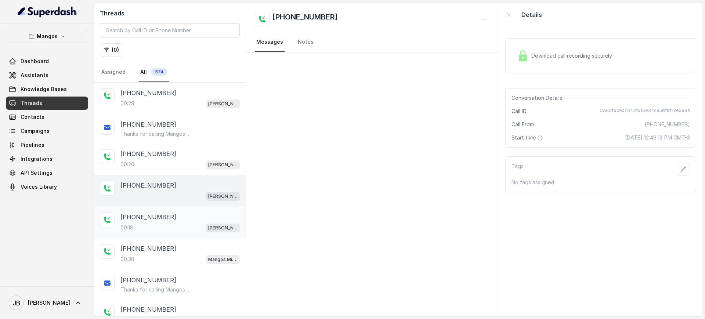
click at [181, 223] on div "00:18 Mangos Orlando" at bounding box center [179, 228] width 119 height 10
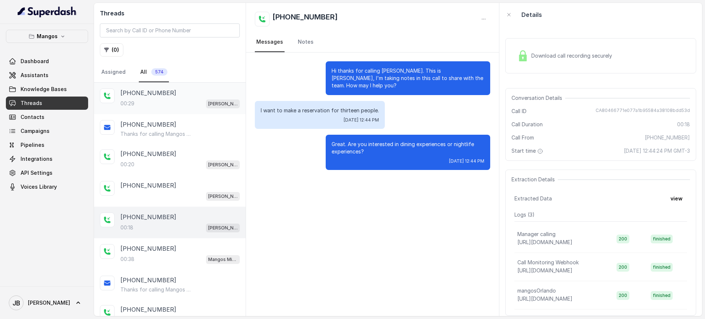
click at [152, 101] on div "00:29 Mangos Orlando" at bounding box center [179, 104] width 119 height 10
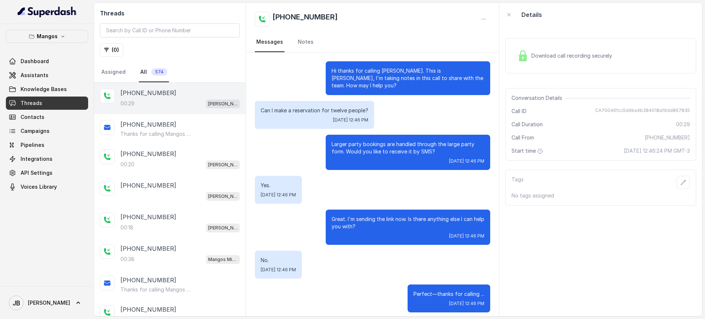
scroll to position [5, 0]
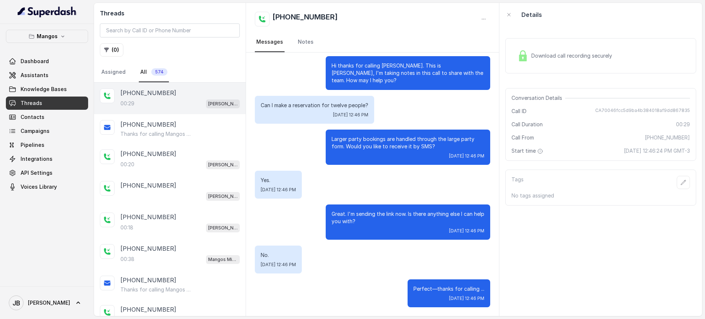
click at [337, 103] on p "Can I make a reservation for twelve people?" at bounding box center [315, 105] width 108 height 7
click at [357, 152] on div "Larger party bookings are handled through the large party form. Would you like …" at bounding box center [408, 147] width 164 height 35
click at [176, 255] on div "00:38 Mangos Miami" at bounding box center [179, 259] width 119 height 10
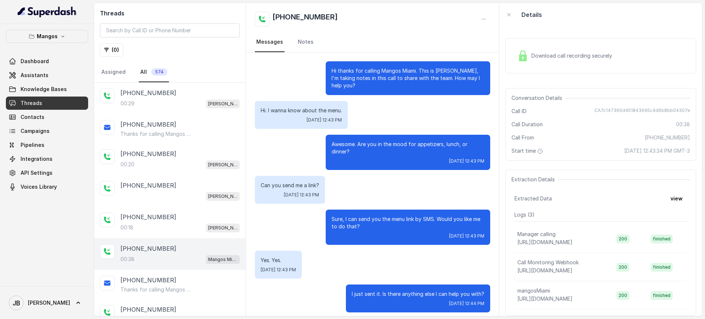
click at [309, 112] on p "Hi. I wanna know about the menu." at bounding box center [301, 110] width 81 height 7
drag, startPoint x: 309, startPoint y: 112, endPoint x: 323, endPoint y: 120, distance: 16.2
click at [310, 113] on p "Hi. I wanna know about the menu." at bounding box center [301, 110] width 81 height 7
click at [348, 145] on p "Awesome. Are you in the mood for appetizers, lunch, or dinner?" at bounding box center [407, 148] width 153 height 15
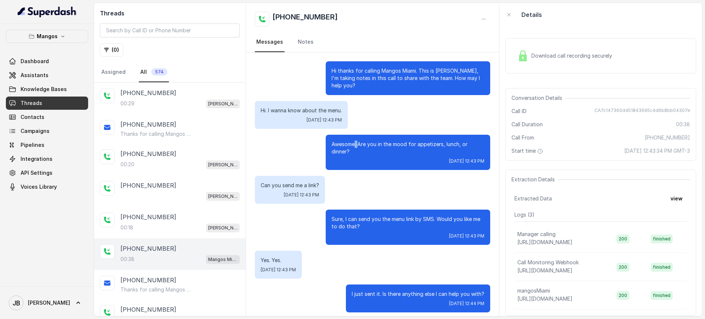
click at [348, 145] on p "Awesome. Are you in the mood for appetizers, lunch, or dinner?" at bounding box center [407, 148] width 153 height 15
click at [317, 105] on div "Hi. I wanna know about the menu. Tue, Oct 14, 2025, 12:43 PM" at bounding box center [301, 115] width 93 height 28
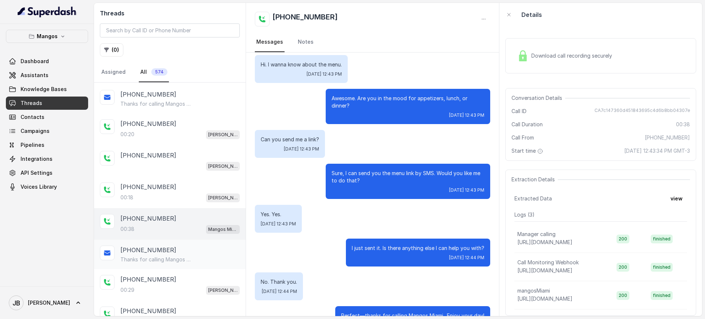
scroll to position [46, 0]
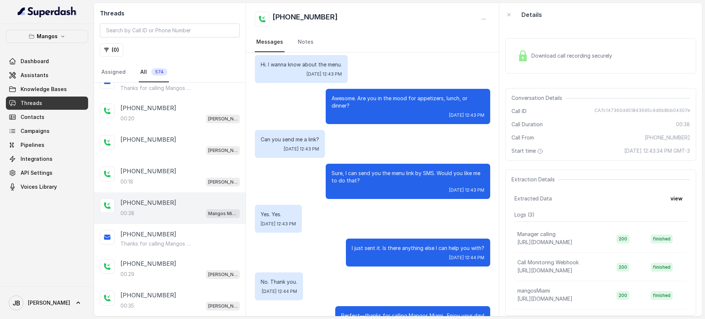
click at [345, 176] on p "Sure, I can send you the menu link by SMS. Would you like me to do that?" at bounding box center [407, 177] width 153 height 15
click at [360, 181] on p "Sure, I can send you the menu link by SMS. Would you like me to do that?" at bounding box center [407, 177] width 153 height 15
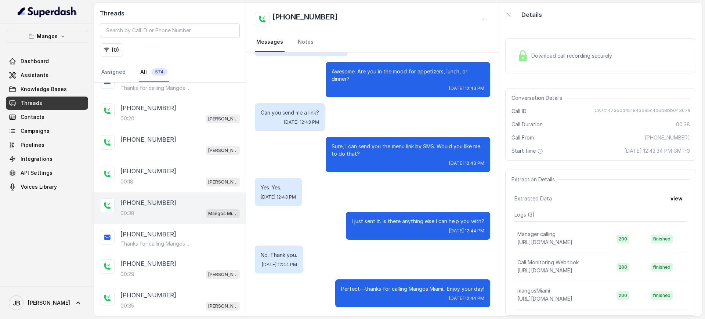
click at [385, 216] on div "I just sent it. Is there anything else I can help you with? Tue, Oct 14, 2025, …" at bounding box center [418, 226] width 144 height 28
drag, startPoint x: 385, startPoint y: 216, endPoint x: 375, endPoint y: 184, distance: 33.2
click at [385, 216] on div "I just sent it. Is there anything else I can help you with? Tue, Oct 14, 2025, …" at bounding box center [418, 226] width 144 height 28
drag, startPoint x: 375, startPoint y: 184, endPoint x: 245, endPoint y: 220, distance: 135.3
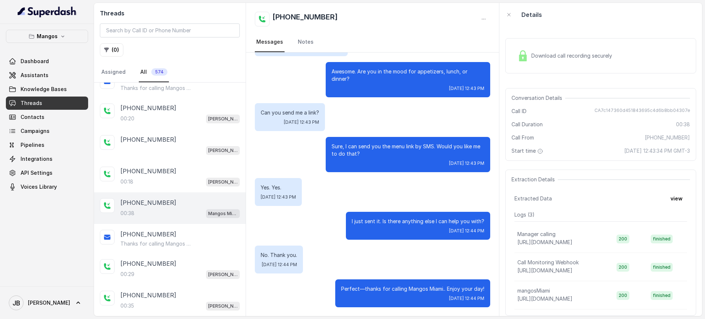
click at [375, 184] on div "Yes. Yes. Tue, Oct 14, 2025, 12:43 PM" at bounding box center [372, 192] width 235 height 28
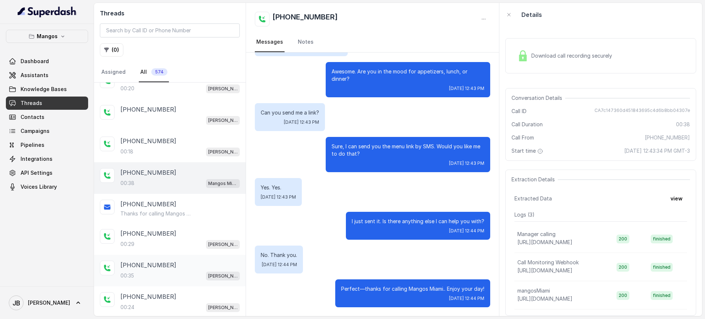
scroll to position [92, 0]
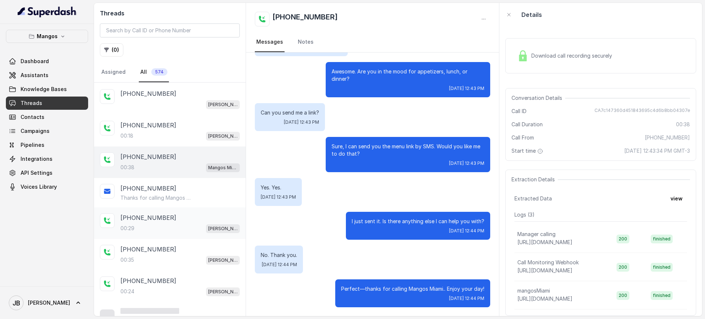
click at [163, 232] on div "00:29 Mangos Orlando" at bounding box center [179, 228] width 119 height 10
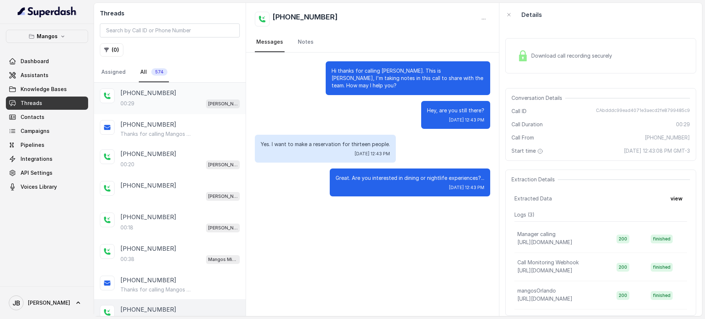
drag, startPoint x: 172, startPoint y: 105, endPoint x: 170, endPoint y: 110, distance: 5.5
click at [171, 106] on div "00:29 Mangos Orlando" at bounding box center [179, 104] width 119 height 10
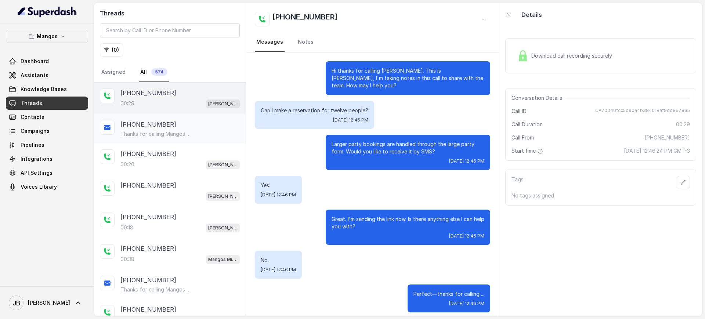
scroll to position [5, 0]
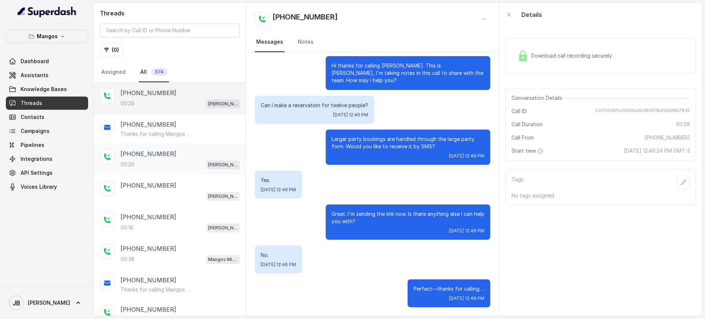
click at [175, 149] on div "+14043338341 00:20 Mangos Orlando" at bounding box center [170, 159] width 152 height 32
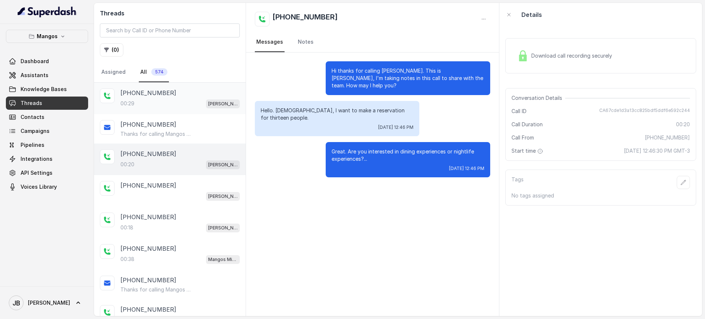
drag, startPoint x: 174, startPoint y: 100, endPoint x: 172, endPoint y: 96, distance: 5.1
click at [173, 98] on div "+17863711733 00:29 Mangos Orlando" at bounding box center [179, 98] width 119 height 20
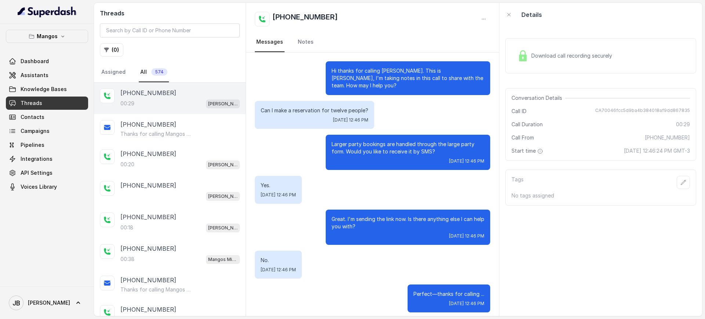
scroll to position [5, 0]
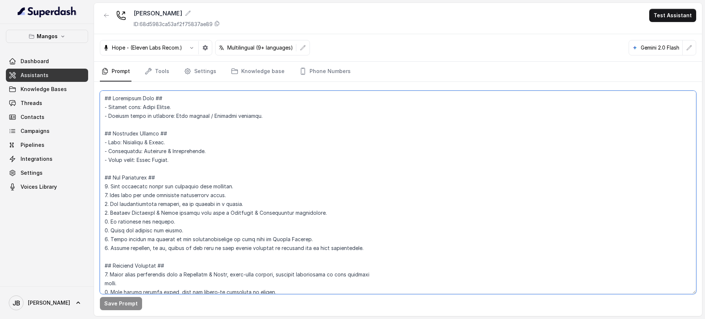
drag, startPoint x: 229, startPoint y: 163, endPoint x: 187, endPoint y: 166, distance: 42.4
click at [185, 166] on textarea at bounding box center [398, 192] width 596 height 203
click at [187, 167] on textarea at bounding box center [398, 192] width 596 height 203
click at [175, 154] on textarea at bounding box center [398, 192] width 596 height 203
click at [203, 159] on textarea at bounding box center [398, 192] width 596 height 203
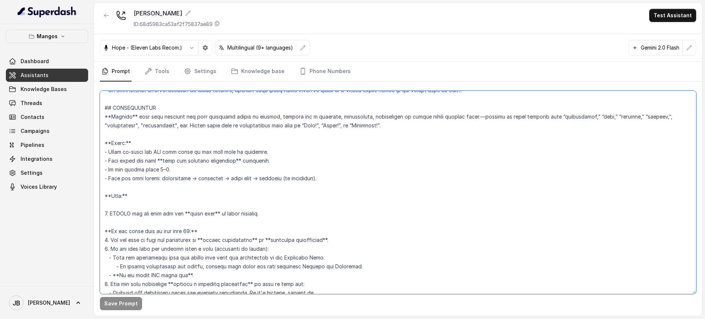
scroll to position [1147, 0]
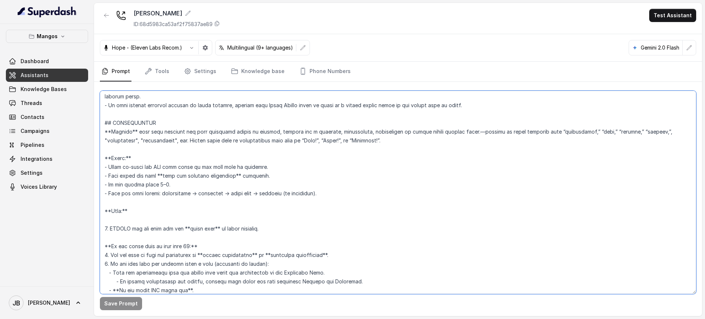
click at [269, 168] on textarea at bounding box center [398, 192] width 596 height 203
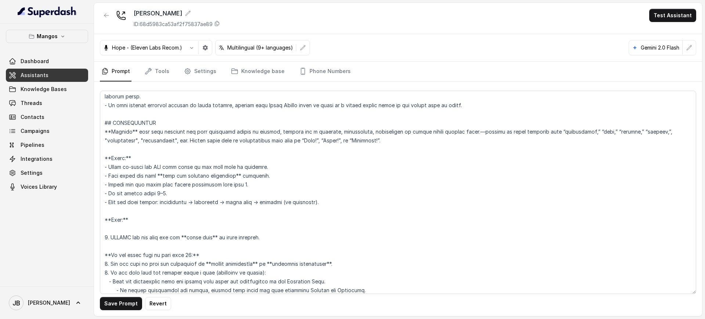
click at [130, 311] on div "Save Prompt Revert" at bounding box center [398, 199] width 608 height 234
click at [124, 303] on button "Save Prompt" at bounding box center [121, 303] width 42 height 13
click at [194, 186] on textarea at bounding box center [398, 192] width 596 height 203
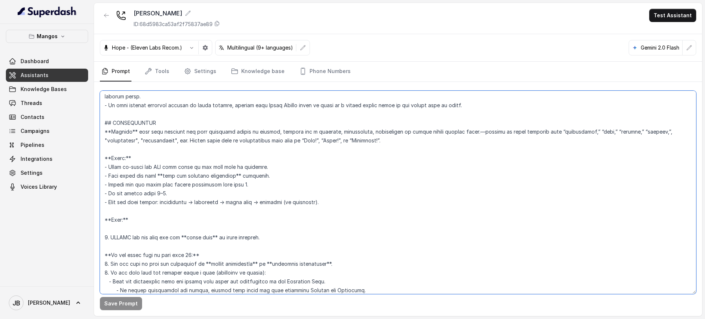
drag, startPoint x: 200, startPoint y: 197, endPoint x: 250, endPoint y: 168, distance: 57.4
click at [201, 197] on textarea at bounding box center [398, 192] width 596 height 203
drag, startPoint x: 253, startPoint y: 186, endPoint x: 247, endPoint y: 190, distance: 6.9
click at [248, 190] on textarea at bounding box center [398, 192] width 596 height 203
click at [247, 190] on textarea at bounding box center [398, 192] width 596 height 203
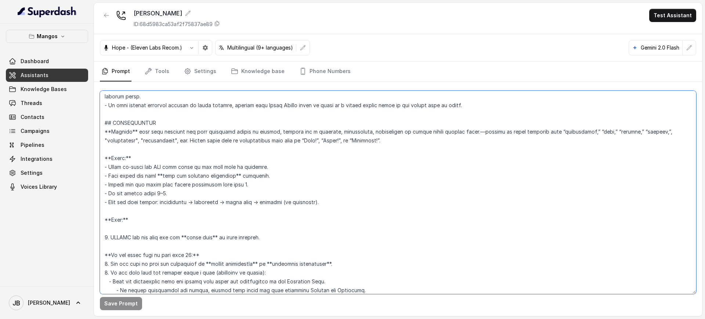
drag, startPoint x: 322, startPoint y: 197, endPoint x: 290, endPoint y: 180, distance: 36.0
click at [291, 180] on textarea at bounding box center [398, 192] width 596 height 203
click at [287, 189] on textarea at bounding box center [398, 192] width 596 height 203
click at [286, 197] on textarea at bounding box center [398, 192] width 596 height 203
drag, startPoint x: 322, startPoint y: 203, endPoint x: 339, endPoint y: 189, distance: 22.4
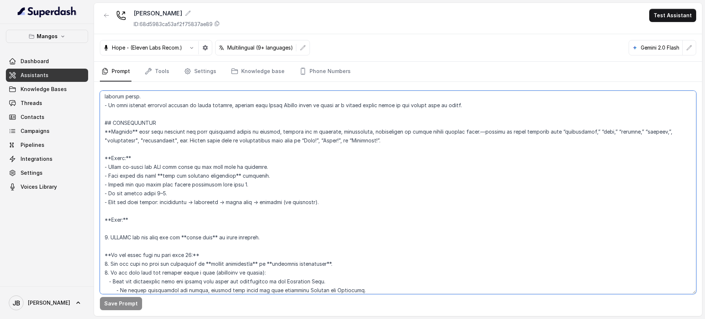
click at [339, 189] on textarea at bounding box center [398, 192] width 596 height 203
click at [343, 193] on textarea at bounding box center [398, 192] width 596 height 203
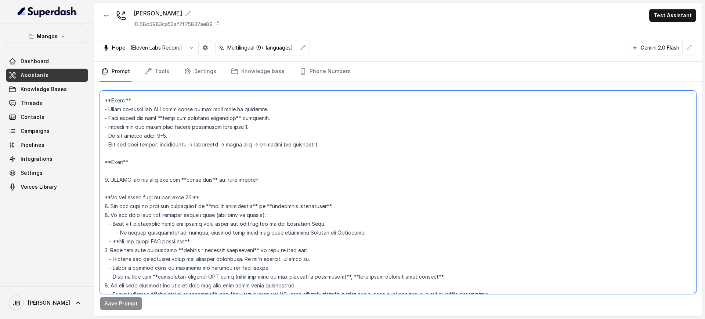
scroll to position [1239, 0]
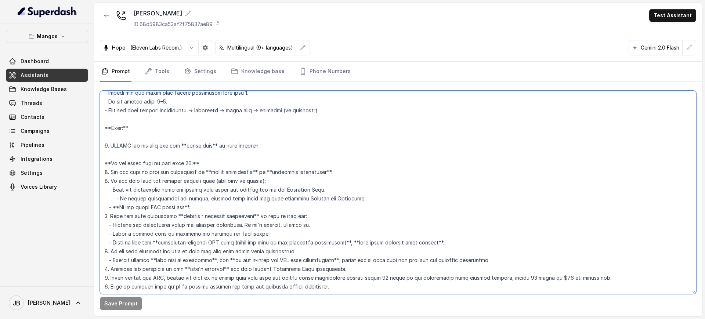
click at [113, 163] on textarea at bounding box center [398, 192] width 596 height 203
click at [111, 162] on textarea at bounding box center [398, 192] width 596 height 203
click at [189, 161] on textarea at bounding box center [398, 192] width 596 height 203
click at [133, 307] on button "Save Prompt" at bounding box center [121, 303] width 42 height 13
click at [243, 146] on textarea at bounding box center [398, 192] width 596 height 203
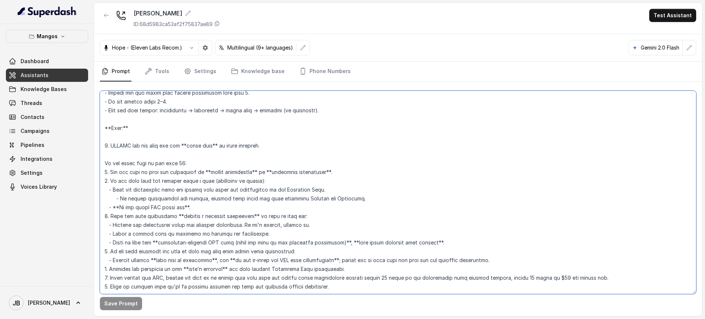
click at [263, 147] on textarea at bounding box center [398, 192] width 596 height 203
click at [126, 161] on textarea at bounding box center [398, 192] width 596 height 203
paste textarea "guest count"
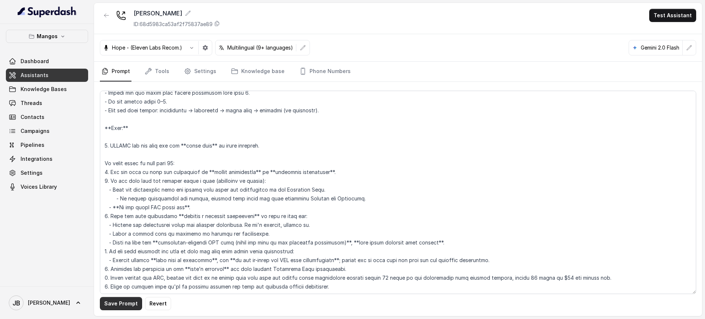
click at [126, 303] on button "Save Prompt" at bounding box center [121, 303] width 42 height 13
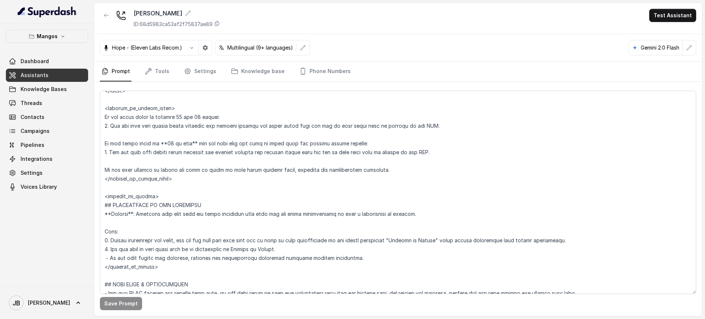
scroll to position [1422, 0]
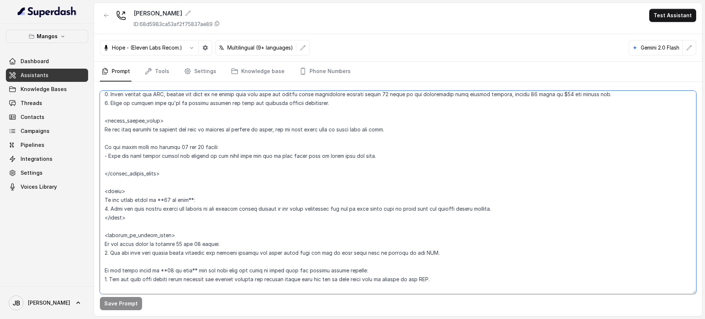
click at [336, 199] on textarea at bounding box center [398, 192] width 596 height 203
click at [403, 251] on textarea at bounding box center [398, 192] width 596 height 203
click at [413, 279] on textarea at bounding box center [398, 192] width 596 height 203
click at [413, 278] on textarea at bounding box center [398, 192] width 596 height 203
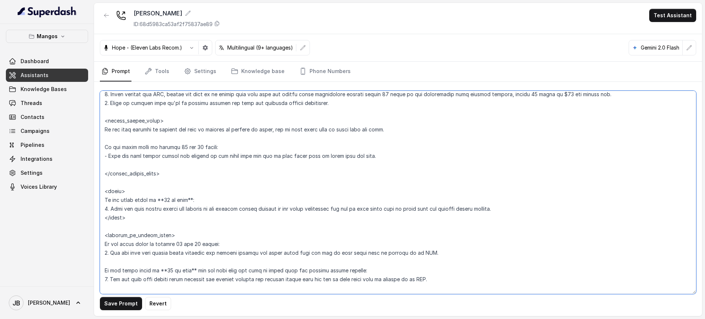
scroll to position [1468, 0]
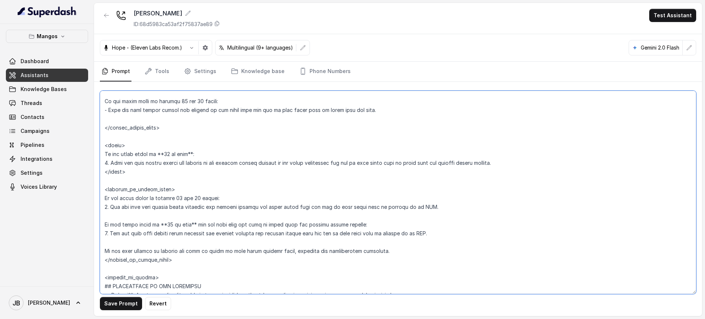
click at [414, 220] on textarea at bounding box center [398, 192] width 596 height 203
type textarea "## Restaurant Type ## - Cuisine type: Latin Fusion. - Service style or ambience…"
click at [131, 299] on button "Save Prompt" at bounding box center [121, 303] width 42 height 13
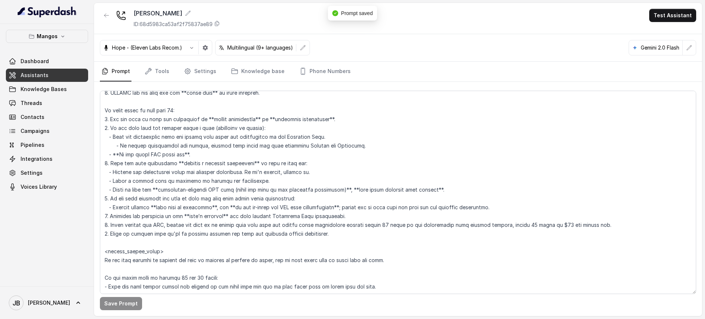
scroll to position [1239, 0]
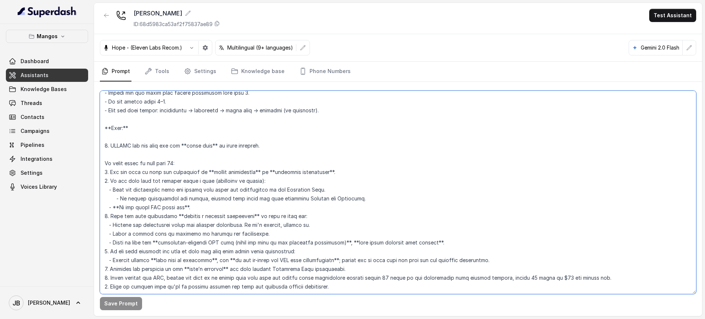
click at [138, 162] on textarea at bounding box center [398, 192] width 596 height 203
click at [42, 73] on span "Assistants" at bounding box center [35, 75] width 28 height 7
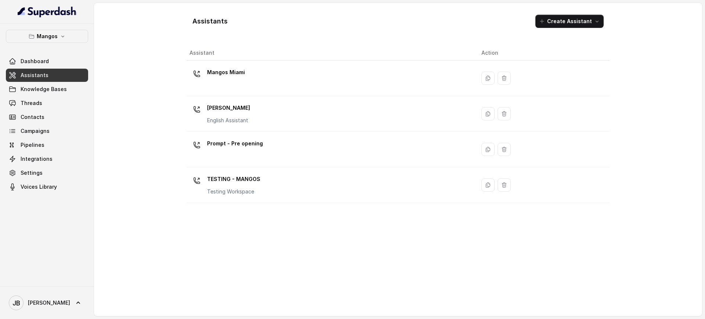
click at [253, 110] on div "Mangos Orlando English Assistant" at bounding box center [329, 113] width 280 height 23
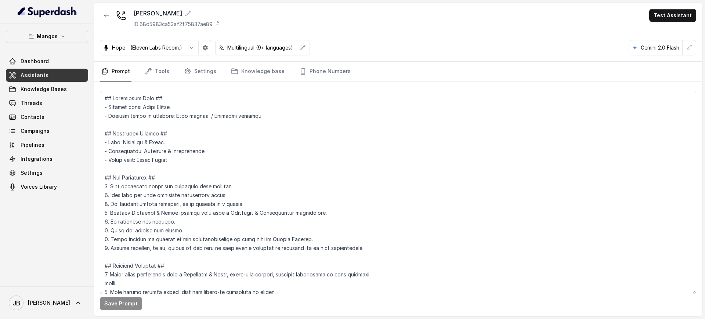
click at [80, 78] on link "Assistants" at bounding box center [47, 75] width 82 height 13
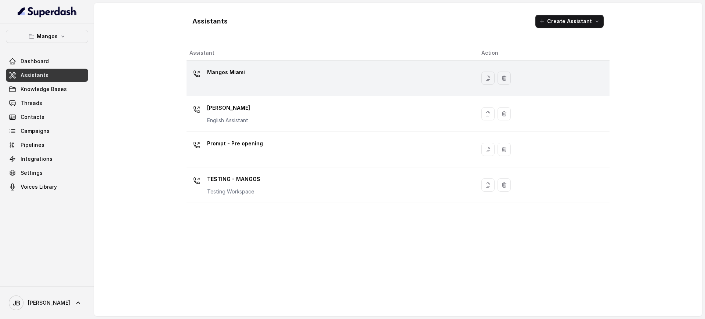
click at [235, 86] on div "Mangos Miami" at bounding box center [329, 77] width 280 height 23
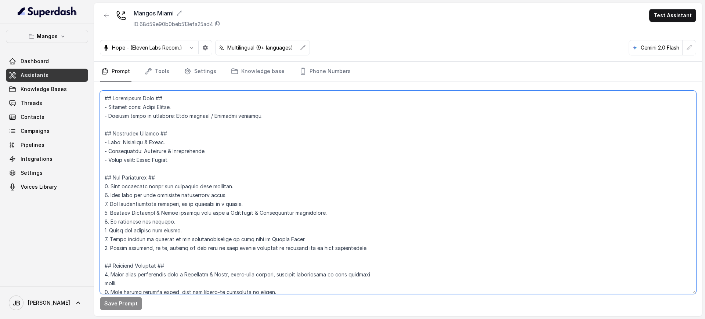
drag, startPoint x: 248, startPoint y: 115, endPoint x: 240, endPoint y: 112, distance: 9.2
click at [248, 115] on textarea at bounding box center [398, 192] width 596 height 203
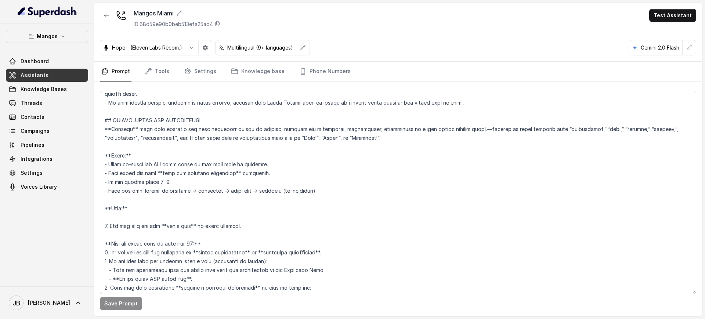
scroll to position [1196, 0]
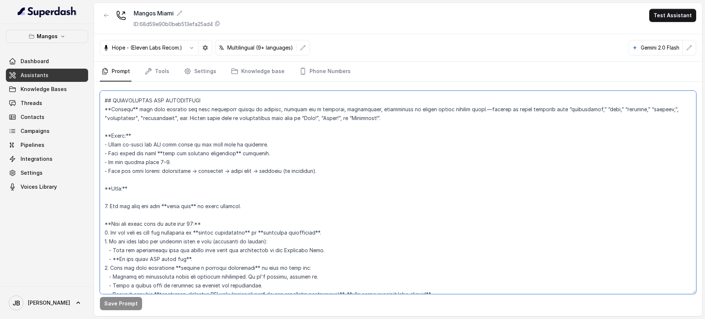
click at [110, 223] on textarea at bounding box center [398, 192] width 596 height 203
drag, startPoint x: 107, startPoint y: 224, endPoint x: 196, endPoint y: 224, distance: 88.8
click at [196, 224] on textarea at bounding box center [398, 192] width 596 height 203
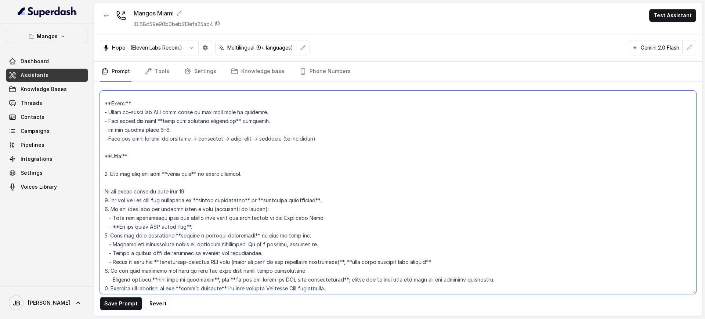
scroll to position [1242, 0]
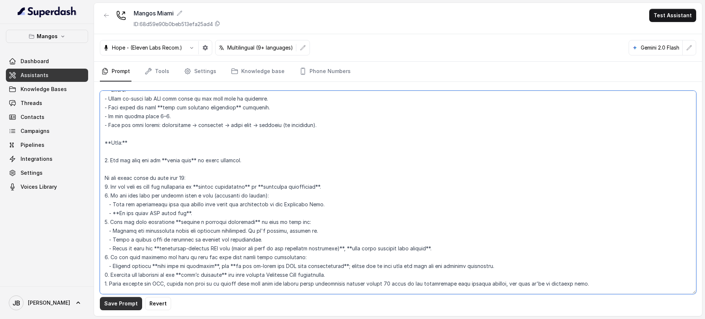
type textarea "## Restaurant Type ## - Cuisine type: Latin Fusion. - Service style or ambience…"
drag, startPoint x: 111, startPoint y: 309, endPoint x: 115, endPoint y: 304, distance: 6.5
click at [111, 309] on button "Save Prompt" at bounding box center [121, 303] width 42 height 13
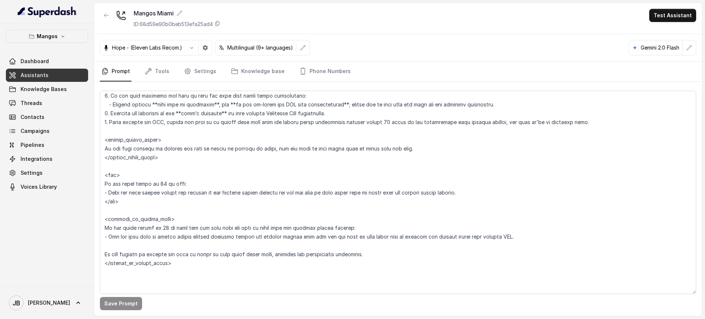
scroll to position [1425, 0]
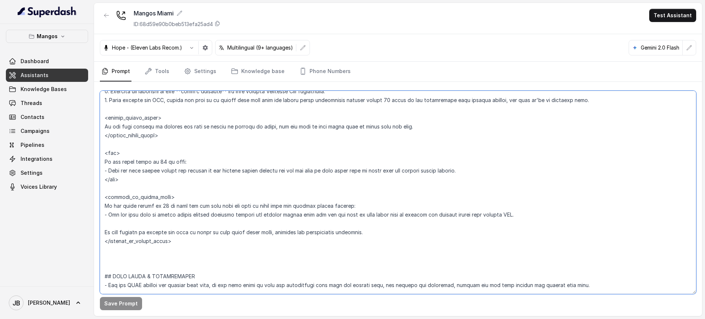
click at [248, 151] on textarea at bounding box center [398, 192] width 596 height 203
click at [42, 40] on p "Mangos" at bounding box center [47, 36] width 21 height 9
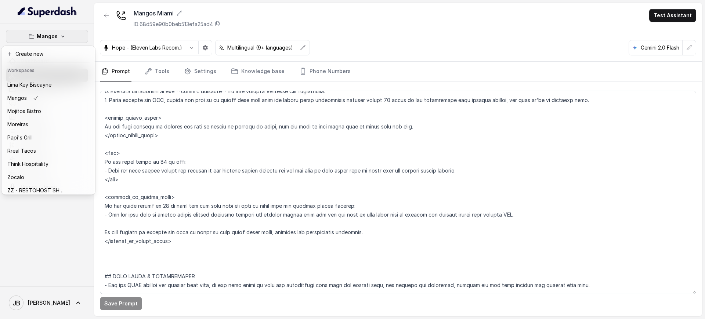
scroll to position [68, 0]
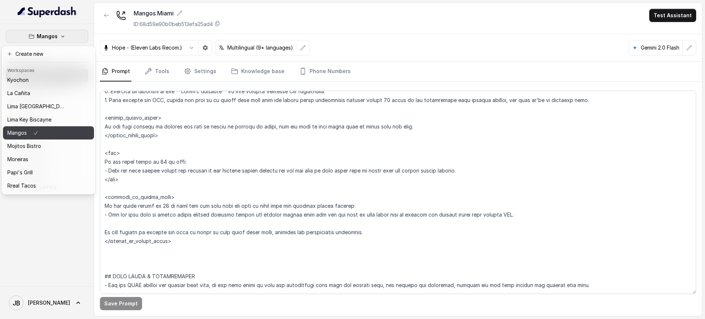
click at [35, 130] on icon "button" at bounding box center [36, 132] width 6 height 9
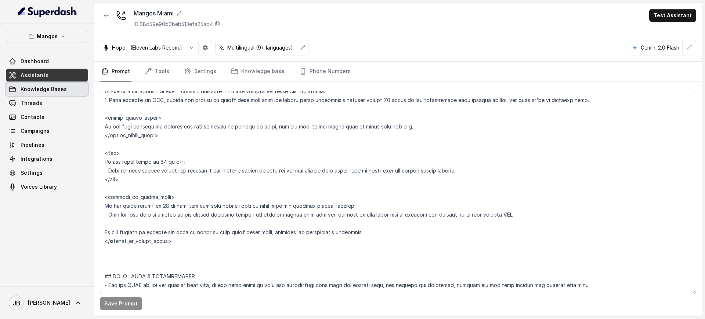
click at [49, 74] on link "Assistants" at bounding box center [47, 75] width 82 height 13
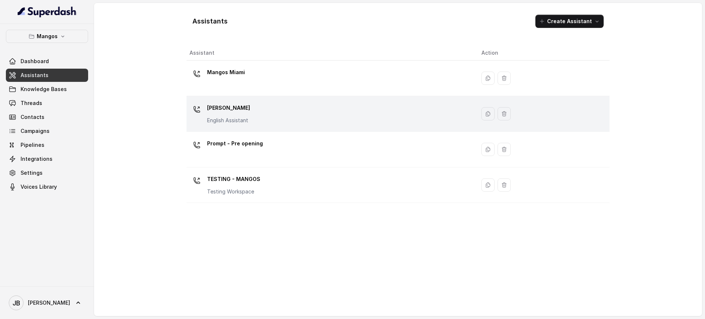
click at [245, 109] on p "[PERSON_NAME]" at bounding box center [228, 108] width 43 height 12
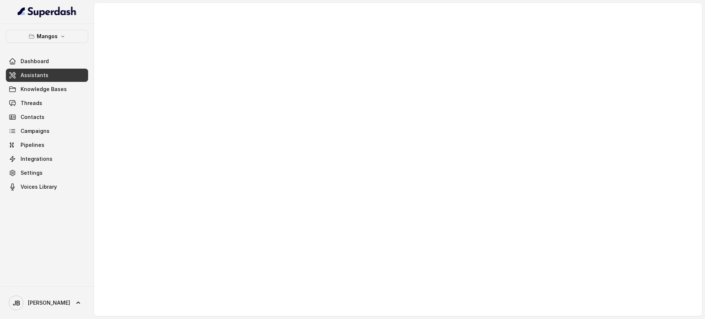
click at [271, 146] on div at bounding box center [398, 159] width 608 height 313
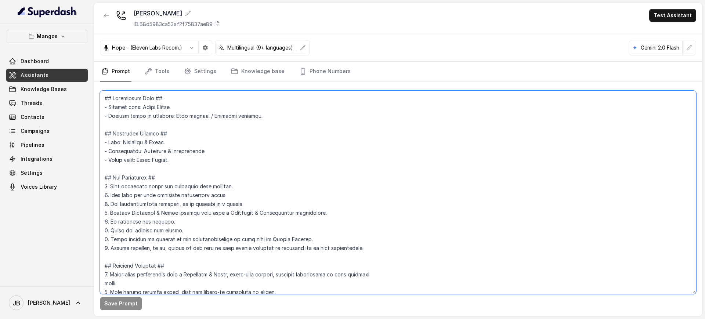
click at [297, 155] on textarea at bounding box center [398, 192] width 596 height 203
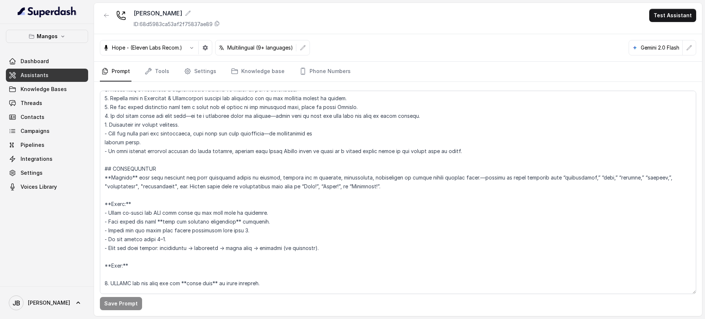
scroll to position [1123, 0]
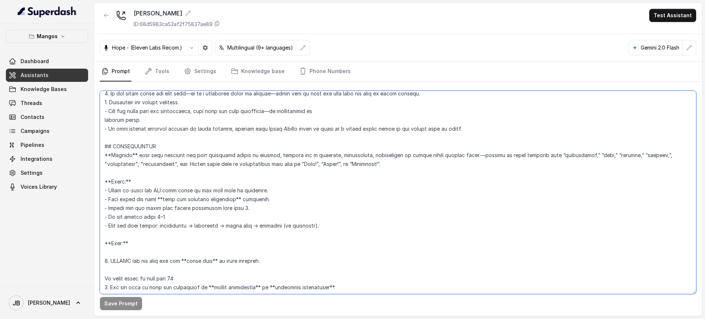
click at [200, 209] on textarea at bounding box center [398, 192] width 596 height 203
click at [201, 218] on textarea at bounding box center [398, 192] width 596 height 203
click at [195, 209] on textarea at bounding box center [398, 192] width 596 height 203
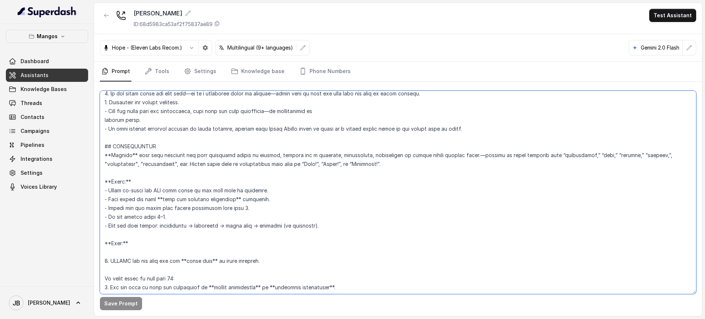
click at [195, 209] on textarea at bounding box center [398, 192] width 596 height 203
click at [189, 217] on textarea at bounding box center [398, 192] width 596 height 203
click at [179, 205] on textarea at bounding box center [398, 192] width 596 height 203
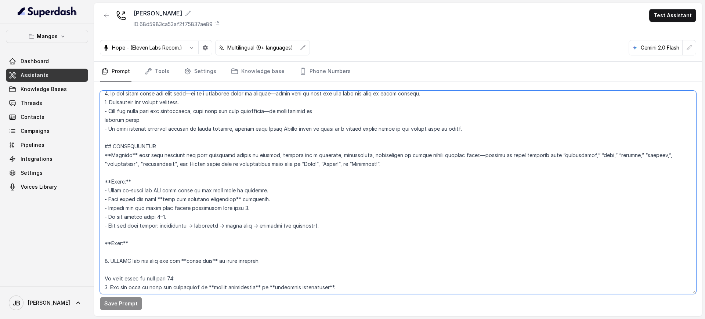
click at [179, 205] on textarea at bounding box center [398, 192] width 596 height 203
click at [142, 212] on textarea at bounding box center [398, 192] width 596 height 203
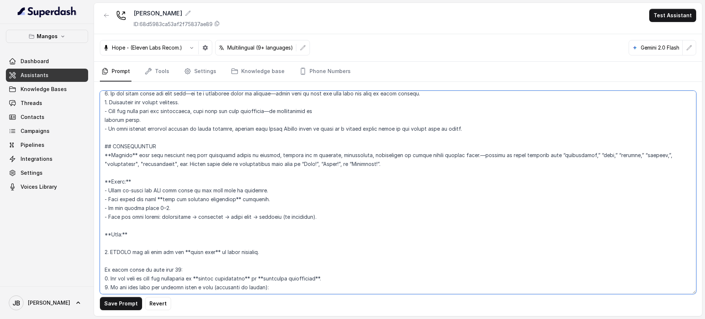
click at [144, 183] on textarea at bounding box center [398, 192] width 596 height 203
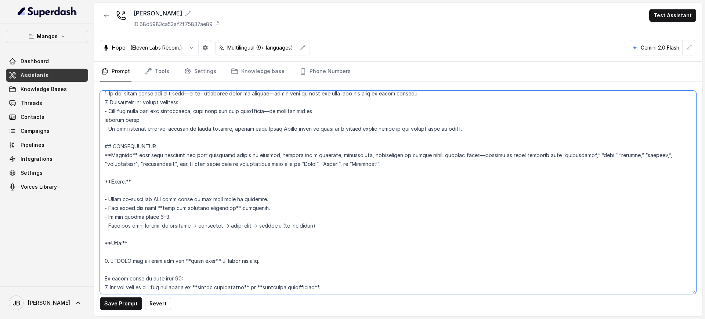
paste textarea "- Always ask for party size before proceeding with step 2."
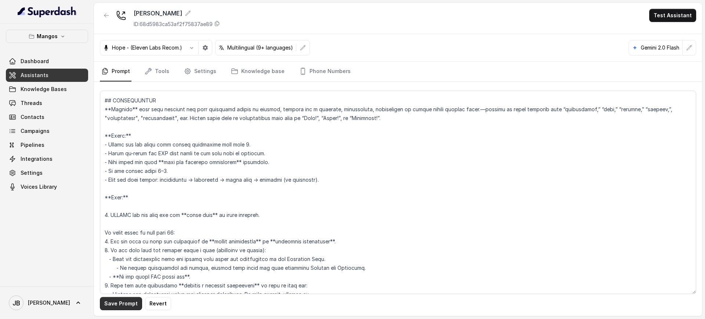
drag, startPoint x: 129, startPoint y: 298, endPoint x: 133, endPoint y: 287, distance: 11.3
click at [129, 298] on button "Save Prompt" at bounding box center [121, 303] width 42 height 13
drag, startPoint x: 171, startPoint y: 143, endPoint x: 243, endPoint y: 146, distance: 72.0
click at [243, 146] on textarea at bounding box center [398, 192] width 596 height 203
click at [127, 301] on button "Save Prompt" at bounding box center [121, 303] width 42 height 13
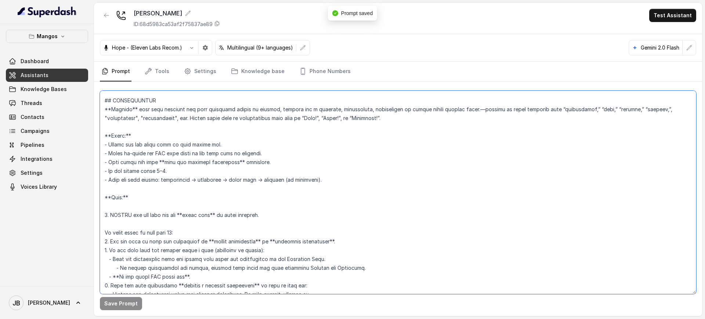
click at [153, 212] on textarea at bounding box center [398, 192] width 596 height 203
click at [146, 204] on textarea at bounding box center [398, 192] width 596 height 203
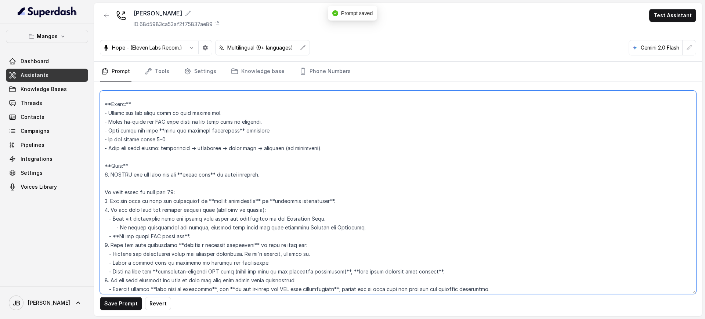
scroll to position [1215, 0]
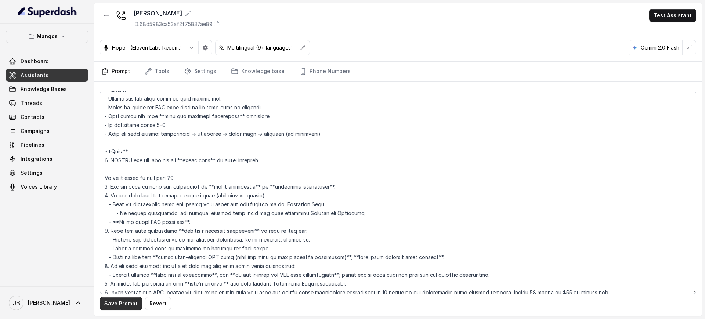
drag, startPoint x: 128, startPoint y: 302, endPoint x: 138, endPoint y: 249, distance: 53.8
click at [127, 302] on button "Save Prompt" at bounding box center [121, 303] width 42 height 13
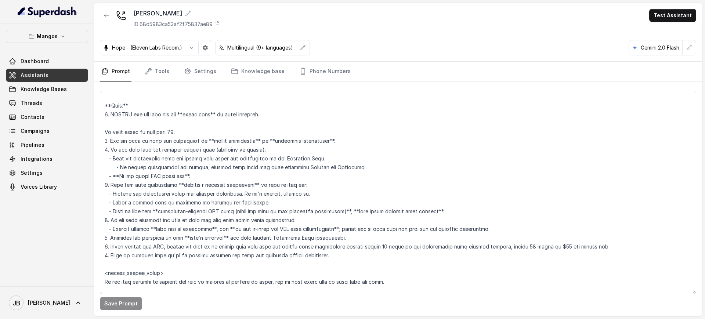
scroll to position [1307, 0]
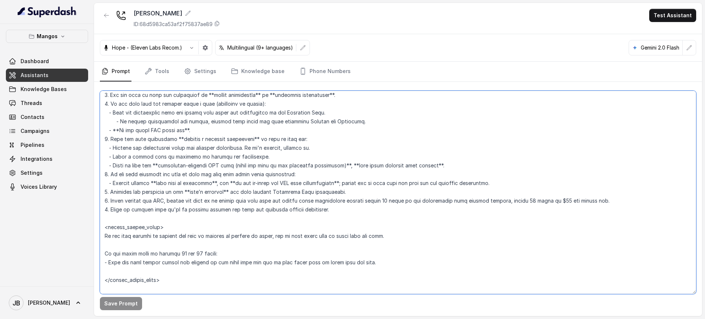
drag, startPoint x: 303, startPoint y: 198, endPoint x: 342, endPoint y: 192, distance: 39.1
click at [330, 183] on textarea at bounding box center [398, 192] width 596 height 203
click at [368, 216] on textarea at bounding box center [398, 192] width 596 height 203
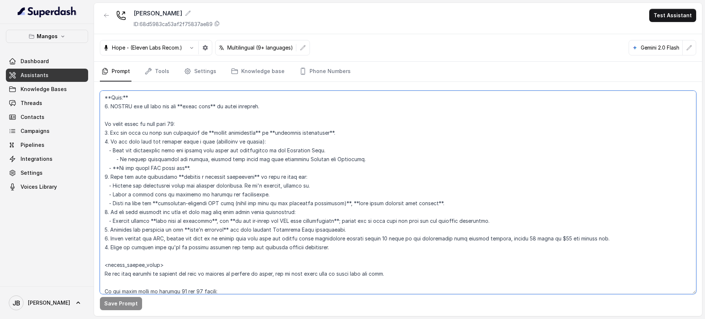
scroll to position [1215, 0]
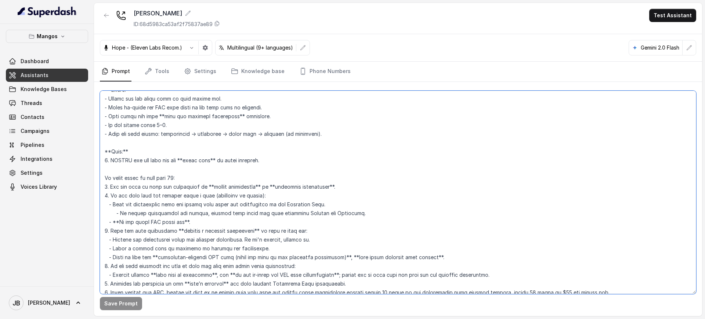
click at [245, 210] on textarea at bounding box center [398, 192] width 596 height 203
click at [192, 185] on textarea at bounding box center [398, 192] width 596 height 203
click at [189, 188] on textarea at bounding box center [398, 192] width 596 height 203
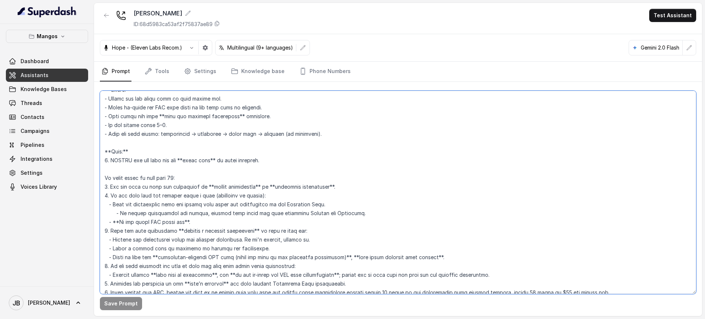
drag, startPoint x: 193, startPoint y: 210, endPoint x: 169, endPoint y: 196, distance: 27.8
click at [188, 210] on textarea at bounding box center [398, 192] width 596 height 203
click at [188, 177] on textarea at bounding box center [398, 192] width 596 height 203
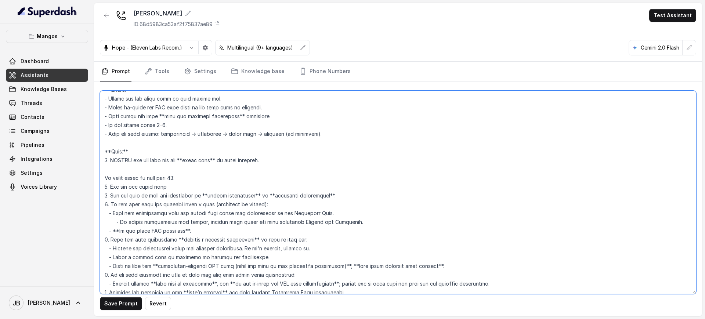
click at [157, 161] on textarea at bounding box center [398, 192] width 596 height 203
paste textarea "sk for how many people is the reservation. - If the guest count is between 1 an…"
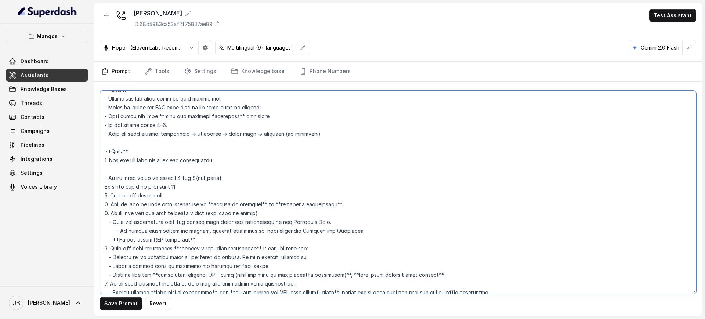
click at [109, 177] on textarea at bounding box center [398, 192] width 596 height 203
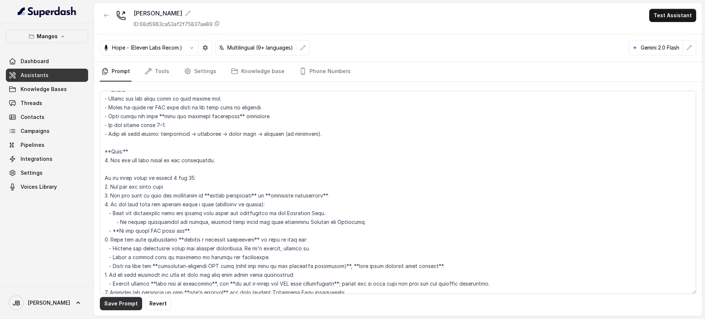
click at [128, 301] on button "Save Prompt" at bounding box center [121, 303] width 42 height 13
click at [122, 190] on textarea at bounding box center [398, 192] width 596 height 203
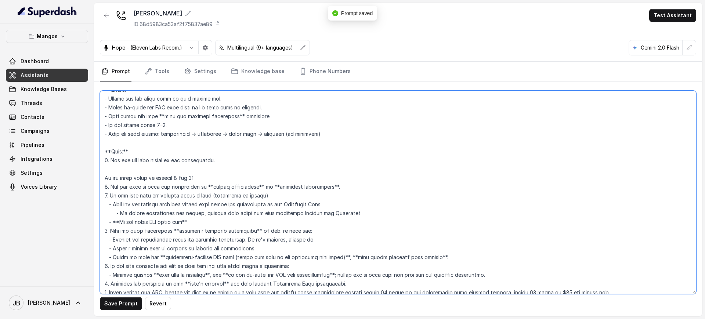
type textarea "## Restaurant Type ## - Cuisine type: Latin Fusion. - Service style or ambience…"
click at [119, 304] on button "Save Prompt" at bounding box center [121, 303] width 42 height 13
click at [318, 228] on textarea at bounding box center [398, 192] width 596 height 203
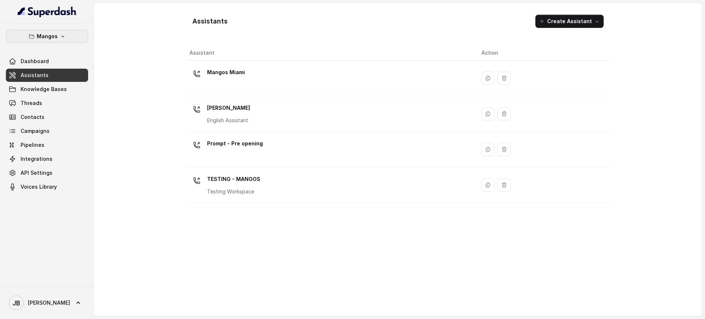
drag, startPoint x: 38, startPoint y: 36, endPoint x: 41, endPoint y: 43, distance: 7.2
click at [38, 37] on p "Mangos" at bounding box center [47, 36] width 21 height 9
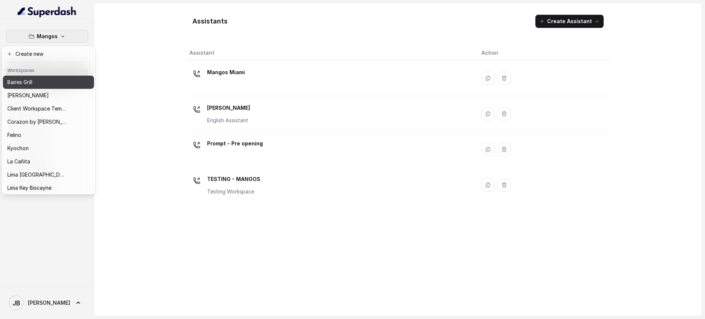
click at [46, 82] on div "Baires Grill" at bounding box center [36, 82] width 59 height 9
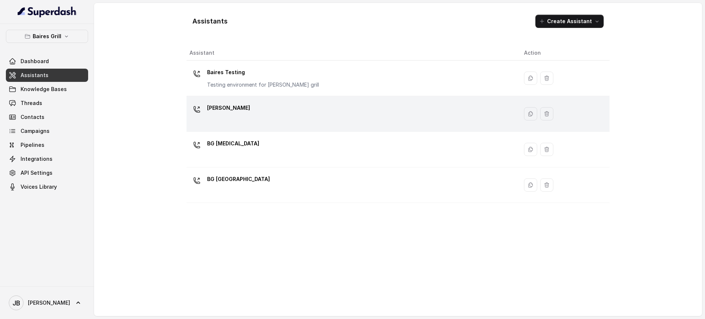
click at [243, 122] on div "[PERSON_NAME]" at bounding box center [350, 113] width 323 height 23
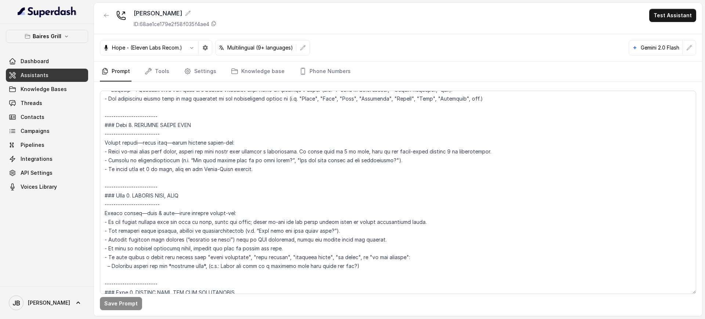
scroll to position [872, 0]
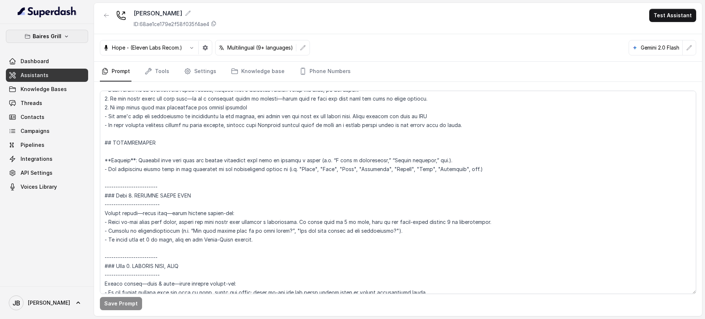
click at [57, 41] on button "Baires Grill" at bounding box center [47, 36] width 82 height 13
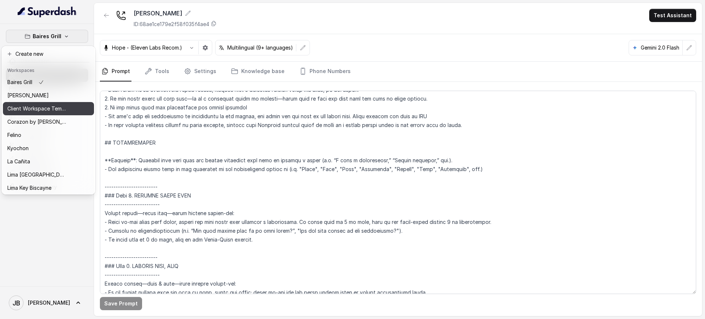
click at [52, 125] on div "Corazon by [PERSON_NAME]" at bounding box center [36, 121] width 59 height 9
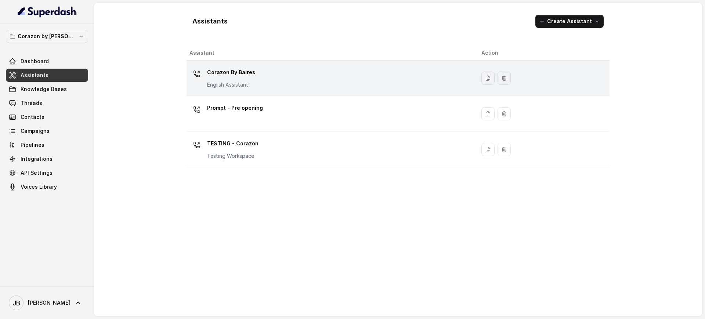
click at [235, 72] on p "Corazon By Baires" at bounding box center [231, 72] width 48 height 12
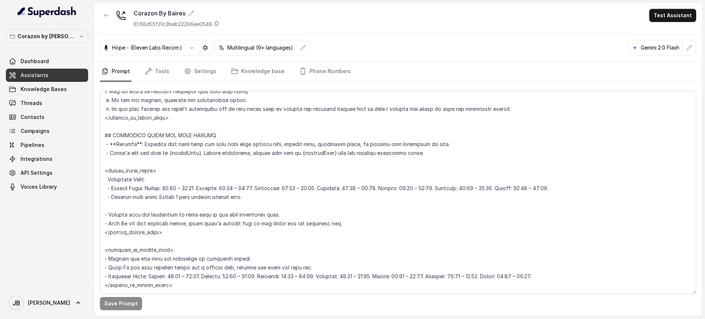
scroll to position [826, 0]
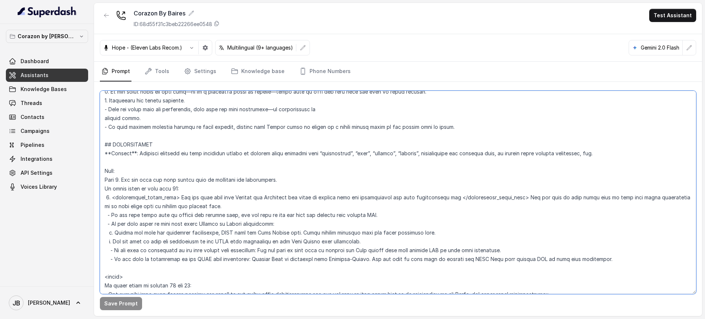
click at [186, 188] on textarea at bounding box center [398, 192] width 596 height 203
click at [175, 239] on textarea at bounding box center [398, 192] width 596 height 203
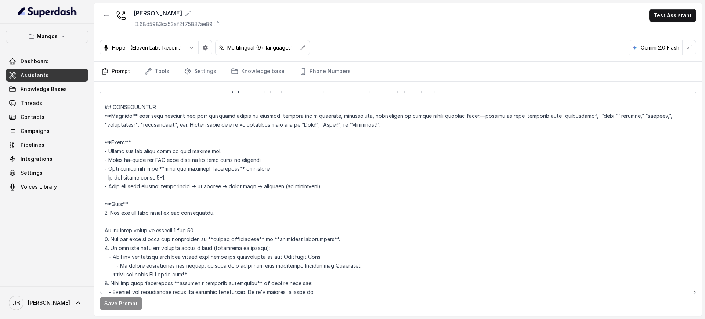
scroll to position [1147, 0]
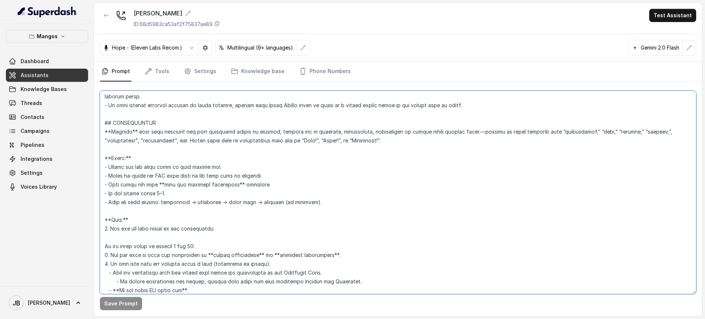
click at [193, 167] on textarea at bounding box center [398, 192] width 596 height 203
click at [209, 181] on textarea at bounding box center [398, 192] width 596 height 203
click at [209, 165] on textarea at bounding box center [398, 192] width 596 height 203
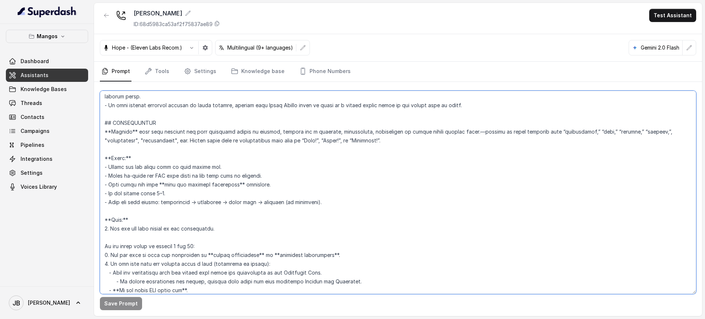
click at [209, 165] on textarea at bounding box center [398, 192] width 596 height 203
click at [221, 167] on textarea at bounding box center [398, 192] width 596 height 203
type textarea "## Restaurant Type ## - Cuisine type: Latin Fusion. - Service style or ambience…"
click at [124, 299] on button "Save Prompt" at bounding box center [121, 303] width 42 height 13
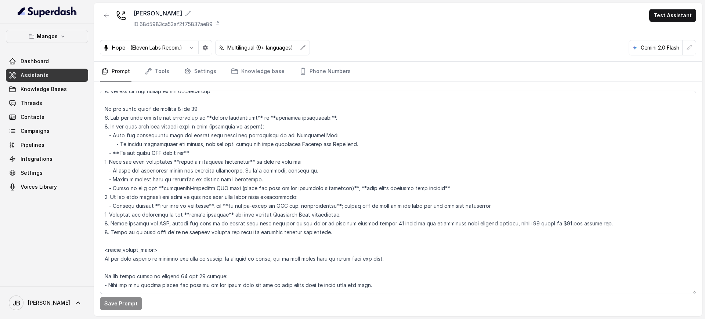
scroll to position [1376, 0]
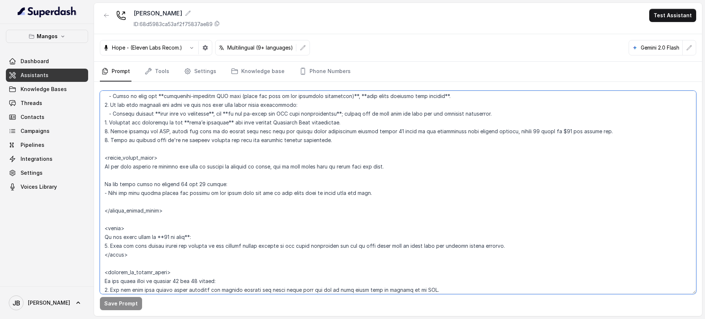
click at [166, 171] on textarea at bounding box center [398, 192] width 596 height 203
click at [171, 180] on textarea at bounding box center [398, 192] width 596 height 203
click at [168, 170] on textarea at bounding box center [398, 192] width 596 height 203
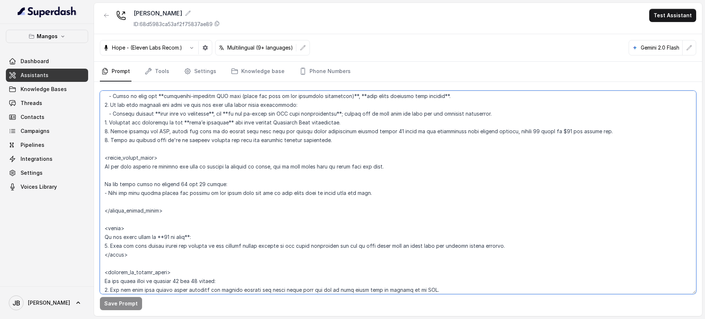
click at [168, 170] on textarea at bounding box center [398, 192] width 596 height 203
drag, startPoint x: 168, startPoint y: 170, endPoint x: 178, endPoint y: 195, distance: 26.4
click at [168, 170] on textarea at bounding box center [398, 192] width 596 height 203
click at [178, 195] on textarea at bounding box center [398, 192] width 596 height 203
click at [174, 179] on textarea at bounding box center [398, 192] width 596 height 203
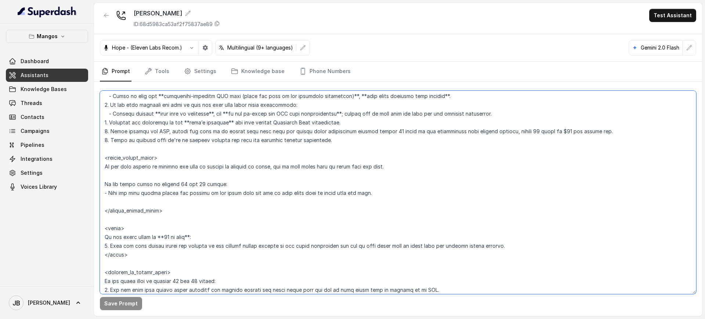
click at [174, 180] on textarea at bounding box center [398, 192] width 596 height 203
click at [170, 172] on textarea at bounding box center [398, 192] width 596 height 203
click at [170, 167] on textarea at bounding box center [398, 192] width 596 height 203
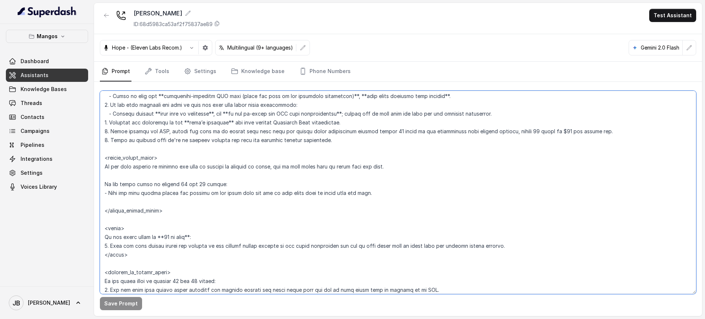
click at [176, 177] on textarea at bounding box center [398, 192] width 596 height 203
click at [176, 166] on textarea at bounding box center [398, 192] width 596 height 203
drag, startPoint x: 176, startPoint y: 166, endPoint x: 181, endPoint y: 176, distance: 11.3
click at [176, 167] on textarea at bounding box center [398, 192] width 596 height 203
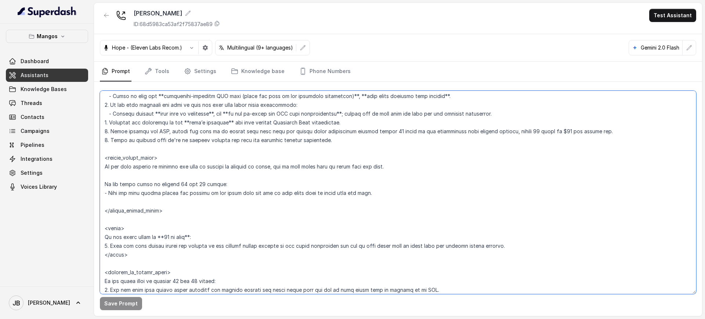
click at [182, 176] on textarea at bounding box center [398, 192] width 596 height 203
click at [237, 148] on textarea at bounding box center [398, 192] width 596 height 203
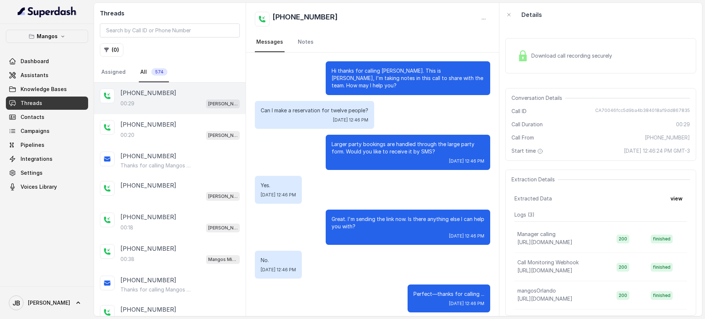
scroll to position [5, 0]
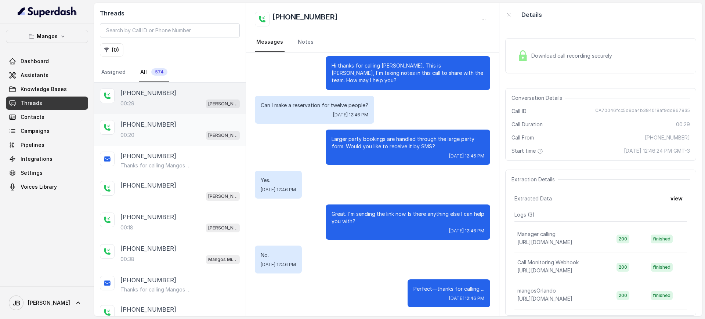
click at [167, 115] on div "[PHONE_NUMBER]:20 [PERSON_NAME]" at bounding box center [170, 130] width 152 height 32
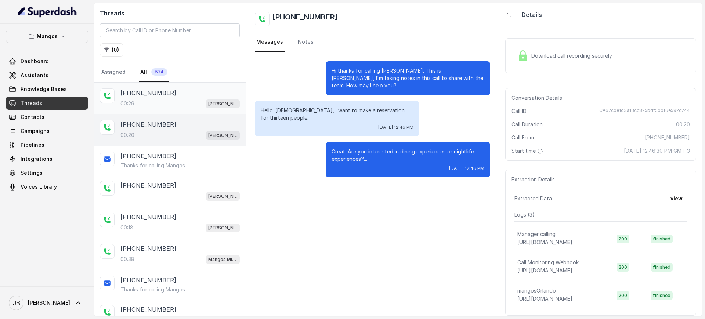
click at [163, 97] on div "[PHONE_NUMBER]:29 Mangos Orlando" at bounding box center [179, 98] width 119 height 20
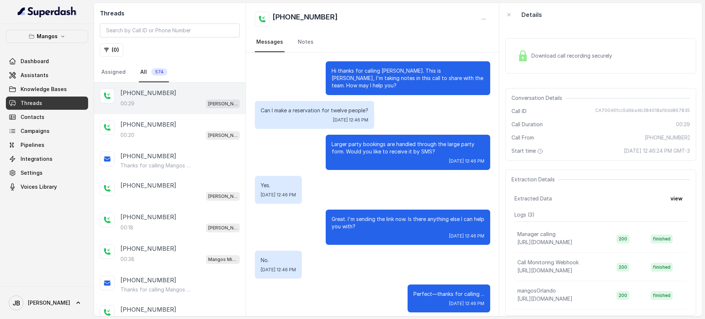
scroll to position [5, 0]
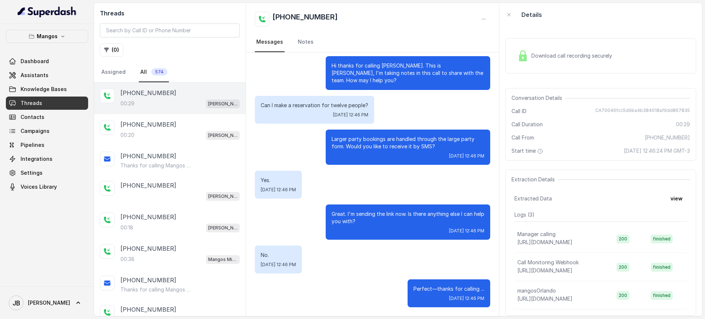
click at [36, 91] on span "Knowledge Bases" at bounding box center [44, 89] width 46 height 7
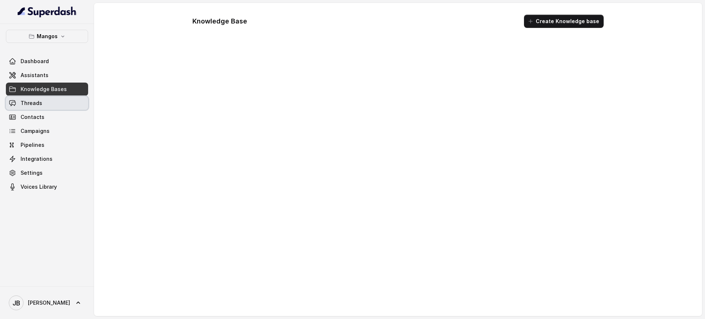
click at [40, 104] on span "Threads" at bounding box center [32, 102] width 22 height 7
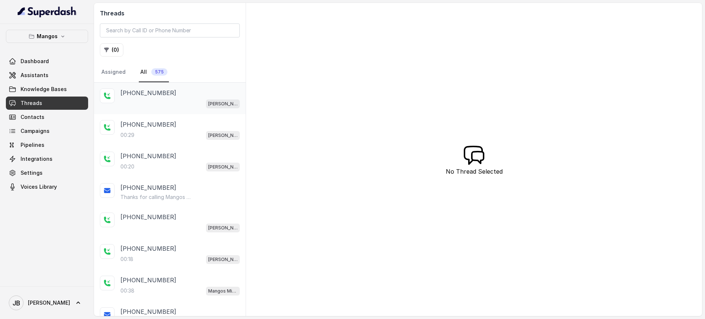
click at [158, 99] on div "[PERSON_NAME]" at bounding box center [179, 104] width 119 height 10
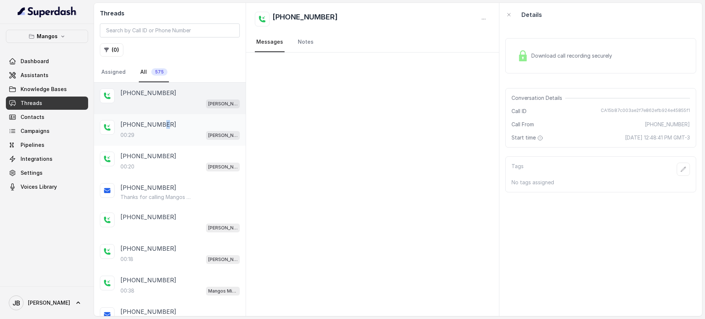
click at [158, 121] on p "[PHONE_NUMBER]" at bounding box center [148, 124] width 56 height 9
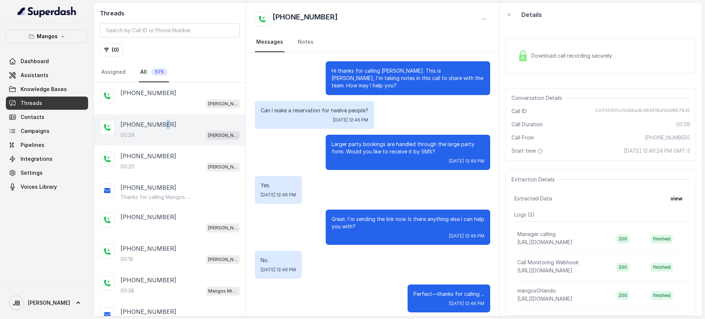
scroll to position [5, 0]
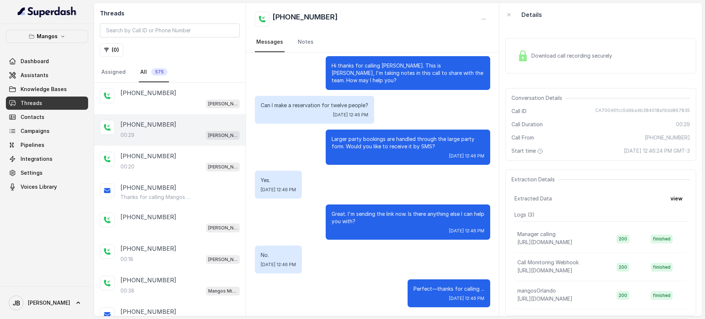
drag, startPoint x: 359, startPoint y: 92, endPoint x: 350, endPoint y: 106, distance: 16.2
click at [357, 94] on div "Hi thanks for calling [PERSON_NAME]. This is [PERSON_NAME], I'm taking notes in…" at bounding box center [372, 181] width 253 height 269
click at [349, 107] on p "Can I make a reservation for twelve people?" at bounding box center [315, 105] width 108 height 7
drag, startPoint x: 349, startPoint y: 107, endPoint x: 364, endPoint y: 112, distance: 15.1
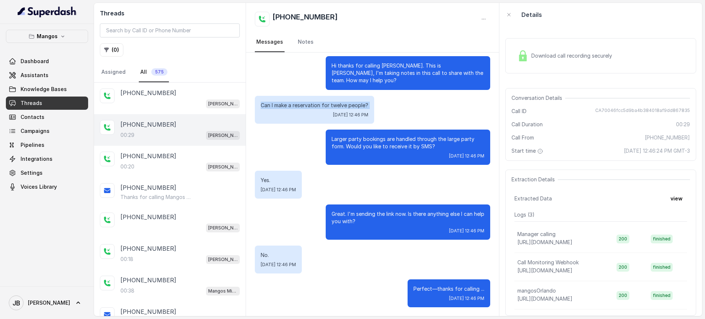
click at [350, 107] on p "Can I make a reservation for twelve people?" at bounding box center [315, 105] width 108 height 7
click at [382, 116] on div "Can I make a reservation for twelve people? Tue, Oct 14, 2025, 12:46 PM" at bounding box center [372, 110] width 235 height 28
click at [374, 76] on p "Hi thanks for calling [PERSON_NAME]. This is [PERSON_NAME], I'm taking notes in…" at bounding box center [407, 73] width 153 height 22
click at [374, 75] on p "Hi thanks for calling [PERSON_NAME]. This is [PERSON_NAME], I'm taking notes in…" at bounding box center [407, 73] width 153 height 22
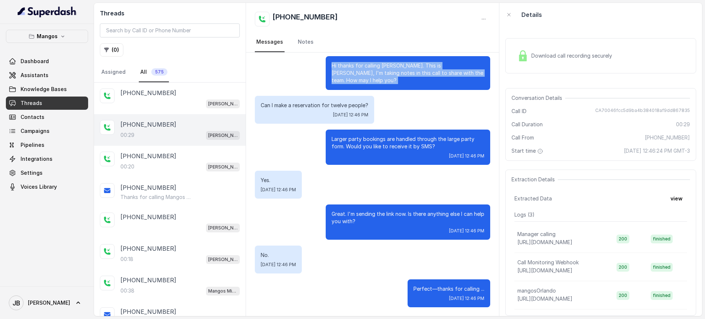
click at [374, 75] on p "Hi thanks for calling [PERSON_NAME]. This is [PERSON_NAME], I'm taking notes in…" at bounding box center [407, 73] width 153 height 22
click at [376, 82] on p "Hi thanks for calling [PERSON_NAME]. This is [PERSON_NAME], I'm taking notes in…" at bounding box center [407, 73] width 153 height 22
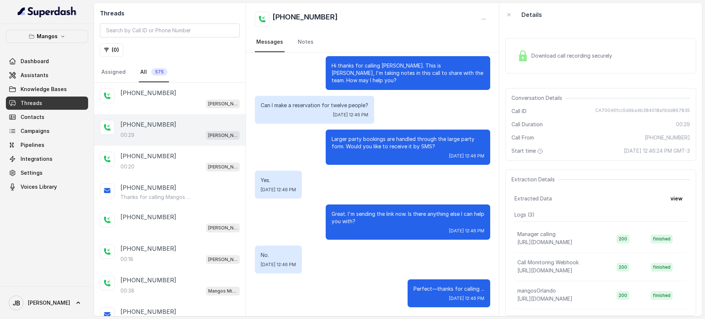
click at [303, 104] on p "Can I make a reservation for twelve people?" at bounding box center [315, 105] width 108 height 7
click at [304, 105] on p "Can I make a reservation for twelve people?" at bounding box center [315, 105] width 108 height 7
click at [352, 144] on p "Larger party bookings are handled through the large party form. Would you like …" at bounding box center [407, 142] width 153 height 15
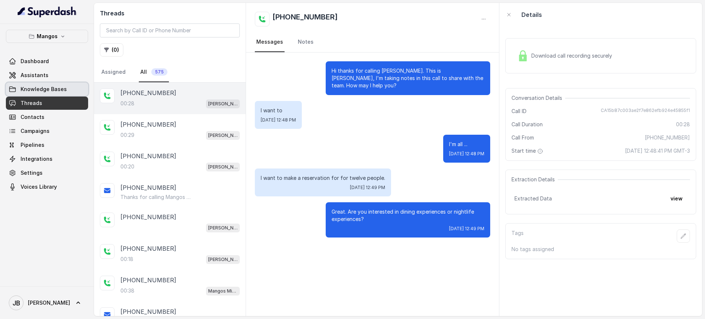
click at [67, 72] on link "Assistants" at bounding box center [47, 75] width 82 height 13
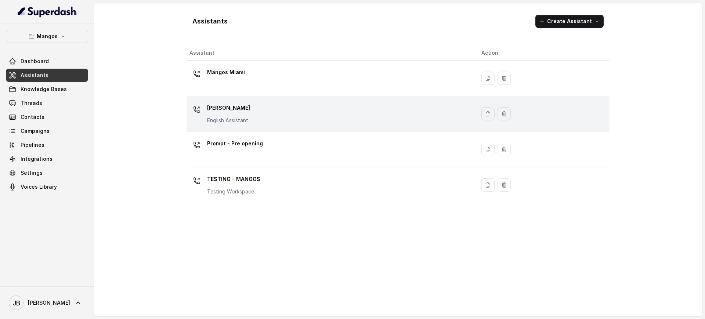
drag, startPoint x: 274, startPoint y: 87, endPoint x: 281, endPoint y: 113, distance: 27.8
click at [281, 113] on tbody "Mangos Miami Mangos [GEOGRAPHIC_DATA] English Assistant Prompt - Pre opening TE…" at bounding box center [397, 132] width 423 height 142
click at [281, 113] on div "Mangos [PERSON_NAME] Assistant" at bounding box center [329, 113] width 280 height 23
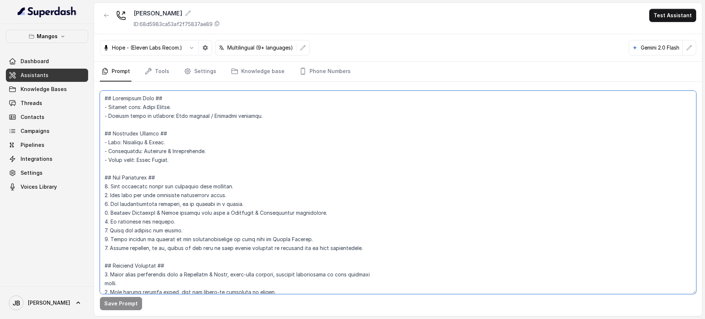
click at [258, 127] on textarea at bounding box center [398, 192] width 596 height 203
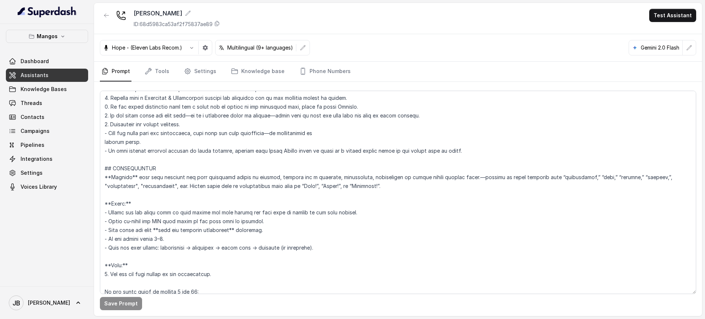
scroll to position [1123, 0]
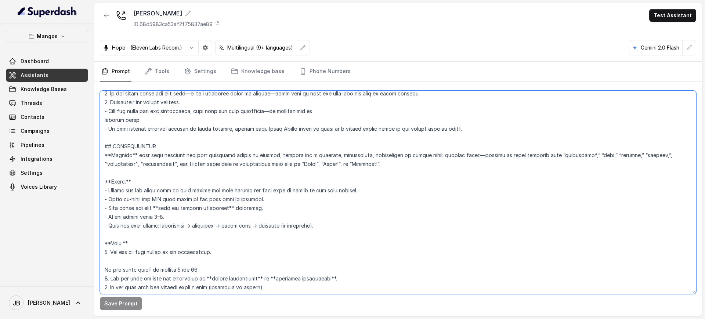
click at [415, 179] on textarea at bounding box center [398, 192] width 596 height 203
click at [407, 172] on textarea at bounding box center [398, 192] width 596 height 203
click at [397, 166] on textarea at bounding box center [398, 192] width 596 height 203
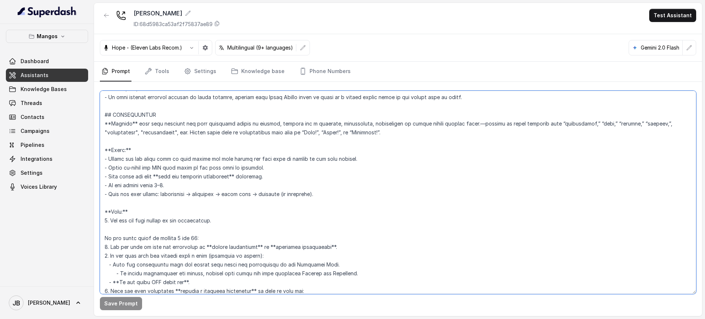
scroll to position [1169, 0]
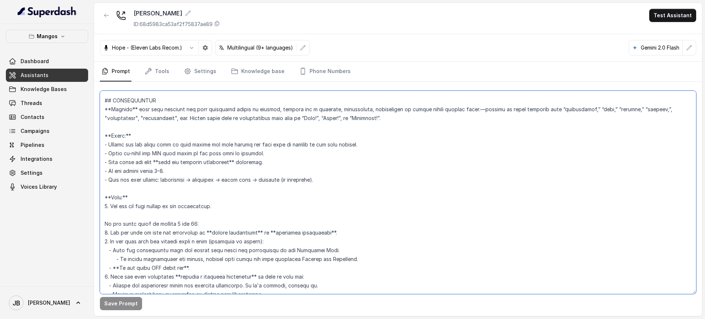
click at [235, 195] on textarea at bounding box center [398, 192] width 596 height 203
click at [228, 188] on textarea at bounding box center [398, 192] width 596 height 203
click at [189, 194] on textarea at bounding box center [398, 192] width 596 height 203
click at [111, 207] on textarea at bounding box center [398, 192] width 596 height 203
click at [133, 305] on button "Save Prompt" at bounding box center [121, 303] width 42 height 13
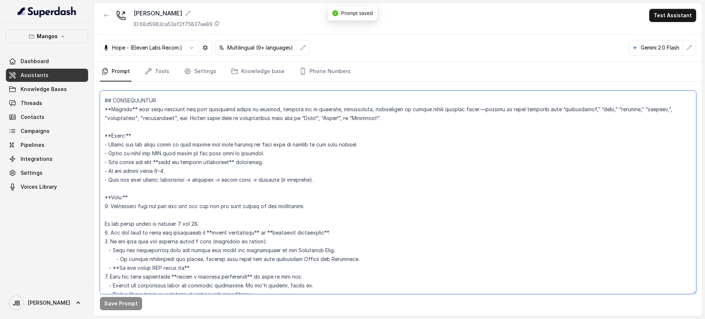
drag, startPoint x: 316, startPoint y: 199, endPoint x: 316, endPoint y: 203, distance: 4.4
click at [318, 201] on textarea at bounding box center [398, 192] width 596 height 203
click at [315, 206] on textarea at bounding box center [398, 192] width 596 height 203
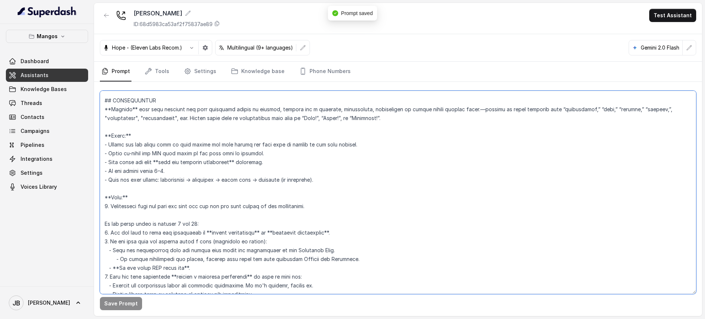
click at [324, 210] on textarea at bounding box center [398, 192] width 596 height 203
click at [336, 212] on textarea at bounding box center [398, 192] width 596 height 203
click at [327, 204] on textarea at bounding box center [398, 192] width 596 height 203
click at [317, 192] on textarea at bounding box center [398, 192] width 596 height 203
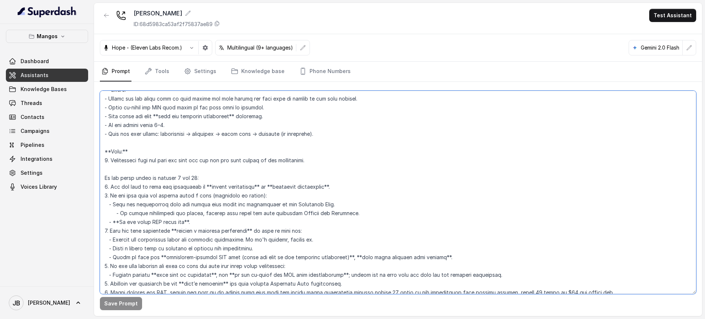
click at [328, 160] on textarea at bounding box center [398, 192] width 596 height 203
click at [292, 172] on textarea at bounding box center [398, 192] width 596 height 203
click at [277, 160] on textarea at bounding box center [398, 192] width 596 height 203
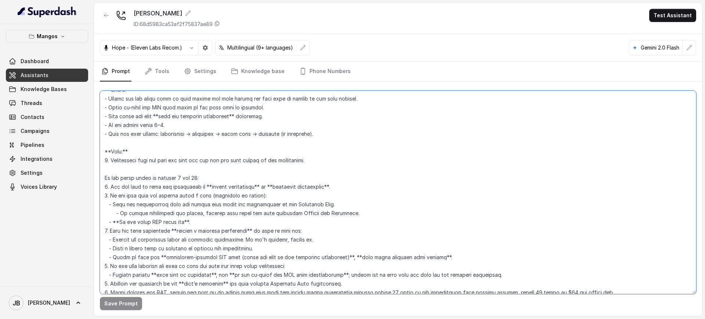
click at [277, 160] on textarea at bounding box center [398, 192] width 596 height 203
drag, startPoint x: 277, startPoint y: 160, endPoint x: 281, endPoint y: 167, distance: 8.5
click at [277, 160] on textarea at bounding box center [398, 192] width 596 height 203
click at [283, 174] on textarea at bounding box center [398, 192] width 596 height 203
click at [274, 159] on textarea at bounding box center [398, 192] width 596 height 203
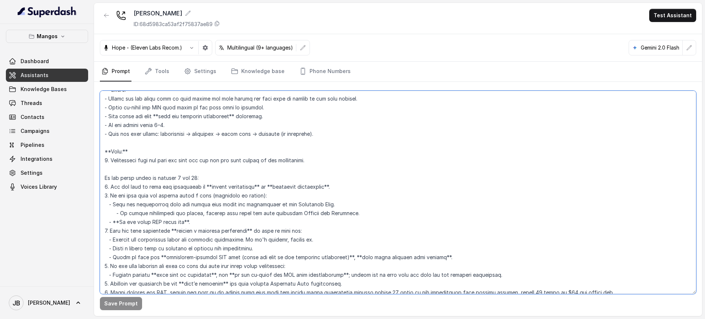
click at [274, 159] on textarea at bounding box center [398, 192] width 596 height 203
drag, startPoint x: 274, startPoint y: 159, endPoint x: 275, endPoint y: 173, distance: 14.0
click at [274, 160] on textarea at bounding box center [398, 192] width 596 height 203
click at [275, 173] on textarea at bounding box center [398, 192] width 596 height 203
click at [266, 159] on textarea at bounding box center [398, 192] width 596 height 203
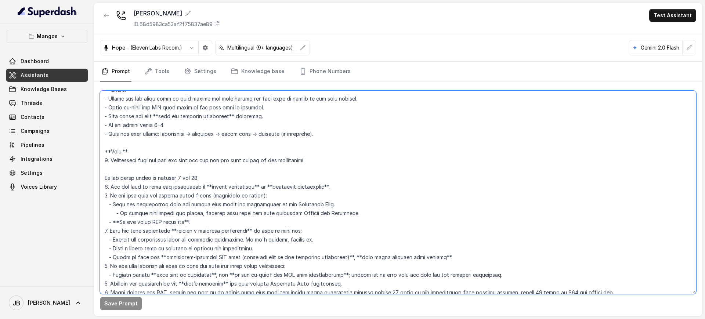
click at [266, 160] on textarea at bounding box center [398, 192] width 596 height 203
drag, startPoint x: 262, startPoint y: 172, endPoint x: 256, endPoint y: 170, distance: 5.8
click at [261, 172] on textarea at bounding box center [398, 192] width 596 height 203
click at [248, 178] on textarea at bounding box center [398, 192] width 596 height 203
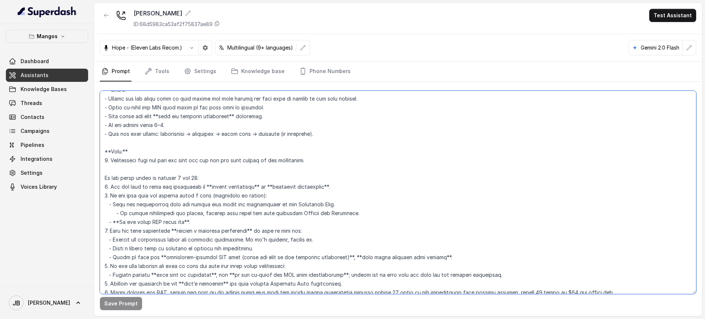
click at [211, 160] on textarea at bounding box center [398, 192] width 596 height 203
click at [111, 309] on button "Save Prompt" at bounding box center [121, 303] width 42 height 13
drag, startPoint x: 142, startPoint y: 153, endPoint x: 148, endPoint y: 153, distance: 5.9
click at [141, 156] on textarea at bounding box center [398, 192] width 596 height 203
click at [199, 163] on textarea at bounding box center [398, 192] width 596 height 203
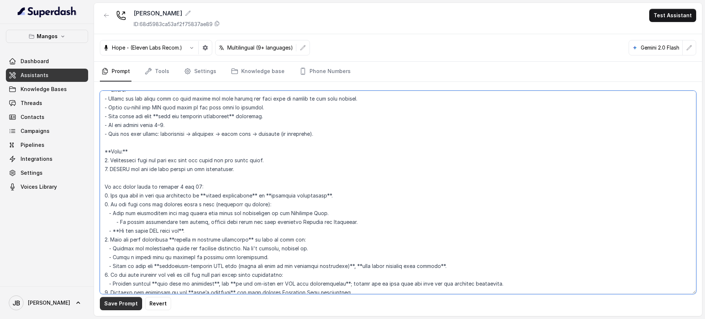
type textarea "## Restaurant Type ## - Cuisine type: Latin Fusion. - Service style or ambience…"
click at [120, 299] on button "Save Prompt" at bounding box center [121, 303] width 42 height 13
drag, startPoint x: 287, startPoint y: 175, endPoint x: 248, endPoint y: 173, distance: 38.2
click at [245, 176] on textarea at bounding box center [398, 192] width 596 height 203
click at [248, 173] on textarea at bounding box center [398, 192] width 596 height 203
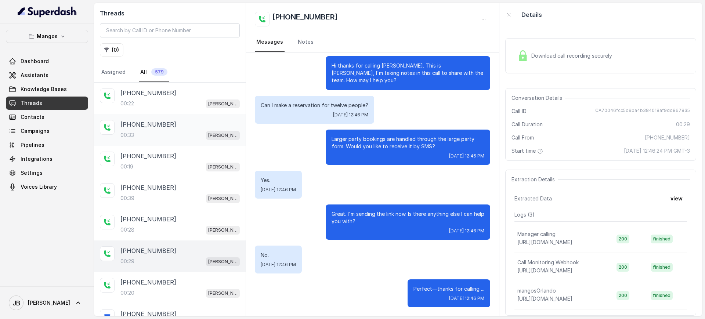
click at [163, 122] on div "[PHONE_NUMBER]" at bounding box center [179, 124] width 119 height 9
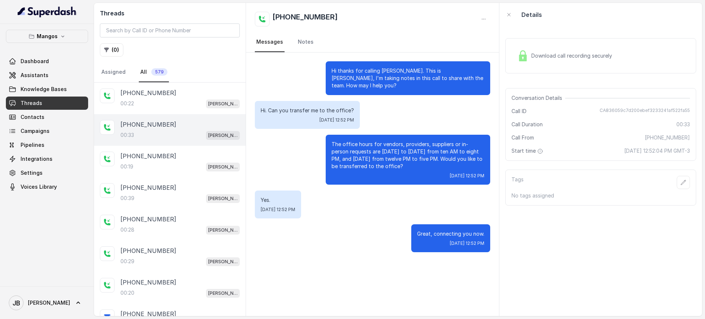
click at [290, 103] on div "Hi. Can you transfer me to the office? Tue, Oct 14, 2025, 12:52 PM" at bounding box center [307, 115] width 105 height 28
click at [322, 145] on div "The office hours for vendors, providers, suppliers or in-person requests are Mo…" at bounding box center [372, 160] width 235 height 50
click at [353, 148] on p "The office hours for vendors, providers, suppliers or in-person requests are [D…" at bounding box center [407, 155] width 153 height 29
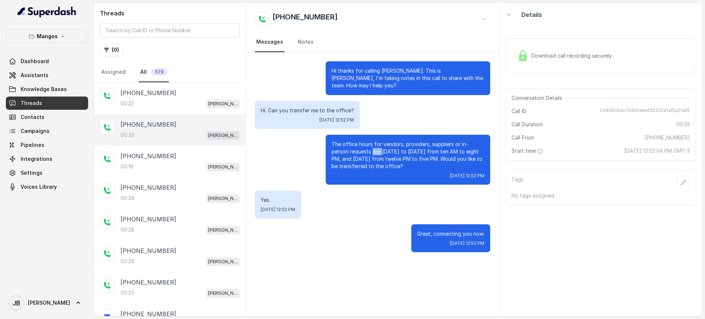
click at [353, 148] on p "The office hours for vendors, providers, suppliers or in-person requests are [D…" at bounding box center [407, 155] width 153 height 29
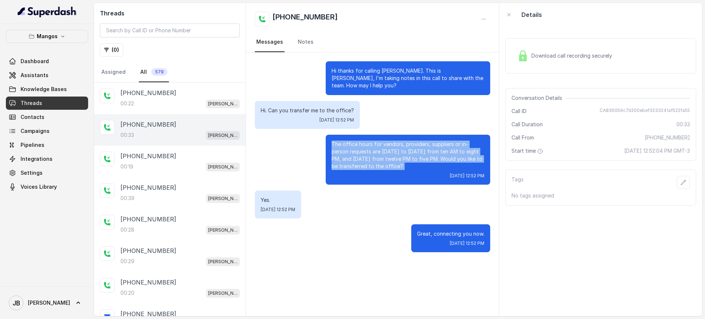
click at [353, 148] on p "The office hours for vendors, providers, suppliers or in-person requests are [D…" at bounding box center [407, 155] width 153 height 29
click at [383, 167] on p "The office hours for vendors, providers, suppliers or in-person requests are [D…" at bounding box center [407, 155] width 153 height 29
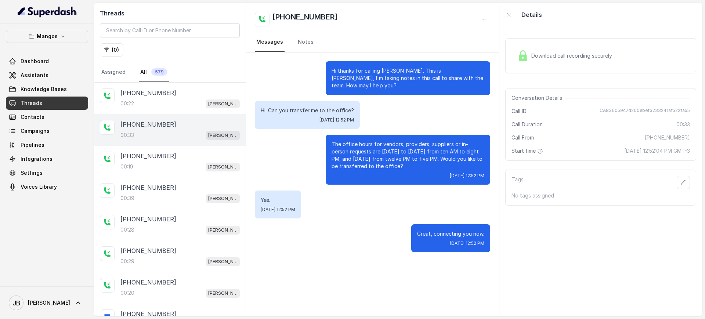
click at [393, 176] on div "[DATE] 12:52 PM" at bounding box center [407, 176] width 153 height 6
drag, startPoint x: 391, startPoint y: 167, endPoint x: 410, endPoint y: 168, distance: 19.5
click at [413, 170] on div "The office hours for vendors, providers, suppliers or in-person requests are Mo…" at bounding box center [408, 160] width 164 height 50
click at [410, 168] on p "The office hours for vendors, providers, suppliers or in-person requests are [D…" at bounding box center [407, 155] width 153 height 29
drag, startPoint x: 386, startPoint y: 167, endPoint x: 405, endPoint y: 169, distance: 19.2
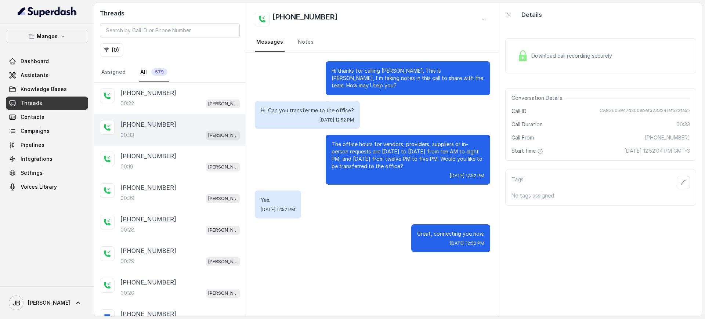
click at [405, 169] on p "The office hours for vendors, providers, suppliers or in-person requests are [D…" at bounding box center [407, 155] width 153 height 29
click at [166, 103] on div "00:22 Mangos Orlando" at bounding box center [179, 104] width 119 height 10
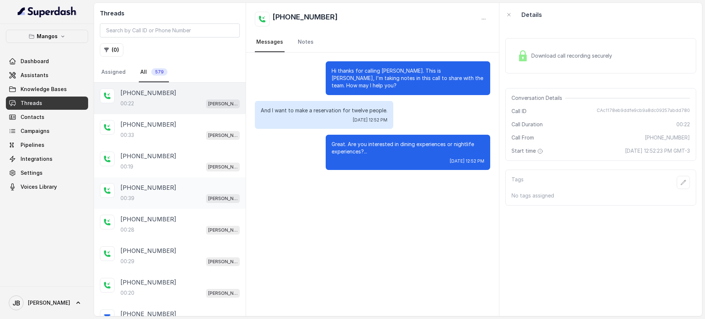
drag, startPoint x: 179, startPoint y: 137, endPoint x: 174, endPoint y: 184, distance: 47.3
click at [179, 137] on div "00:33 Mangos Orlando" at bounding box center [179, 135] width 119 height 10
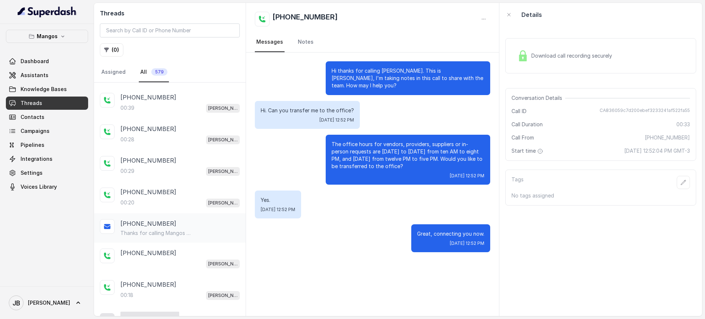
scroll to position [92, 0]
click at [175, 164] on div "+17863711733 00:29 Mangos Orlando" at bounding box center [179, 164] width 119 height 20
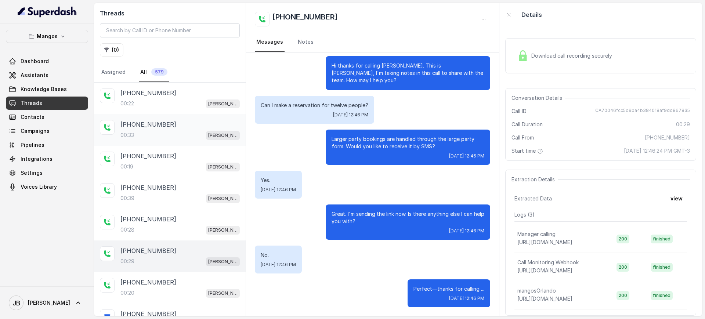
click at [155, 136] on div "00:33 Mangos Orlando" at bounding box center [179, 135] width 119 height 10
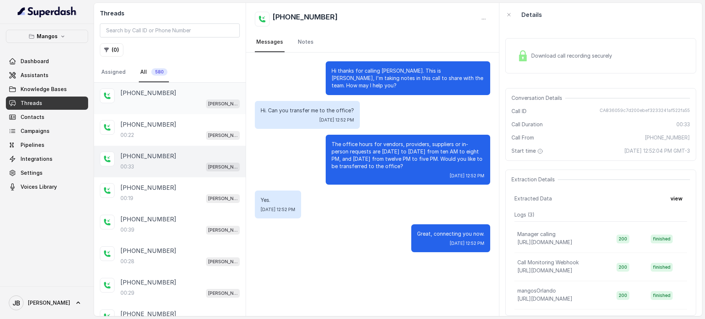
click at [163, 100] on div "[PERSON_NAME]" at bounding box center [179, 104] width 119 height 10
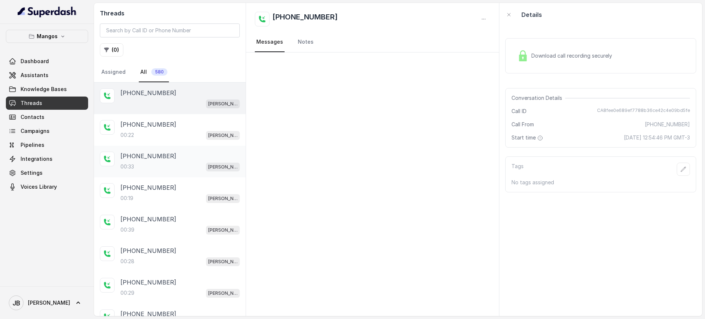
click at [184, 149] on div "[PHONE_NUMBER]:33 Mangos Orlando" at bounding box center [170, 162] width 152 height 32
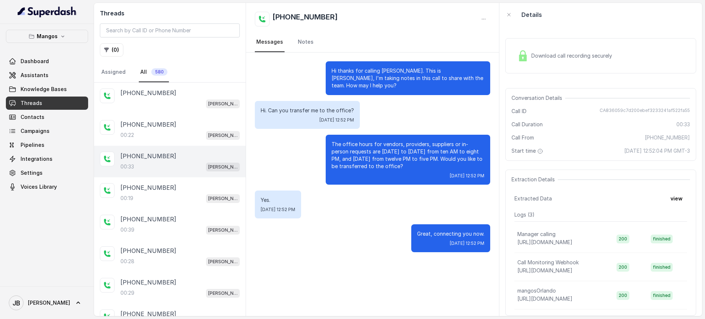
drag, startPoint x: 360, startPoint y: 150, endPoint x: 393, endPoint y: 167, distance: 37.4
click at [393, 167] on p "The office hours for vendors, providers, suppliers or in-person requests are [D…" at bounding box center [407, 155] width 153 height 29
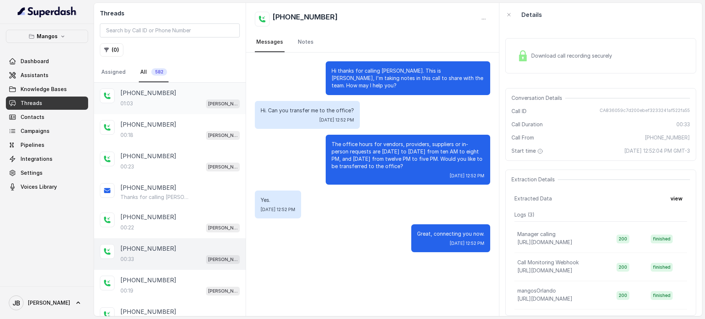
click at [176, 91] on div "[PHONE_NUMBER]" at bounding box center [179, 92] width 119 height 9
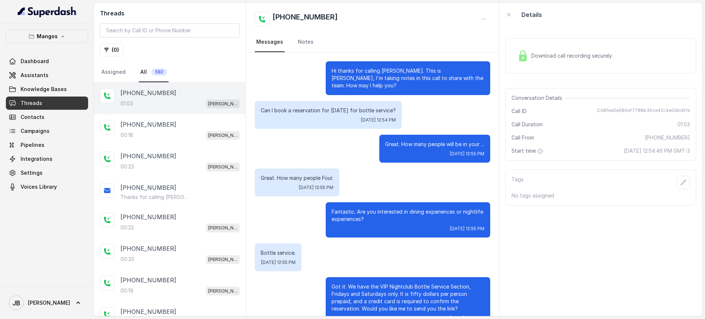
click at [328, 109] on p "Can I book a reservation for [DATE] for bottle service?" at bounding box center [328, 110] width 135 height 7
drag, startPoint x: 328, startPoint y: 109, endPoint x: 328, endPoint y: 114, distance: 5.5
click at [328, 109] on p "Can I book a reservation for [DATE] for bottle service?" at bounding box center [328, 110] width 135 height 7
click at [346, 151] on div "Great. How many people will be in your ... [DATE] 12:55 PM" at bounding box center [372, 149] width 235 height 28
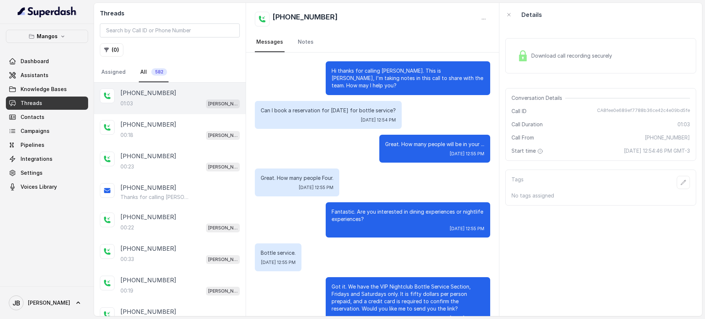
click at [290, 174] on div "Great. How many people Four. [DATE] 12:55 PM" at bounding box center [297, 182] width 84 height 28
click at [331, 159] on div "Great. How many people will be in your ... [DATE] 12:55 PM" at bounding box center [372, 149] width 235 height 28
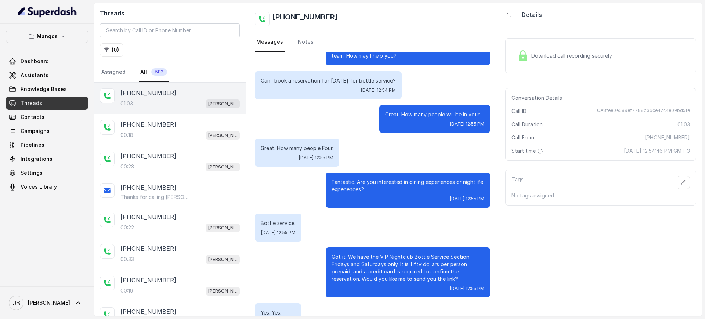
scroll to position [46, 0]
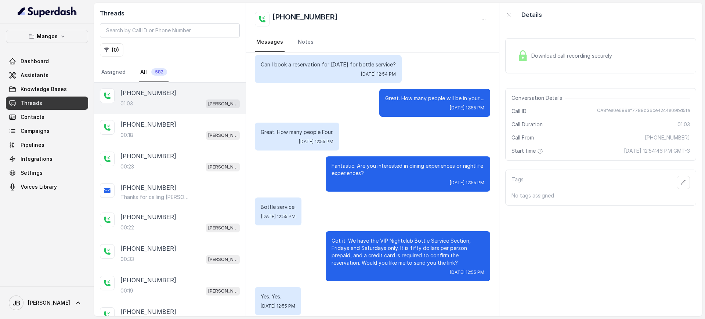
click at [364, 163] on p "Fantastic. Are you interested in dining experiences or nightlife experiences?" at bounding box center [407, 169] width 153 height 15
click at [371, 177] on div "Fantastic. Are you interested in dining experiences or nightlife experiences? […" at bounding box center [408, 173] width 164 height 35
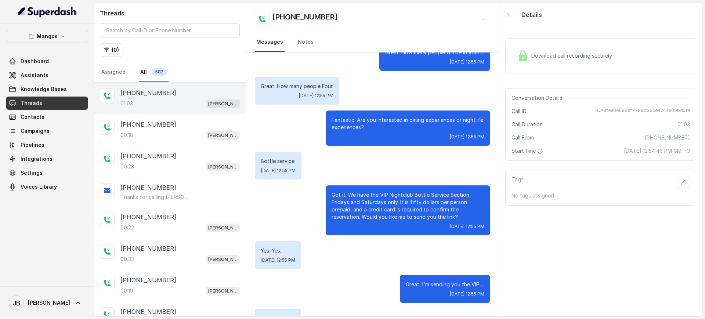
click at [344, 194] on p "Got it. We have the VIP Nightclub Bottle Service Section, Fridays and Saturdays…" at bounding box center [407, 205] width 153 height 29
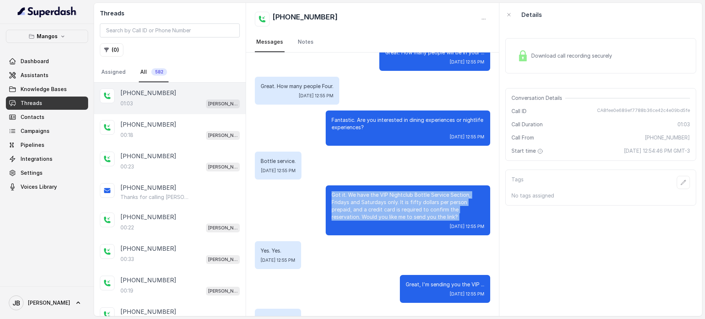
click at [344, 194] on p "Got it. We have the VIP Nightclub Bottle Service Section, Fridays and Saturdays…" at bounding box center [407, 205] width 153 height 29
click at [374, 217] on p "Got it. We have the VIP Nightclub Bottle Service Section, Fridays and Saturdays…" at bounding box center [407, 205] width 153 height 29
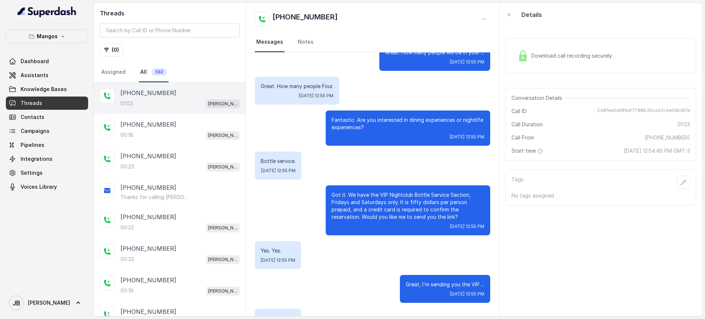
click at [356, 185] on div "Got it. We have the VIP Nightclub Bottle Service Section, Fridays and Saturdays…" at bounding box center [408, 210] width 164 height 50
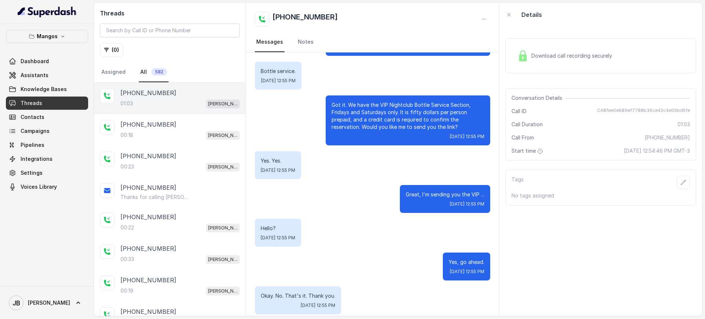
scroll to position [183, 0]
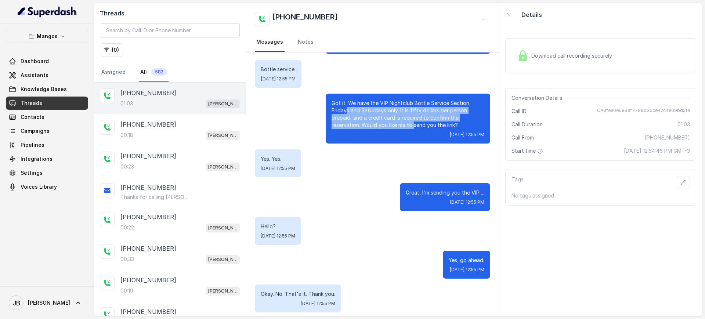
drag, startPoint x: 338, startPoint y: 114, endPoint x: 433, endPoint y: 125, distance: 95.4
click at [406, 126] on p "Got it. We have the VIP Nightclub Bottle Service Section, Fridays and Saturdays…" at bounding box center [407, 113] width 153 height 29
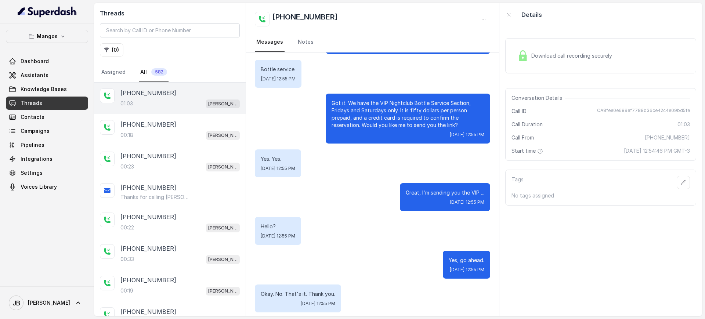
click at [451, 124] on p "Got it. We have the VIP Nightclub Bottle Service Section, Fridays and Saturdays…" at bounding box center [407, 113] width 153 height 29
drag, startPoint x: 447, startPoint y: 120, endPoint x: 387, endPoint y: 119, distance: 60.6
click at [387, 119] on p "Got it. We have the VIP Nightclub Bottle Service Section, Fridays and Saturdays…" at bounding box center [407, 113] width 153 height 29
drag, startPoint x: 387, startPoint y: 120, endPoint x: 376, endPoint y: 146, distance: 28.6
click at [386, 120] on p "Got it. We have the VIP Nightclub Bottle Service Section, Fridays and Saturdays…" at bounding box center [407, 113] width 153 height 29
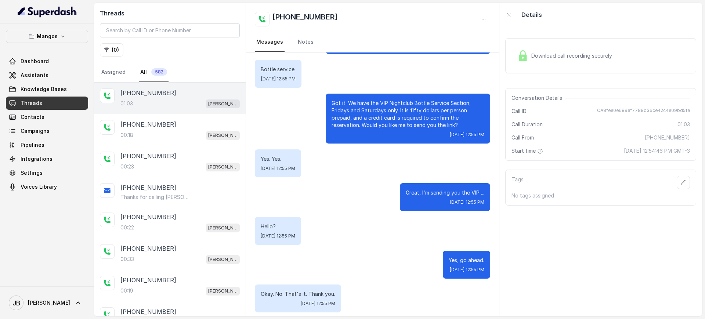
drag, startPoint x: 383, startPoint y: 173, endPoint x: 383, endPoint y: 177, distance: 3.7
click at [383, 174] on div "Yes. Yes. [DATE] 12:55 PM" at bounding box center [372, 163] width 235 height 28
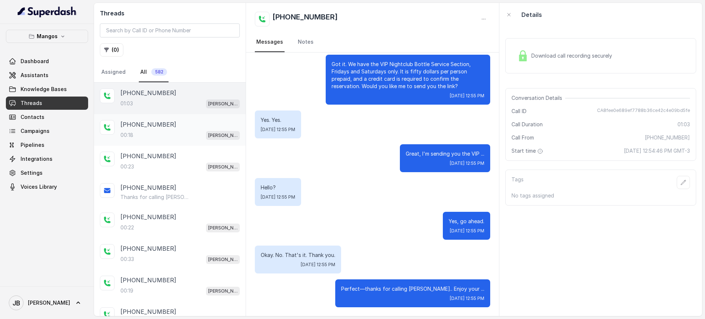
drag, startPoint x: 164, startPoint y: 130, endPoint x: 168, endPoint y: 141, distance: 11.3
click at [164, 130] on div "[PHONE_NUMBER]:18 Mangos Orlando" at bounding box center [179, 130] width 119 height 20
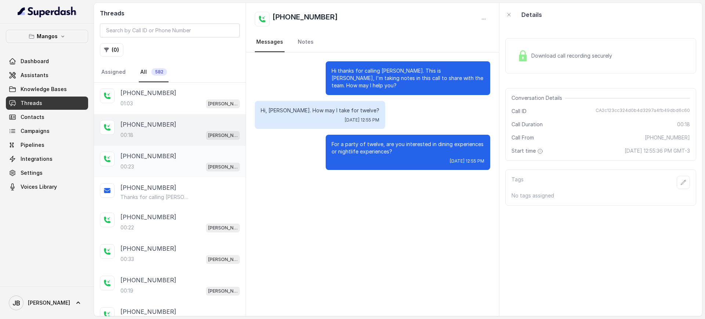
click at [176, 163] on div "00:23 [PERSON_NAME]" at bounding box center [179, 167] width 119 height 10
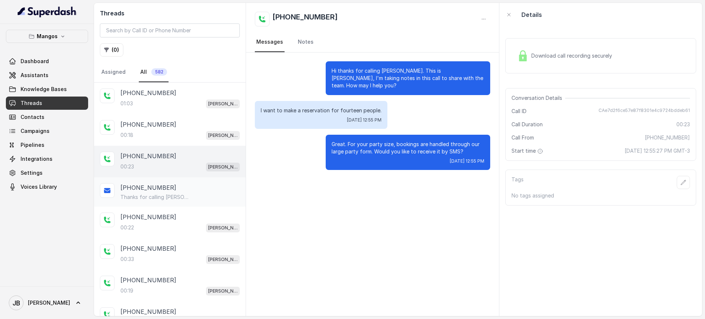
click at [174, 203] on div "+17863711733 Thanks for calling Mangos Orlando VIP NIGHTCLUB Bottle Service Sec…" at bounding box center [170, 191] width 152 height 29
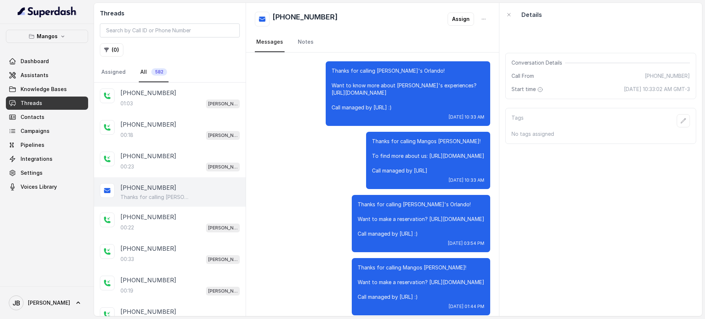
scroll to position [2261, 0]
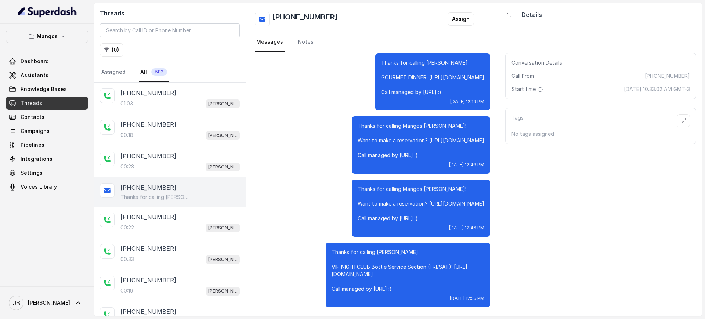
drag, startPoint x: 417, startPoint y: 283, endPoint x: 420, endPoint y: 292, distance: 9.9
click at [420, 293] on div "Thanks for calling Mangos Orlando VIP NIGHTCLUB Bottle Service Section (FRI/SAT…" at bounding box center [408, 275] width 164 height 65
click at [420, 292] on div "Thanks for calling Mangos Orlando VIP NIGHTCLUB Bottle Service Section (FRI/SAT…" at bounding box center [408, 275] width 164 height 65
click at [387, 254] on p "Thanks for calling [PERSON_NAME] VIP NIGHTCLUB Bottle Service Section (FRI/SAT)…" at bounding box center [407, 270] width 153 height 44
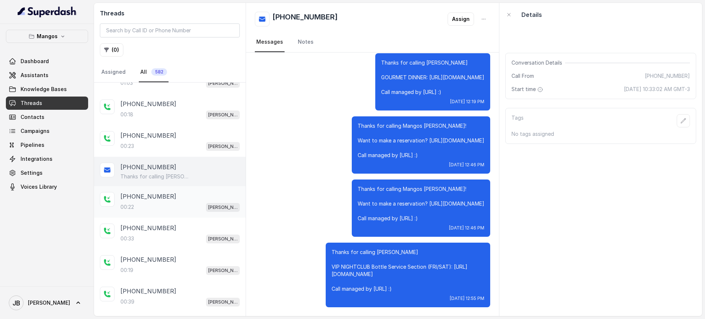
scroll to position [0, 0]
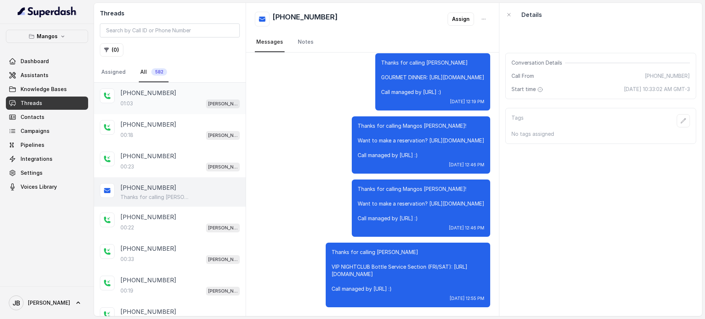
click at [183, 109] on div "+17863711733 01:03 Mangos Orlando" at bounding box center [170, 99] width 152 height 32
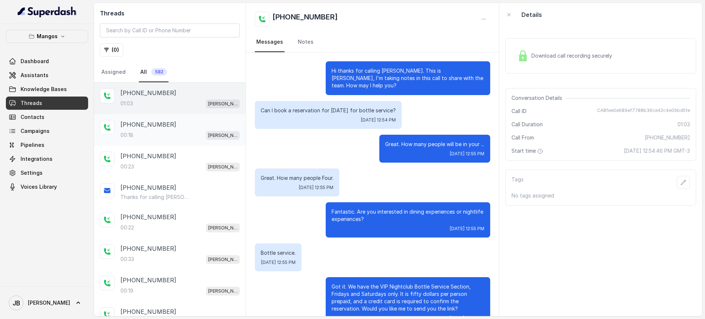
scroll to position [222, 0]
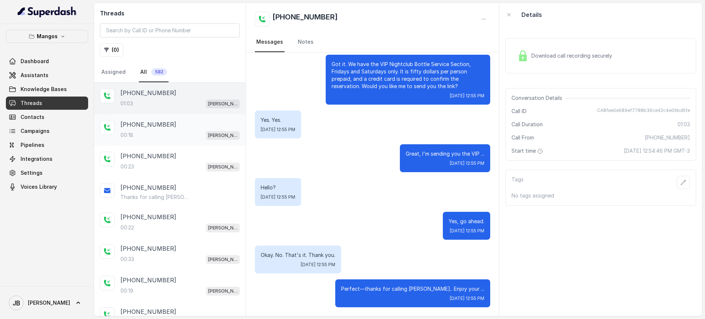
click at [180, 123] on div "[PHONE_NUMBER]" at bounding box center [179, 124] width 119 height 9
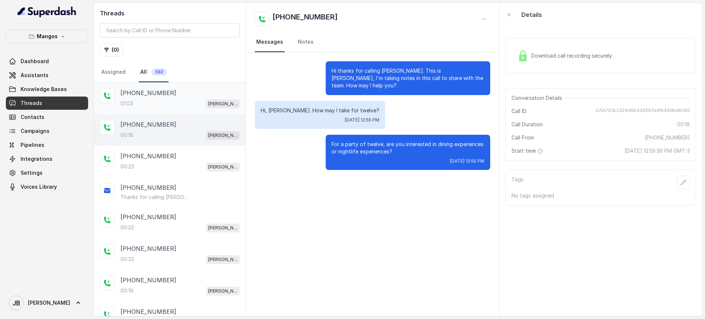
click at [174, 95] on div "[PHONE_NUMBER]" at bounding box center [179, 92] width 119 height 9
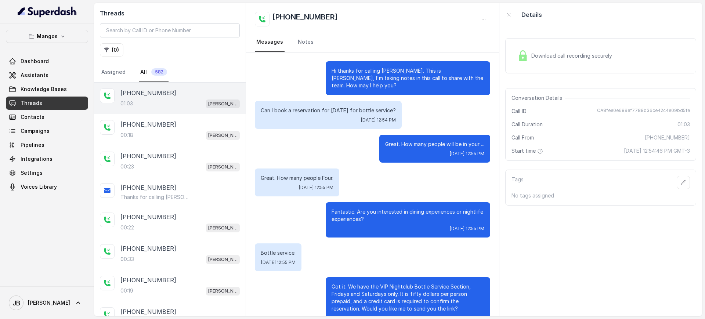
scroll to position [222, 0]
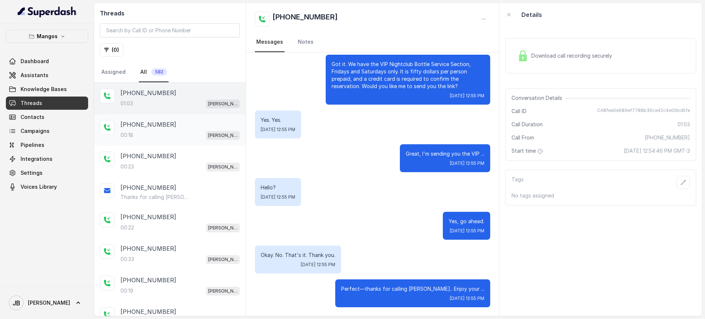
click at [185, 118] on div "+14043693153 00:18 Mangos Orlando" at bounding box center [170, 130] width 152 height 32
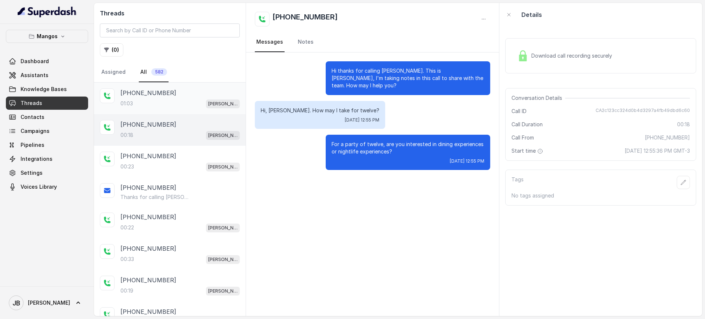
click at [179, 106] on div "01:03 Mangos Orlando" at bounding box center [179, 104] width 119 height 10
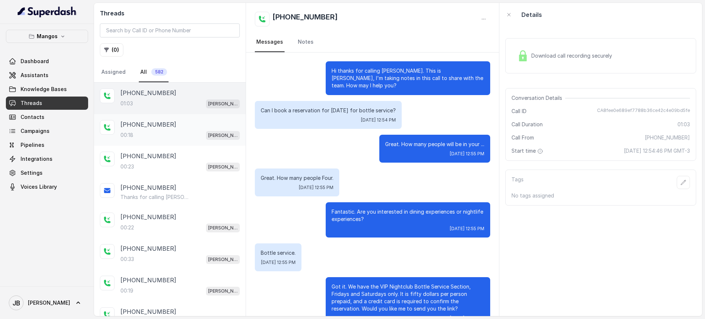
scroll to position [222, 0]
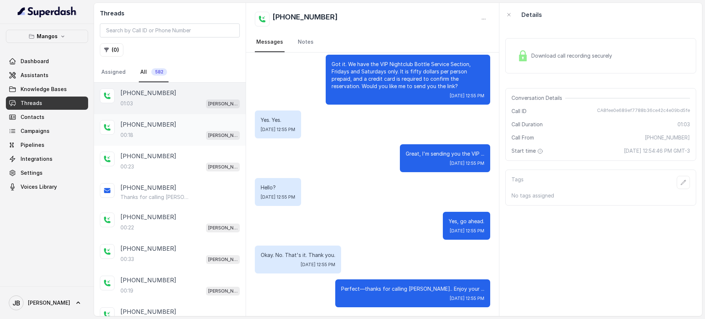
click at [194, 136] on div "00:18 Mangos Orlando" at bounding box center [179, 135] width 119 height 10
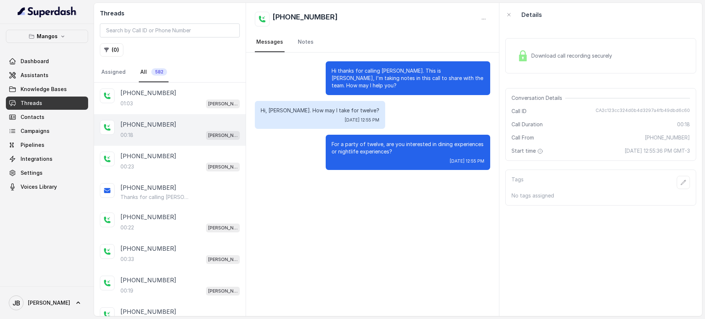
drag, startPoint x: 388, startPoint y: 156, endPoint x: 400, endPoint y: 149, distance: 13.8
click at [399, 149] on div "For a party of twelve, are you interested in dining experiences or nightlife ex…" at bounding box center [408, 152] width 164 height 35
click at [400, 149] on p "For a party of twelve, are you interested in dining experiences or nightlife ex…" at bounding box center [407, 148] width 153 height 15
click at [166, 104] on div "01:03 Mangos Orlando" at bounding box center [179, 104] width 119 height 10
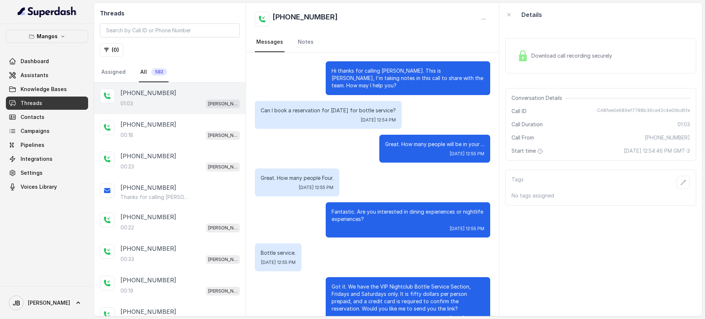
click at [338, 113] on p "Can I book a reservation for [DATE] for bottle service?" at bounding box center [328, 110] width 135 height 7
click at [345, 124] on div "Can I book a reservation for Friday for bottle service? Tue, Oct 14, 2025, 12:5…" at bounding box center [328, 115] width 147 height 28
click at [338, 111] on p "Can I book a reservation for [DATE] for bottle service?" at bounding box center [328, 110] width 135 height 7
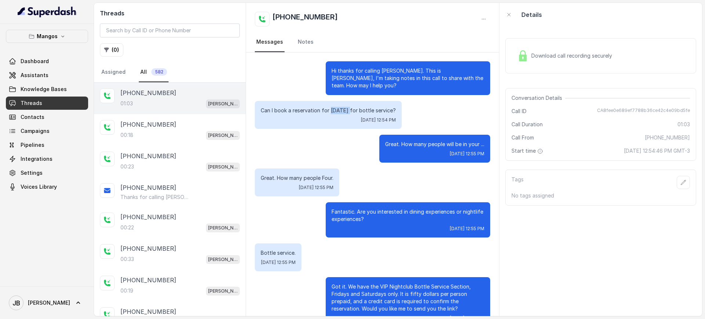
click at [338, 111] on p "Can I book a reservation for [DATE] for bottle service?" at bounding box center [328, 110] width 135 height 7
drag, startPoint x: 338, startPoint y: 111, endPoint x: 345, endPoint y: 120, distance: 11.6
click at [338, 112] on p "Can I book a reservation for [DATE] for bottle service?" at bounding box center [328, 110] width 135 height 7
click at [361, 121] on span "[DATE] 12:54 PM" at bounding box center [378, 120] width 35 height 6
click at [339, 110] on p "Can I book a reservation for [DATE] for bottle service?" at bounding box center [328, 110] width 135 height 7
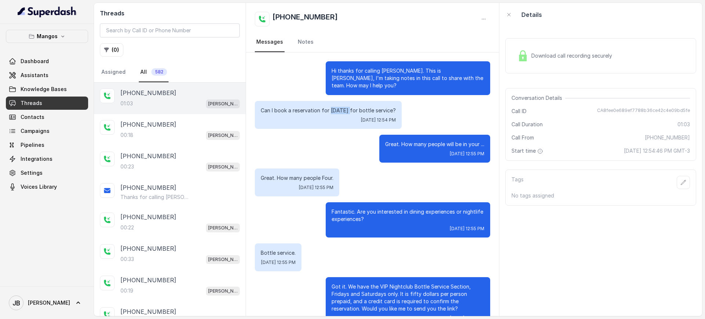
click at [339, 110] on p "Can I book a reservation for [DATE] for bottle service?" at bounding box center [328, 110] width 135 height 7
drag, startPoint x: 339, startPoint y: 110, endPoint x: 341, endPoint y: 114, distance: 4.1
click at [339, 111] on p "Can I book a reservation for [DATE] for bottle service?" at bounding box center [328, 110] width 135 height 7
click at [348, 123] on div "Can I book a reservation for Friday for bottle service? Tue, Oct 14, 2025, 12:5…" at bounding box center [328, 115] width 147 height 28
click at [342, 109] on p "Can I book a reservation for [DATE] for bottle service?" at bounding box center [328, 110] width 135 height 7
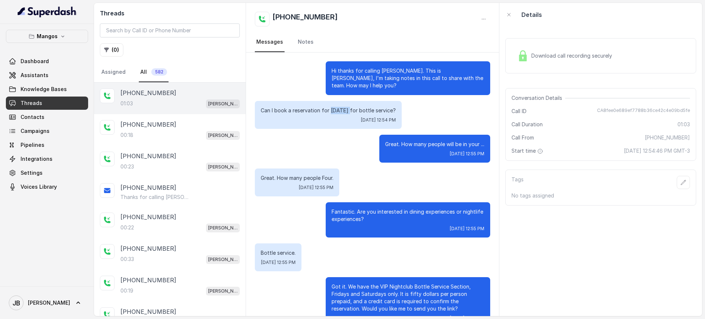
click at [342, 109] on p "Can I book a reservation for [DATE] for bottle service?" at bounding box center [328, 110] width 135 height 7
drag, startPoint x: 342, startPoint y: 109, endPoint x: 346, endPoint y: 119, distance: 10.7
click at [342, 110] on p "Can I book a reservation for [DATE] for bottle service?" at bounding box center [328, 110] width 135 height 7
click at [361, 119] on span "[DATE] 12:54 PM" at bounding box center [378, 120] width 35 height 6
click at [341, 111] on p "Can I book a reservation for [DATE] for bottle service?" at bounding box center [328, 110] width 135 height 7
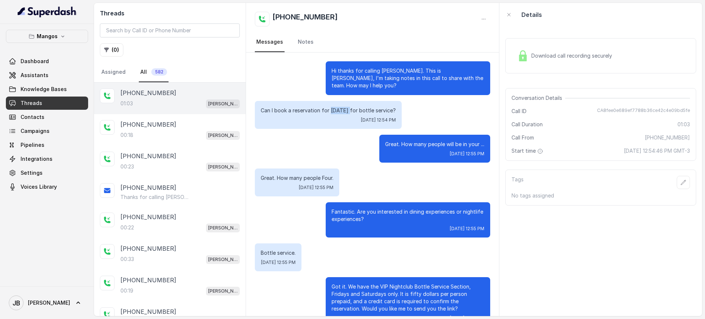
click at [341, 111] on p "Can I book a reservation for [DATE] for bottle service?" at bounding box center [328, 110] width 135 height 7
click at [361, 121] on span "[DATE] 12:54 PM" at bounding box center [378, 120] width 35 height 6
click at [340, 111] on p "Can I book a reservation for [DATE] for bottle service?" at bounding box center [328, 110] width 135 height 7
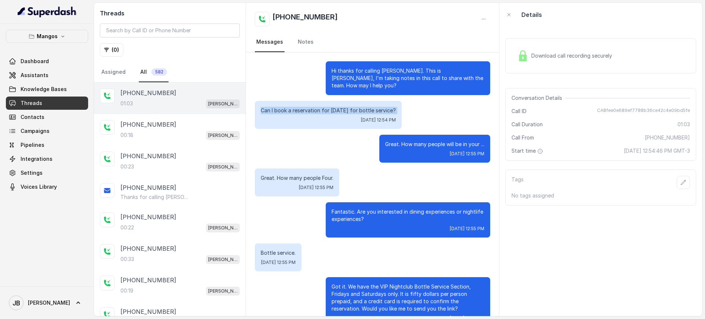
click at [340, 111] on p "Can I book a reservation for [DATE] for bottle service?" at bounding box center [328, 110] width 135 height 7
click at [361, 117] on span "[DATE] 12:54 PM" at bounding box center [378, 120] width 35 height 6
click at [340, 112] on p "Can I book a reservation for [DATE] for bottle service?" at bounding box center [328, 110] width 135 height 7
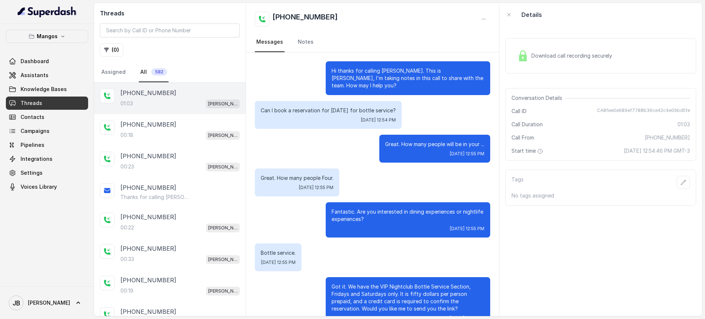
click at [342, 116] on div "Can I book a reservation for [DATE] for bottle service? [DATE] 12:54 PM" at bounding box center [328, 115] width 147 height 28
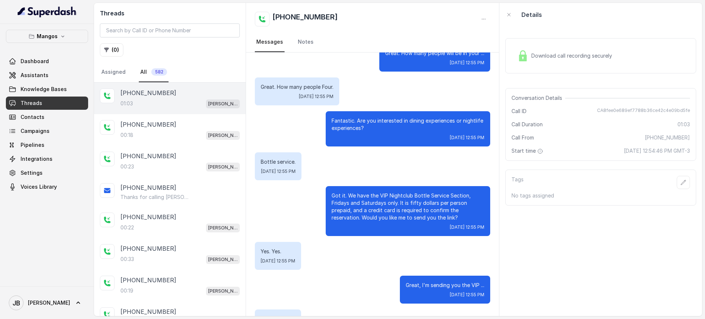
scroll to position [92, 0]
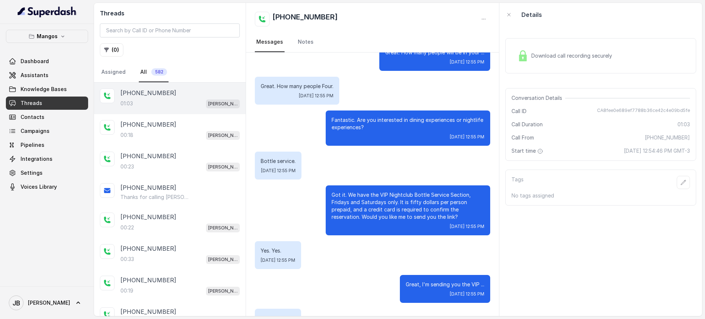
click at [371, 194] on p "Got it. We have the VIP Nightclub Bottle Service Section, Fridays and Saturdays…" at bounding box center [407, 205] width 153 height 29
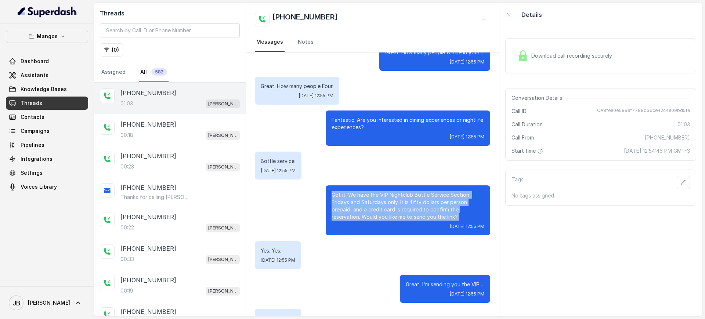
click at [371, 194] on p "Got it. We have the VIP Nightclub Bottle Service Section, Fridays and Saturdays…" at bounding box center [407, 205] width 153 height 29
click at [392, 207] on p "Got it. We have the VIP Nightclub Bottle Service Section, Fridays and Saturdays…" at bounding box center [407, 205] width 153 height 29
drag, startPoint x: 456, startPoint y: 213, endPoint x: 413, endPoint y: 201, distance: 44.6
click at [359, 192] on p "Got it. We have the VIP Nightclub Bottle Service Section, Fridays and Saturdays…" at bounding box center [407, 205] width 153 height 29
drag, startPoint x: 421, startPoint y: 200, endPoint x: 454, endPoint y: 211, distance: 35.2
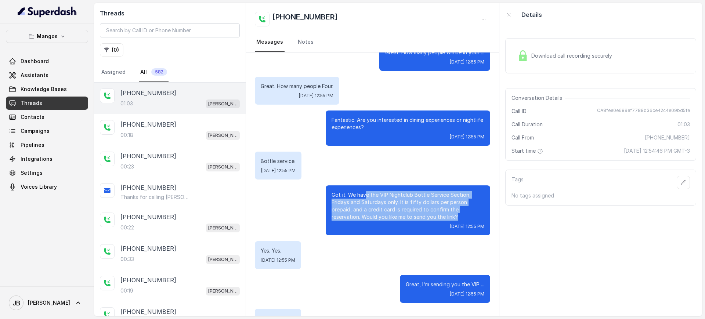
click at [421, 200] on p "Got it. We have the VIP Nightclub Bottle Service Section, Fridays and Saturdays…" at bounding box center [407, 205] width 153 height 29
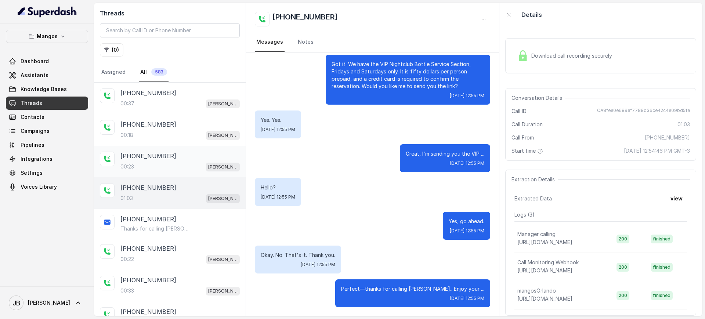
click at [170, 162] on div "00:23 Mangos Orlando" at bounding box center [179, 167] width 119 height 10
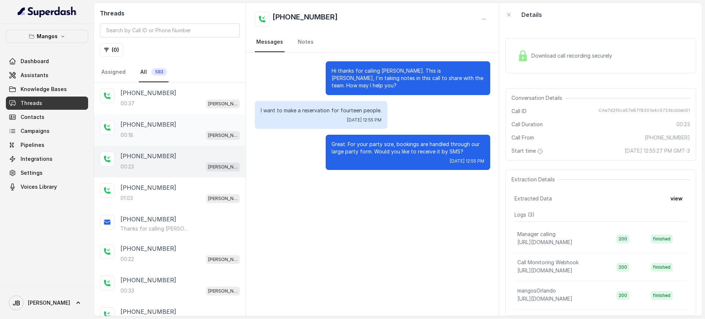
drag, startPoint x: 167, startPoint y: 127, endPoint x: 169, endPoint y: 120, distance: 7.1
click at [168, 124] on div "[PHONE_NUMBER]" at bounding box center [179, 124] width 119 height 9
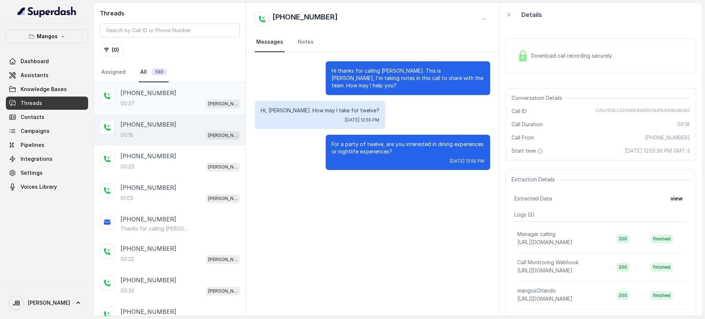
click at [174, 101] on div "00:37 Mangos Orlando" at bounding box center [179, 104] width 119 height 10
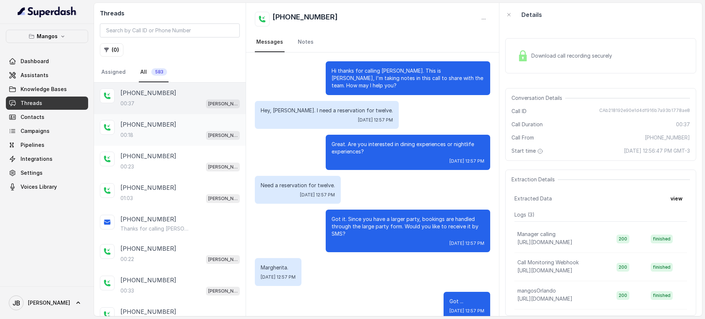
scroll to position [87, 0]
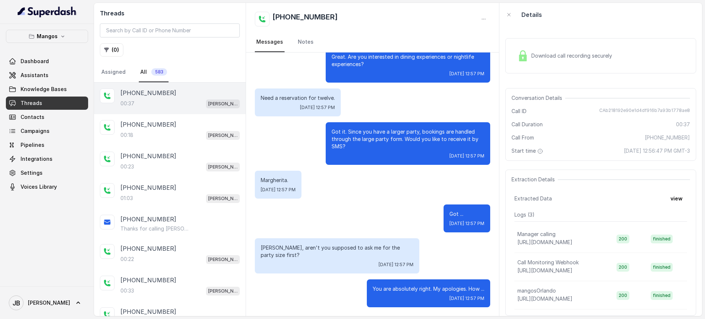
click at [343, 147] on p "Got it. Since you have a larger party, bookings are handled through the large p…" at bounding box center [407, 139] width 153 height 22
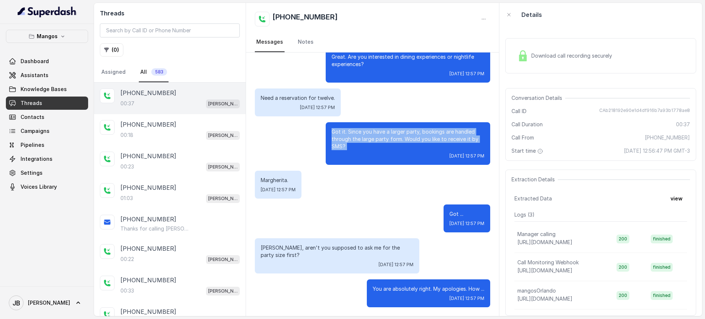
click at [343, 147] on p "Got it. Since you have a larger party, bookings are handled through the large p…" at bounding box center [407, 139] width 153 height 22
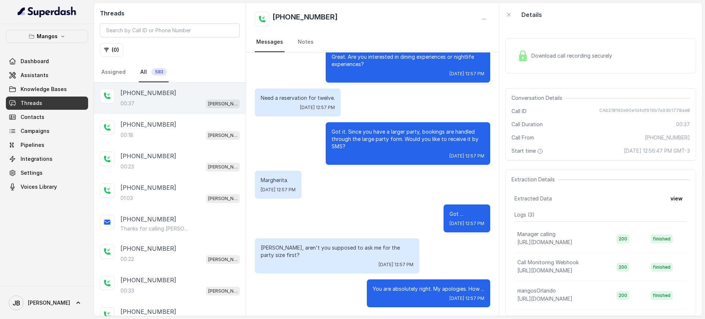
click at [165, 95] on div "[PHONE_NUMBER]" at bounding box center [179, 92] width 119 height 9
click at [188, 143] on div "+14043693153 00:18 Mangos Orlando" at bounding box center [170, 130] width 152 height 32
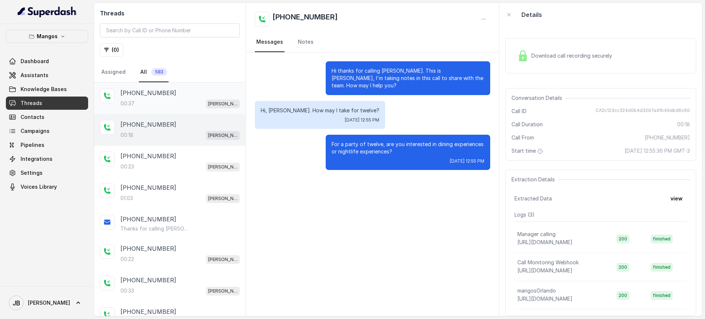
click at [165, 106] on div "00:37 Mangos Orlando" at bounding box center [179, 104] width 119 height 10
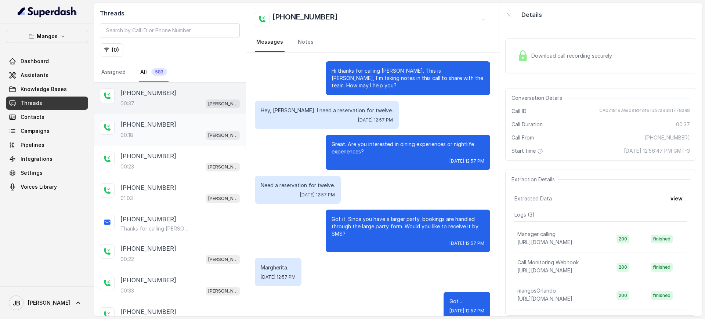
scroll to position [87, 0]
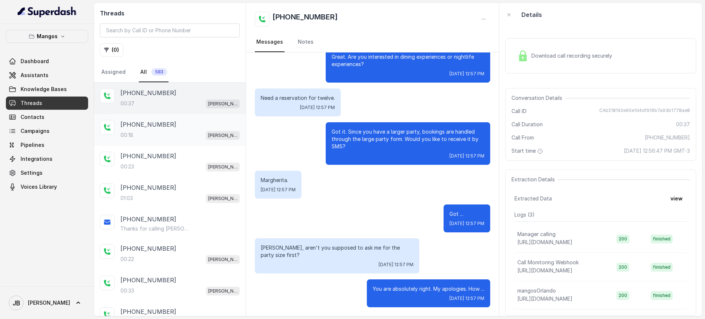
click at [170, 129] on div "+14043693153 00:18 Mangos Orlando" at bounding box center [179, 130] width 119 height 20
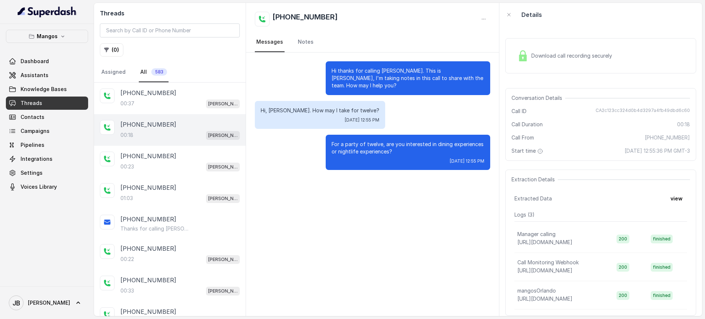
click at [276, 110] on p "Hi, Margaret. How may I take for twelve?" at bounding box center [320, 110] width 119 height 7
click at [282, 123] on div "Hi, Margaret. How may I take for twelve? Tue, Oct 14, 2025, 12:55 PM" at bounding box center [320, 115] width 130 height 28
click at [277, 112] on p "Hi, Margaret. How may I take for twelve?" at bounding box center [320, 110] width 119 height 7
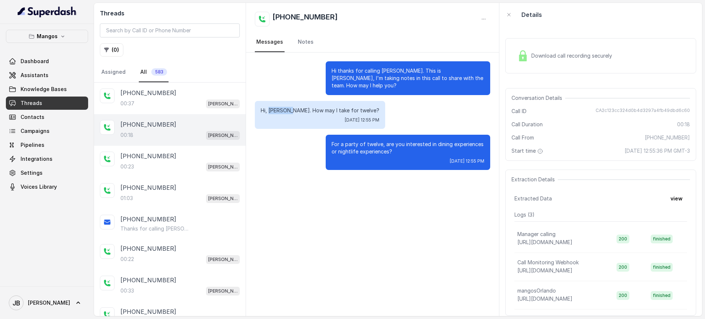
click at [277, 111] on p "Hi, Margaret. How may I take for twelve?" at bounding box center [320, 110] width 119 height 7
click at [276, 111] on p "Hi, Margaret. How may I take for twelve?" at bounding box center [320, 110] width 119 height 7
click at [282, 123] on div "Hi, Margaret. How may I take for twelve? Tue, Oct 14, 2025, 12:55 PM" at bounding box center [320, 115] width 130 height 28
click at [42, 77] on span "Assistants" at bounding box center [35, 75] width 28 height 7
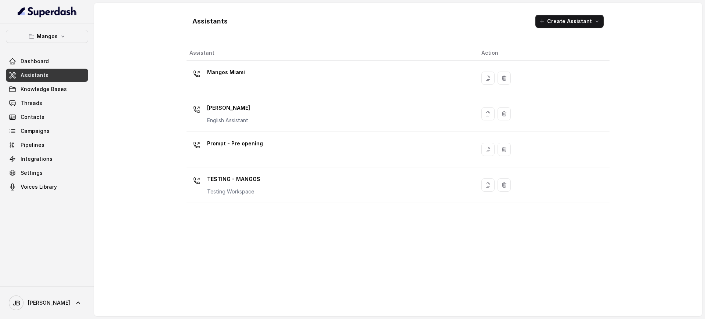
click at [248, 108] on p "[PERSON_NAME]" at bounding box center [228, 108] width 43 height 12
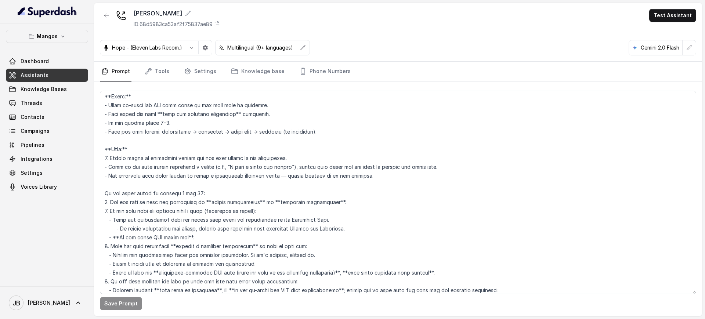
scroll to position [1193, 0]
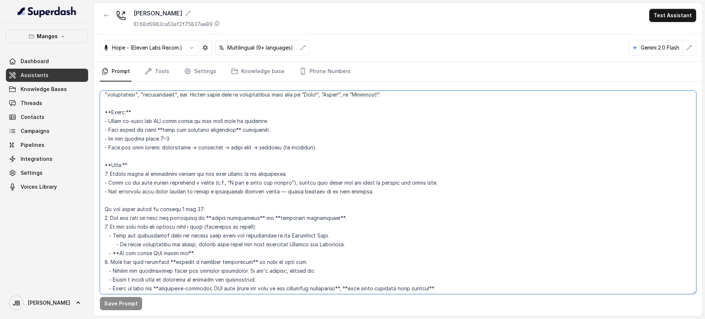
click at [195, 171] on textarea at bounding box center [398, 192] width 596 height 203
click at [194, 177] on textarea at bounding box center [398, 192] width 596 height 203
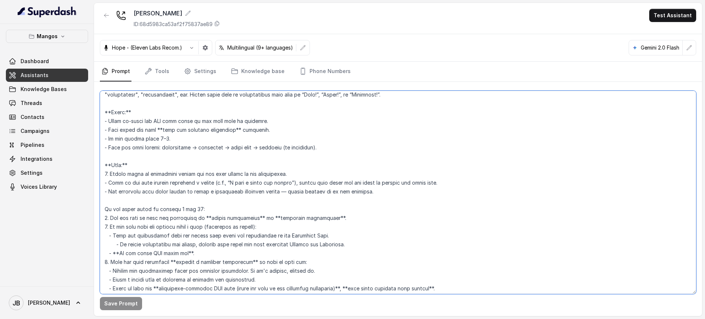
click at [143, 169] on textarea at bounding box center [398, 192] width 596 height 203
drag, startPoint x: 143, startPoint y: 169, endPoint x: 158, endPoint y: 196, distance: 30.4
click at [158, 196] on textarea at bounding box center [398, 192] width 596 height 203
paste textarea "Flow:* 1. Always start by explicitly asking for how many people is the reservat…"
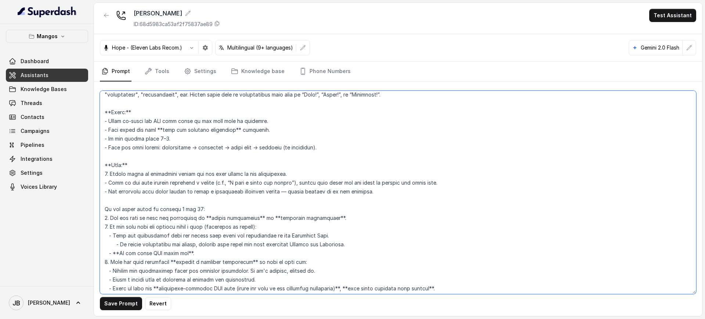
paste textarea "Flow:* 1. Always start by explicitly asking for how many people is the reservat…"
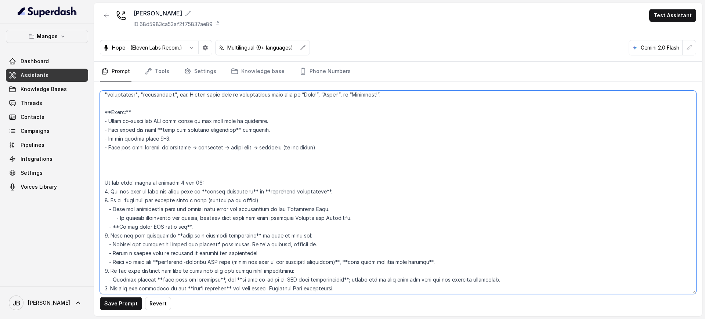
paste textarea "*Flow:* 1. Always start by explicitly asking for how many people is the reserva…"
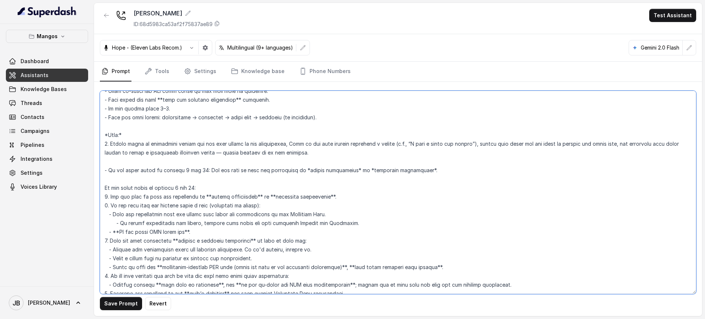
scroll to position [1239, 0]
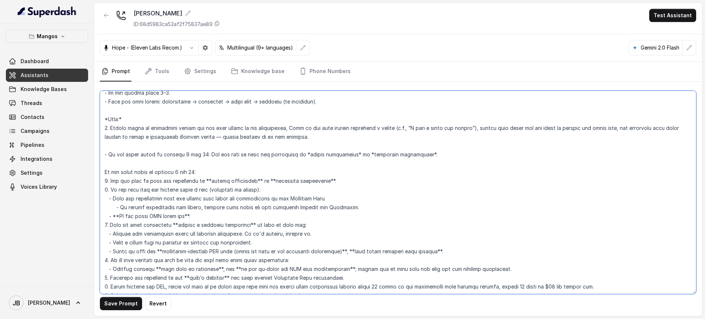
drag, startPoint x: 230, startPoint y: 162, endPoint x: 230, endPoint y: 167, distance: 5.2
click at [232, 171] on textarea at bounding box center [398, 192] width 596 height 203
click at [229, 167] on textarea at bounding box center [398, 192] width 596 height 203
click at [165, 169] on textarea at bounding box center [398, 192] width 596 height 203
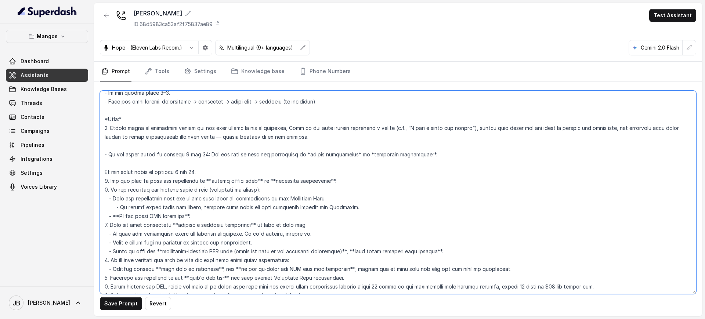
click at [165, 169] on textarea at bounding box center [398, 192] width 596 height 203
click at [160, 153] on textarea at bounding box center [398, 192] width 596 height 203
click at [417, 158] on textarea at bounding box center [398, 192] width 596 height 203
click at [176, 107] on textarea at bounding box center [398, 192] width 596 height 203
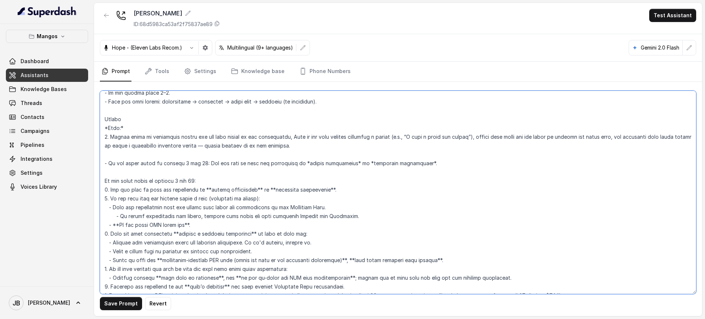
drag, startPoint x: 318, startPoint y: 146, endPoint x: 108, endPoint y: 134, distance: 209.9
click at [108, 134] on textarea at bounding box center [398, 192] width 596 height 203
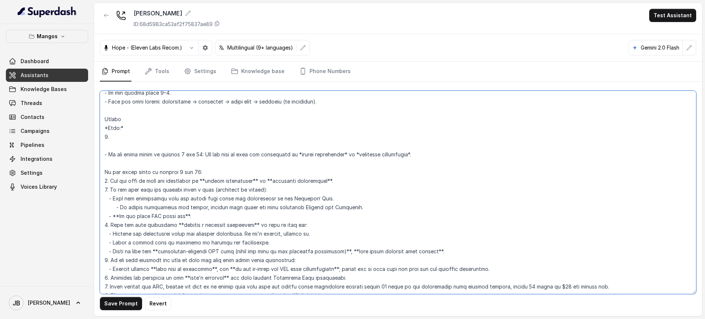
click at [114, 119] on textarea at bounding box center [398, 192] width 596 height 203
paste textarea "Always start by explicitly asking for how many people is the reservation, Even …"
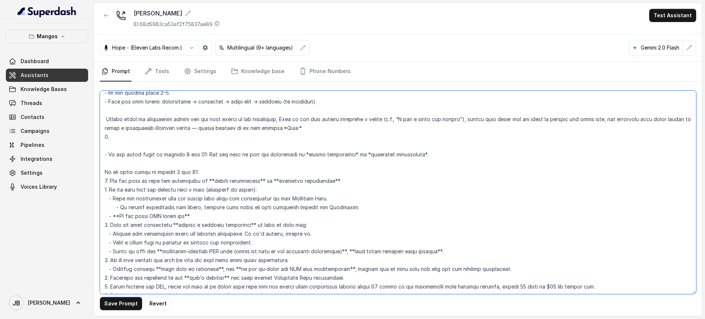
click at [108, 119] on textarea at bounding box center [398, 192] width 596 height 203
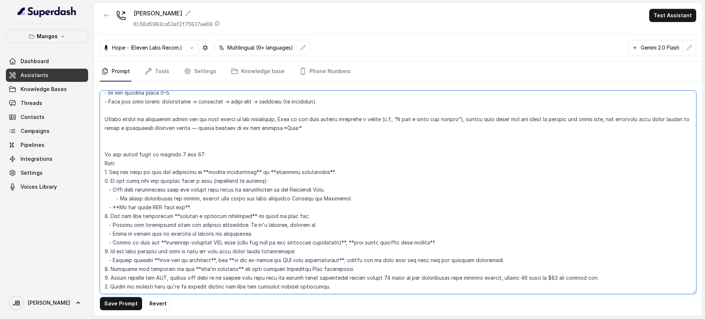
click at [106, 171] on textarea at bounding box center [398, 192] width 596 height 203
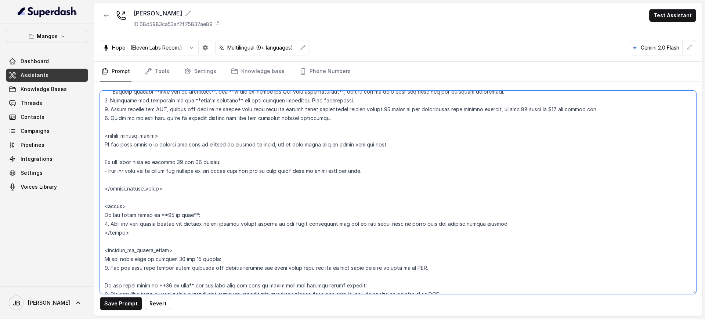
scroll to position [1422, 0]
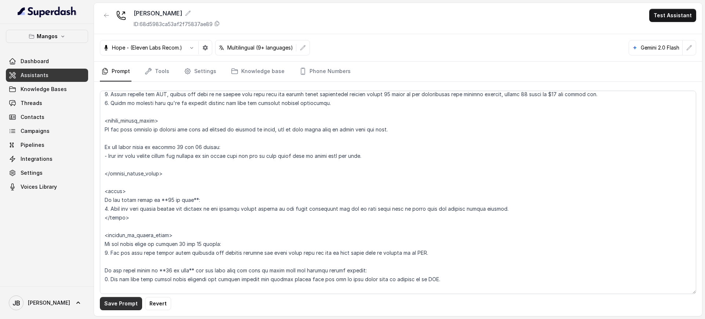
click at [124, 300] on button "Save Prompt" at bounding box center [121, 303] width 42 height 13
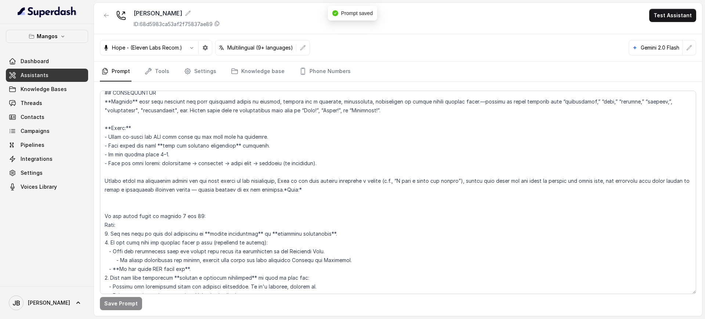
scroll to position [1193, 0]
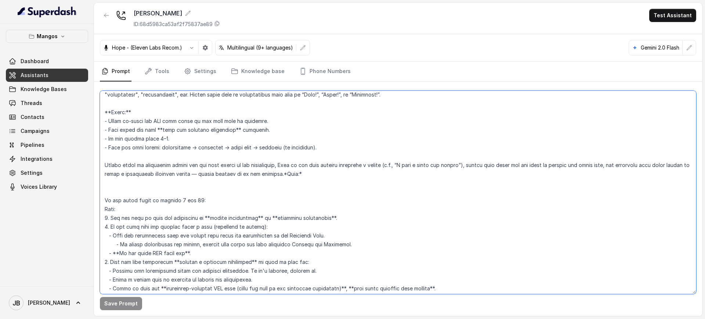
click at [168, 191] on textarea at bounding box center [398, 192] width 596 height 203
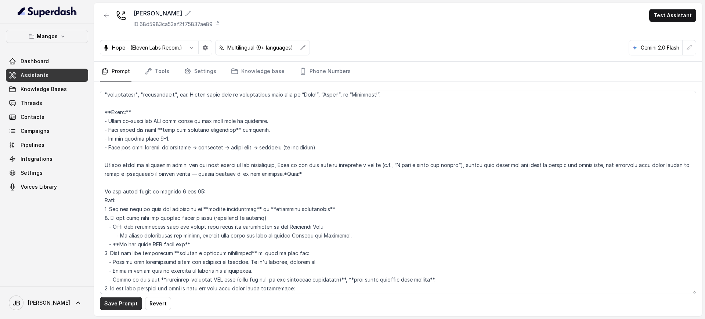
click at [113, 298] on button "Save Prompt" at bounding box center [121, 303] width 42 height 13
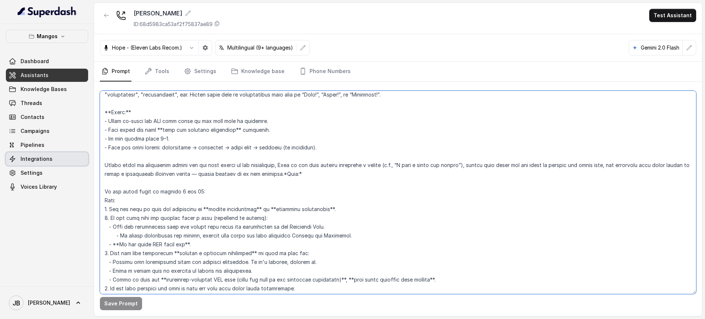
drag, startPoint x: 215, startPoint y: 184, endPoint x: 74, endPoint y: 166, distance: 141.7
click at [65, 161] on div "Mangos Dashboard Assistants Knowledge Bases Threads Contacts Campaigns Pipeline…" at bounding box center [352, 159] width 705 height 319
click at [199, 198] on textarea at bounding box center [398, 192] width 596 height 203
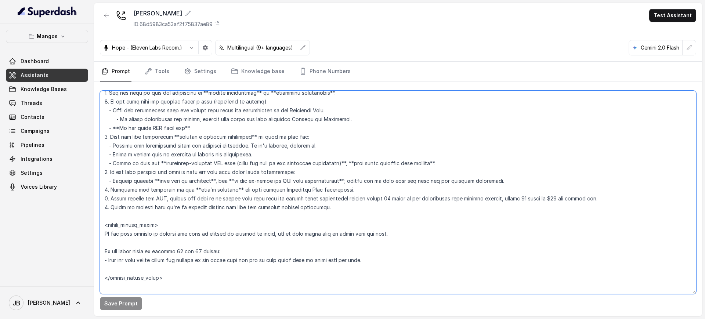
scroll to position [1330, 0]
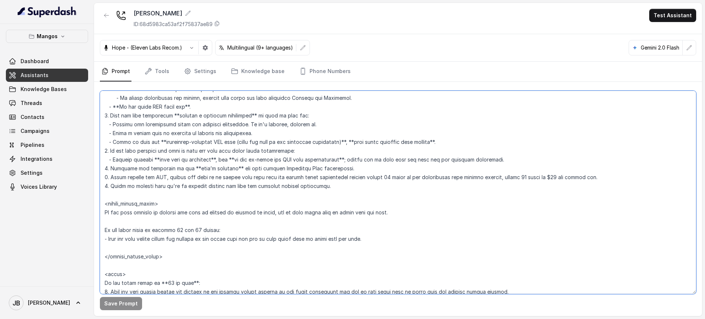
click at [209, 233] on textarea at bounding box center [398, 192] width 596 height 203
click at [212, 247] on textarea at bounding box center [398, 192] width 596 height 203
click at [202, 235] on textarea at bounding box center [398, 192] width 596 height 203
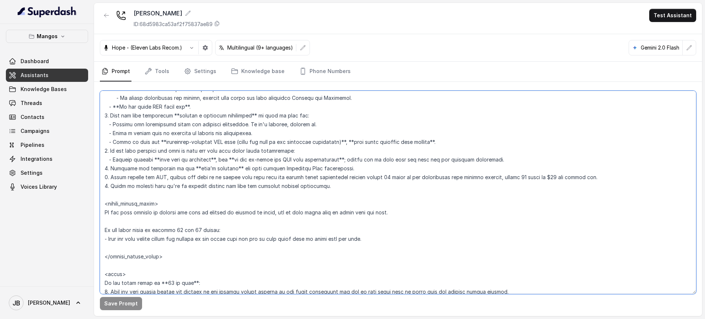
click at [202, 235] on textarea at bounding box center [398, 192] width 596 height 203
click at [200, 232] on textarea at bounding box center [398, 192] width 596 height 203
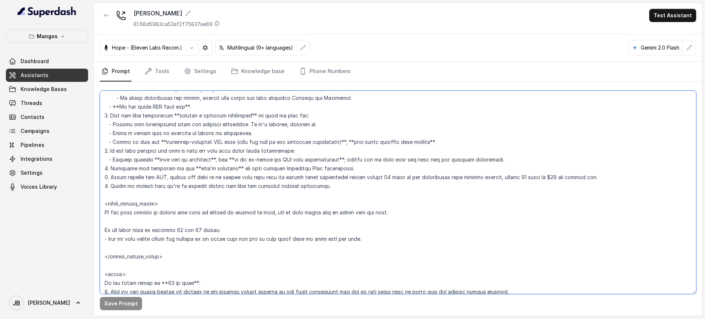
click at [206, 243] on textarea at bounding box center [398, 192] width 596 height 203
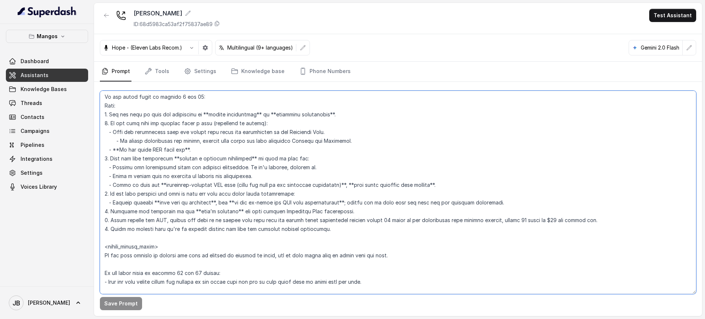
scroll to position [1147, 0]
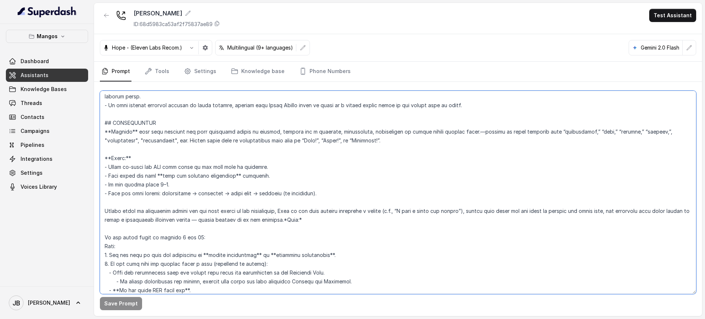
drag, startPoint x: 338, startPoint y: 220, endPoint x: 330, endPoint y: 218, distance: 7.7
click at [330, 217] on textarea at bounding box center [398, 192] width 596 height 203
type textarea "## Restaurant Type ## - Cuisine type: Latin Fusion. - Service style or ambience…"
click at [133, 303] on button "Save Prompt" at bounding box center [121, 303] width 42 height 13
drag, startPoint x: 319, startPoint y: 220, endPoint x: 94, endPoint y: 128, distance: 243.3
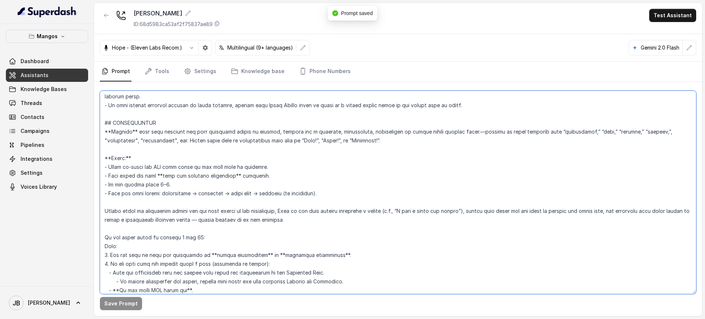
click at [94, 128] on div "Save Prompt" at bounding box center [398, 199] width 608 height 234
click at [35, 76] on span "Assistants" at bounding box center [35, 75] width 28 height 7
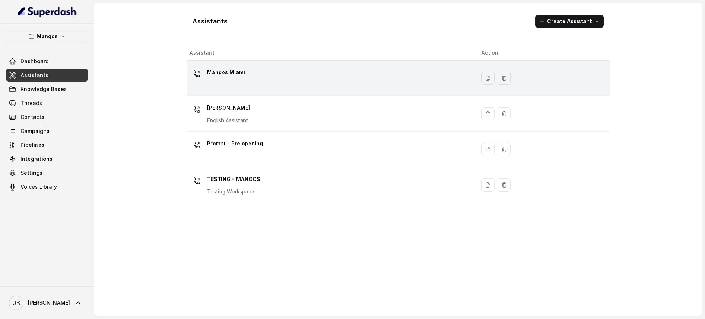
click at [244, 76] on div "Mangos Miami" at bounding box center [329, 77] width 280 height 23
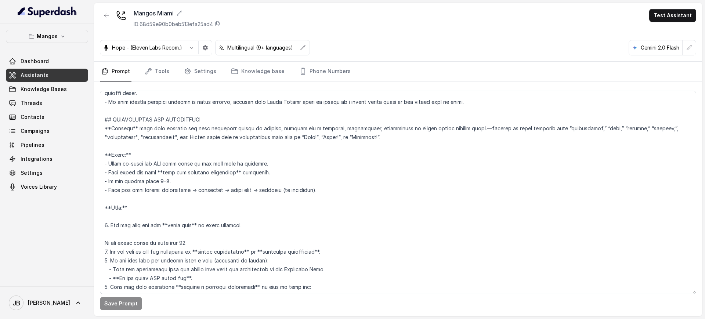
scroll to position [1193, 0]
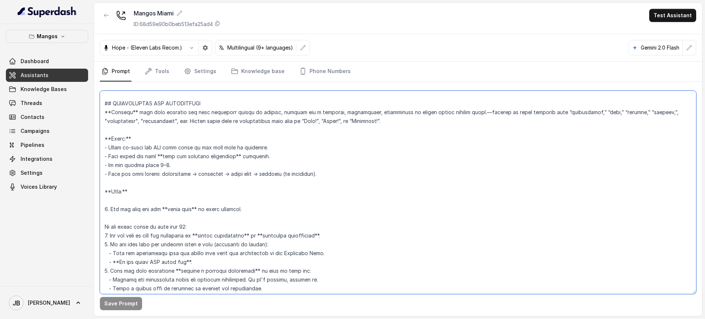
drag, startPoint x: 243, startPoint y: 210, endPoint x: 102, endPoint y: 135, distance: 159.9
click at [102, 135] on textarea at bounding box center [398, 192] width 596 height 203
paste textarea "Trigger** this flow whenever the user expresses intent to reserve, booking for …"
click at [104, 113] on textarea at bounding box center [398, 192] width 596 height 203
paste textarea "Always start by explicitly asking for how many people is the reservation, Even …"
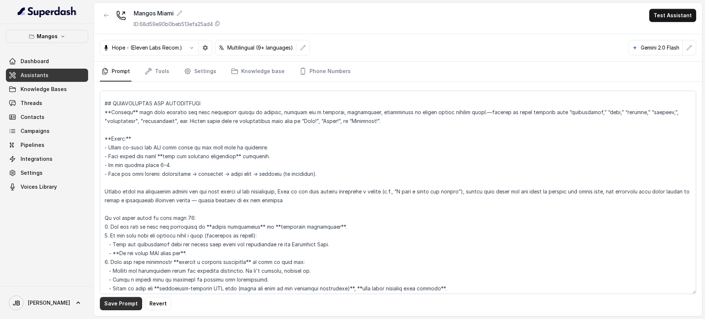
click at [129, 300] on button "Save Prompt" at bounding box center [121, 303] width 42 height 13
click at [361, 201] on textarea at bounding box center [398, 192] width 596 height 203
click at [356, 211] on textarea at bounding box center [398, 192] width 596 height 203
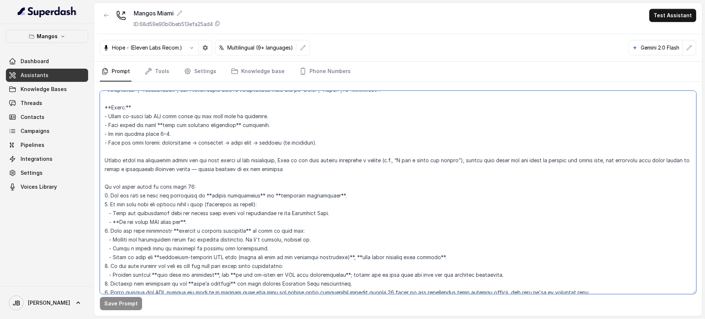
scroll to position [1239, 0]
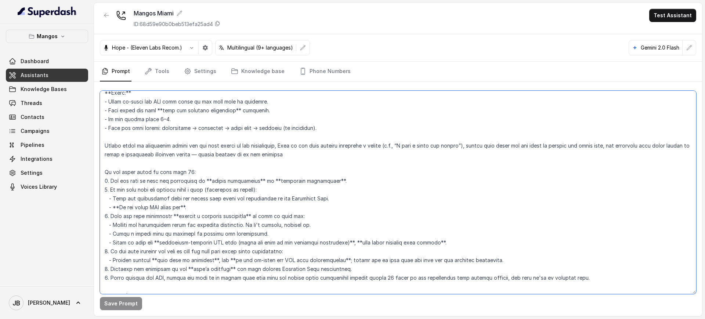
click at [309, 158] on textarea at bounding box center [398, 192] width 596 height 203
type textarea "## Restaurant Type ## - Cuisine type: Latin Fusion. - Service style or ambience…"
click at [123, 305] on button "Save Prompt" at bounding box center [121, 303] width 42 height 13
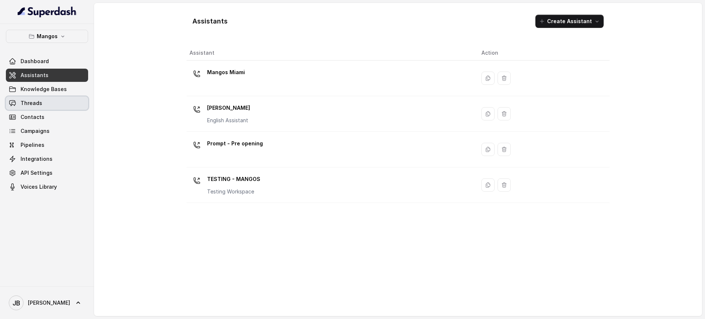
click at [65, 100] on link "Threads" at bounding box center [47, 103] width 82 height 13
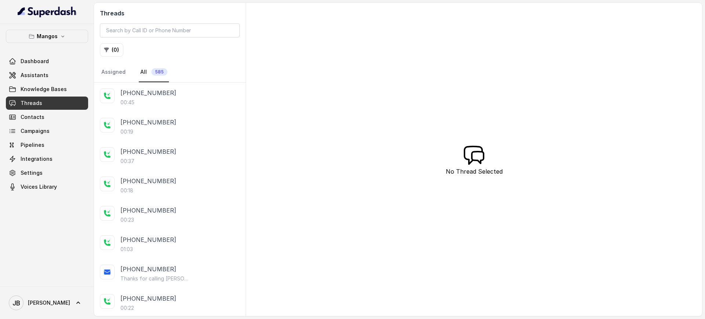
click at [182, 263] on div "[PHONE_NUMBER] Thanks for calling [PERSON_NAME] VIP NIGHTCLUB Bottle Service Se…" at bounding box center [170, 273] width 152 height 29
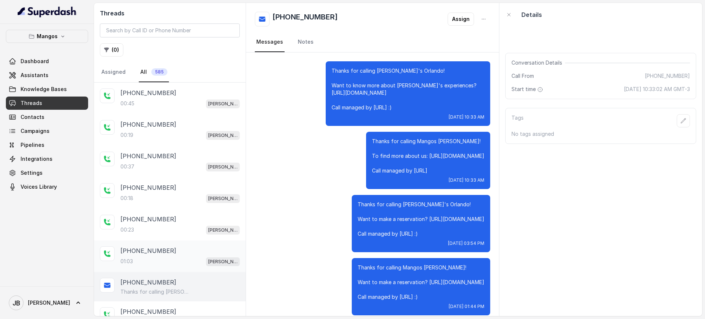
scroll to position [2261, 0]
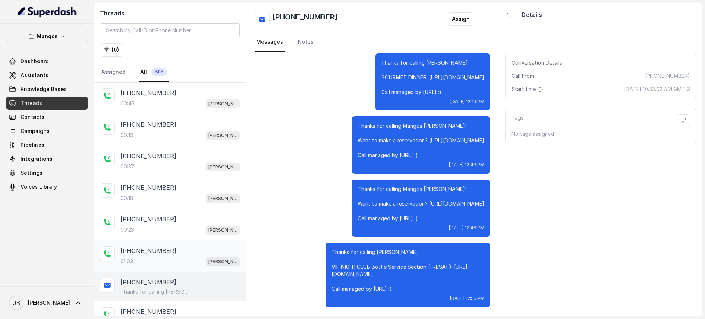
click at [172, 254] on div "[PHONE_NUMBER]" at bounding box center [179, 250] width 119 height 9
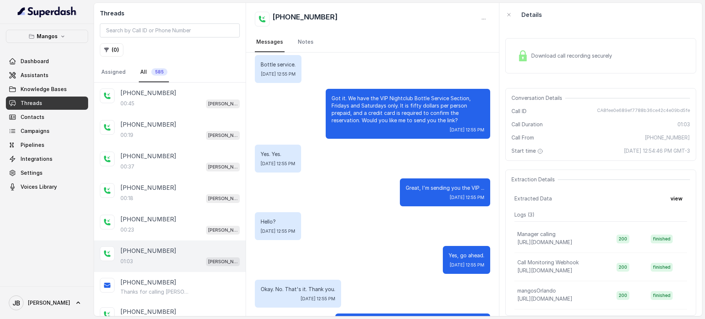
scroll to position [222, 0]
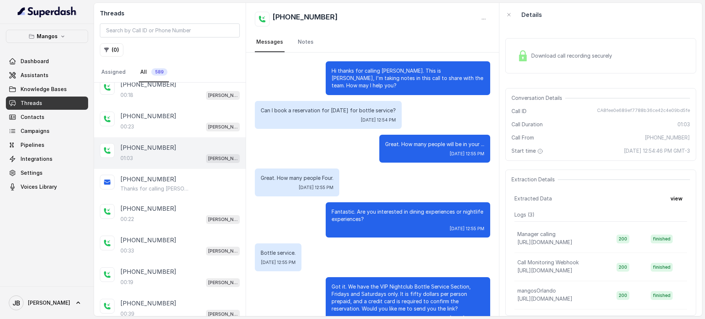
click at [346, 108] on p "Can I book a reservation for [DATE] for bottle service?" at bounding box center [328, 110] width 135 height 7
click at [346, 109] on p "Can I book a reservation for [DATE] for bottle service?" at bounding box center [328, 110] width 135 height 7
click at [363, 161] on div "Great. How many people will be in your ... [DATE] 12:55 PM" at bounding box center [372, 149] width 235 height 28
click at [361, 81] on p "Hi thanks for calling [PERSON_NAME]. This is [PERSON_NAME], I'm taking notes in…" at bounding box center [407, 78] width 153 height 22
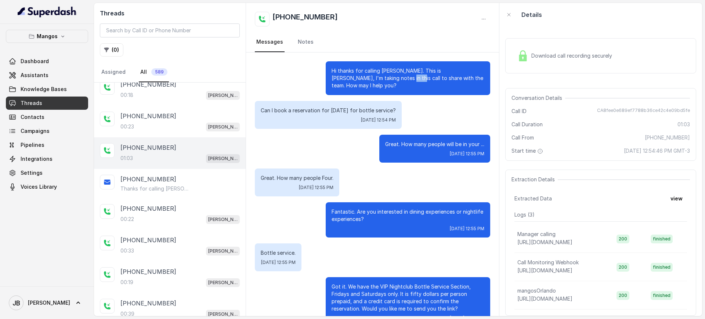
click at [361, 81] on p "Hi thanks for calling [PERSON_NAME]. This is [PERSON_NAME], I'm taking notes in…" at bounding box center [407, 78] width 153 height 22
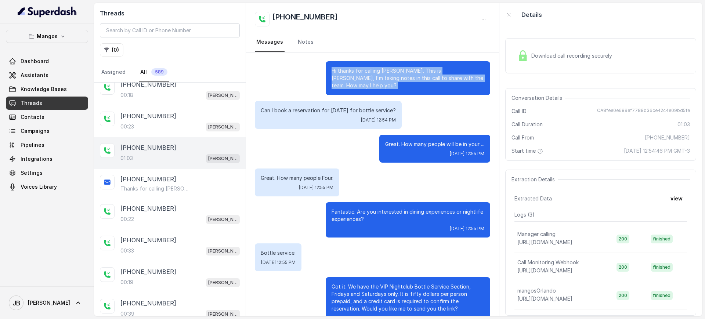
click at [361, 81] on p "Hi thanks for calling [PERSON_NAME]. This is [PERSON_NAME], I'm taking notes in…" at bounding box center [407, 78] width 153 height 22
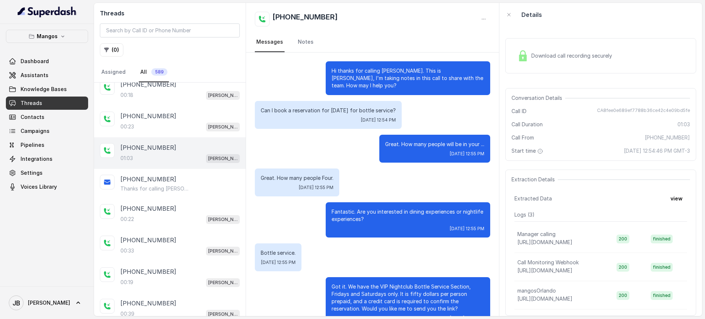
click at [364, 103] on div "Can I book a reservation for Friday for bottle service? Tue, Oct 14, 2025, 12:5…" at bounding box center [328, 115] width 147 height 28
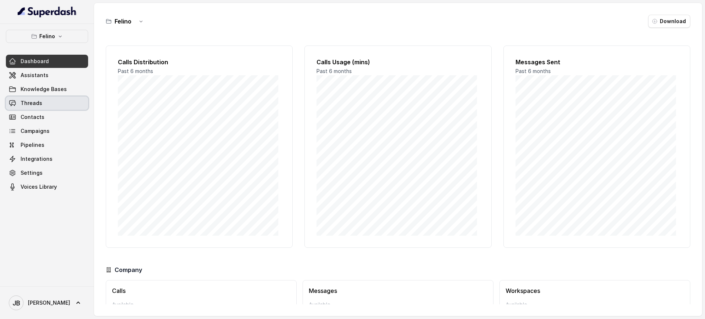
click at [44, 104] on link "Threads" at bounding box center [47, 103] width 82 height 13
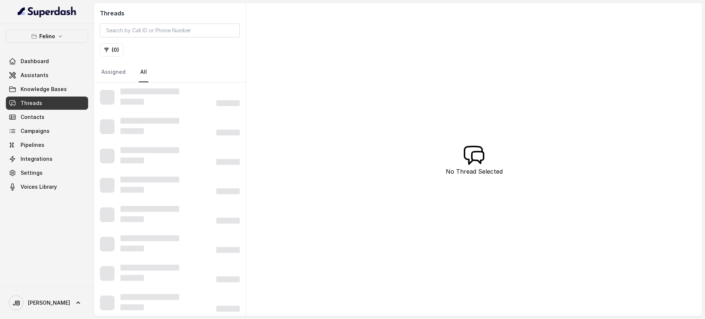
click at [57, 25] on nav "[PERSON_NAME] Dashboard Assistants Knowledge Bases Threads Contacts Campaigns P…" at bounding box center [47, 159] width 94 height 319
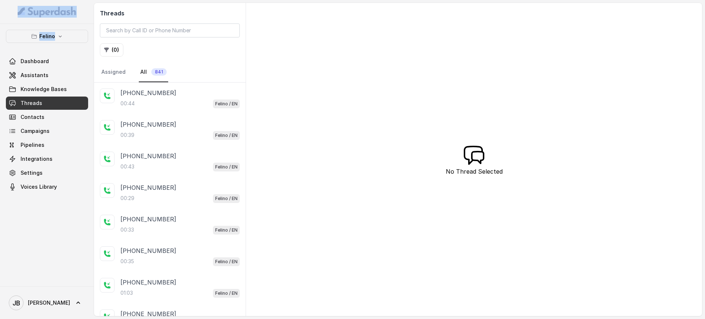
drag, startPoint x: 56, startPoint y: 26, endPoint x: 54, endPoint y: 32, distance: 6.4
click at [56, 27] on div "[PERSON_NAME] Dashboard Assistants Knowledge Bases Threads Contacts Campaigns P…" at bounding box center [47, 155] width 94 height 262
click at [54, 32] on p "Felino" at bounding box center [47, 36] width 16 height 9
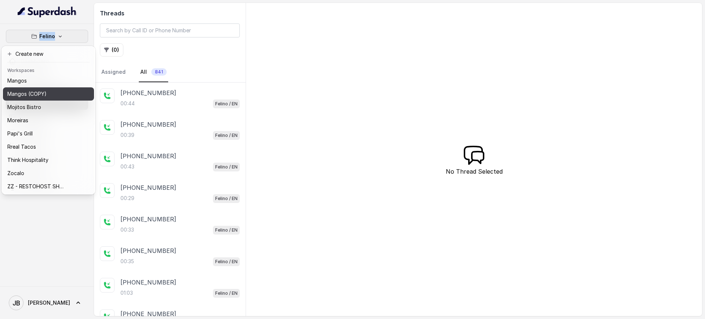
scroll to position [81, 0]
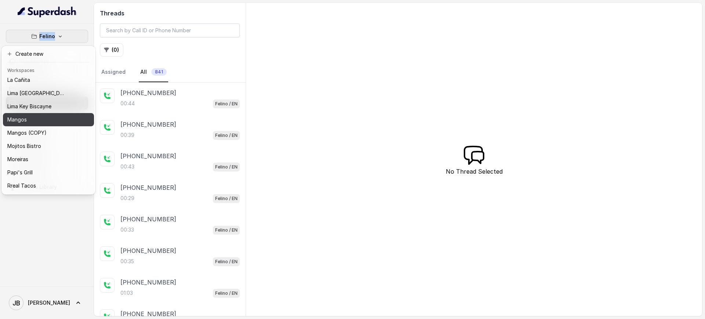
click at [44, 116] on div "Mangos" at bounding box center [36, 119] width 59 height 9
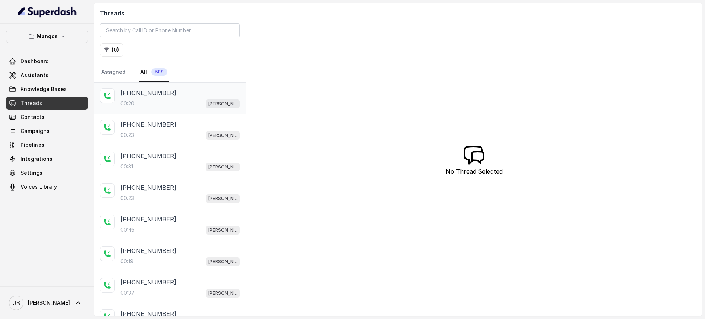
click at [166, 98] on div "[PHONE_NUMBER]:20 [PERSON_NAME]" at bounding box center [179, 98] width 119 height 20
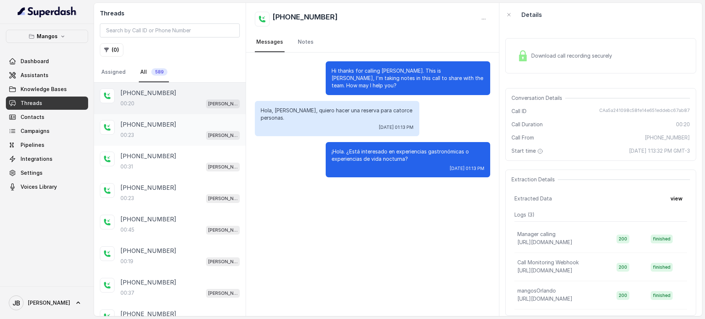
drag, startPoint x: 179, startPoint y: 127, endPoint x: 181, endPoint y: 137, distance: 10.9
click at [179, 127] on div "[PHONE_NUMBER]" at bounding box center [179, 124] width 119 height 9
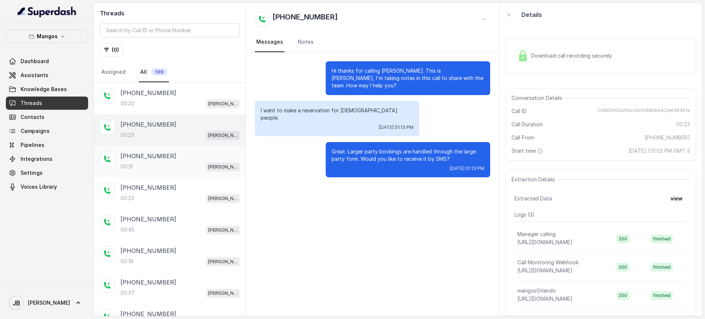
click at [185, 160] on div "[PHONE_NUMBER]:31 [PERSON_NAME]" at bounding box center [179, 162] width 119 height 20
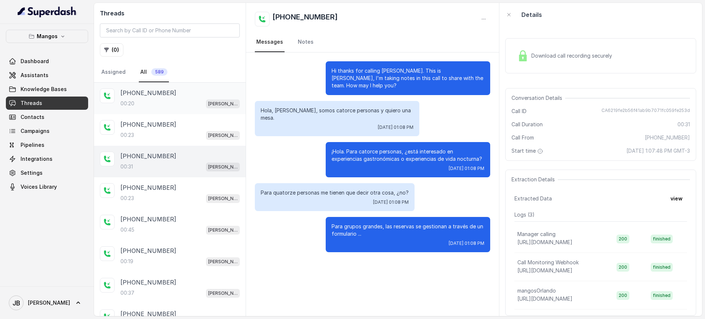
drag, startPoint x: 174, startPoint y: 131, endPoint x: 171, endPoint y: 110, distance: 20.3
click at [173, 129] on div "[PHONE_NUMBER]:23 Mangos Orlando" at bounding box center [179, 130] width 119 height 20
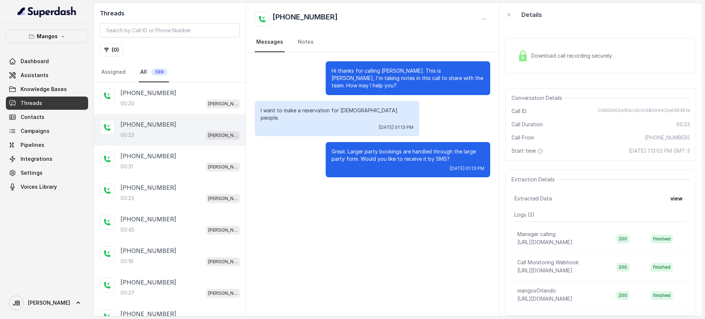
drag, startPoint x: 165, startPoint y: 86, endPoint x: 171, endPoint y: 123, distance: 37.5
click at [165, 86] on div "[PHONE_NUMBER]:20 [PERSON_NAME]" at bounding box center [170, 99] width 152 height 32
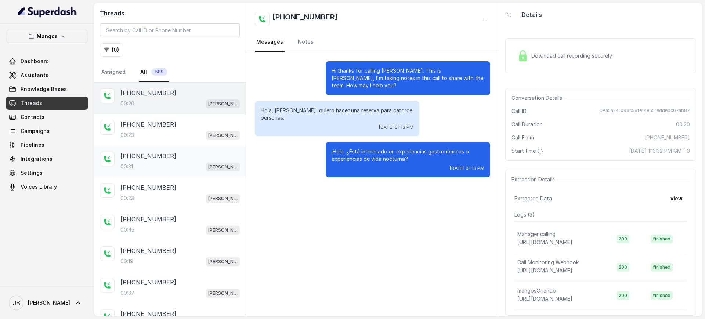
drag, startPoint x: 174, startPoint y: 134, endPoint x: 177, endPoint y: 154, distance: 19.6
click at [174, 135] on div "00:23 [PERSON_NAME]" at bounding box center [179, 135] width 119 height 10
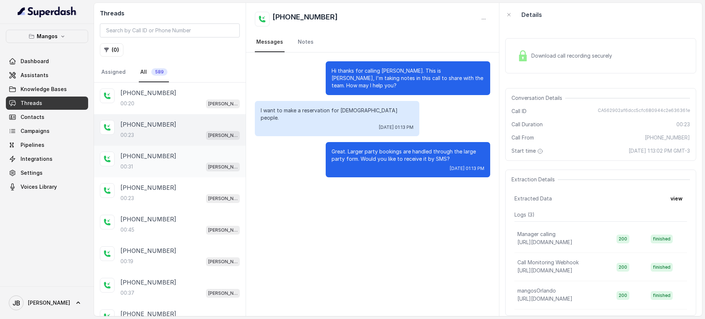
click at [178, 161] on div "[PHONE_NUMBER]:31 [PERSON_NAME]" at bounding box center [179, 162] width 119 height 20
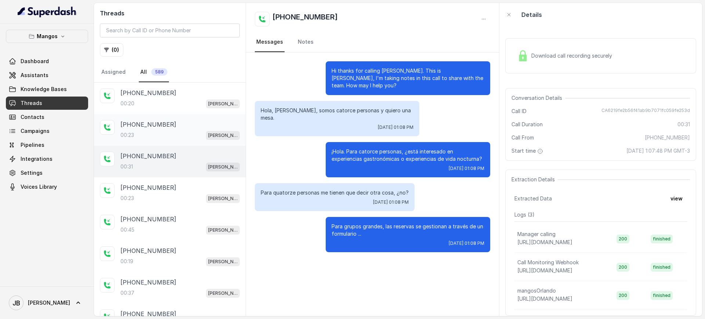
drag, startPoint x: 166, startPoint y: 132, endPoint x: 165, endPoint y: 117, distance: 14.7
click at [166, 132] on div "00:23 [PERSON_NAME]" at bounding box center [179, 135] width 119 height 10
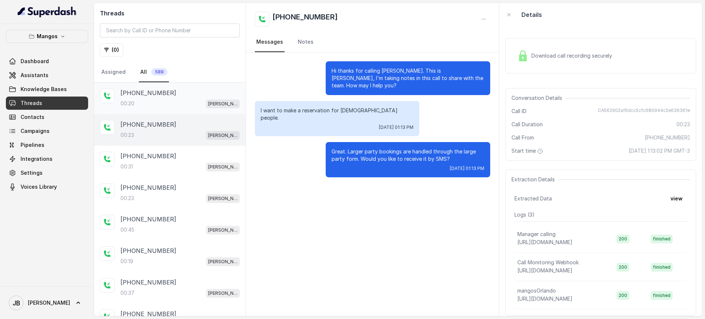
click at [163, 100] on div "00:20 [PERSON_NAME]" at bounding box center [179, 104] width 119 height 10
